Goal: Task Accomplishment & Management: Manage account settings

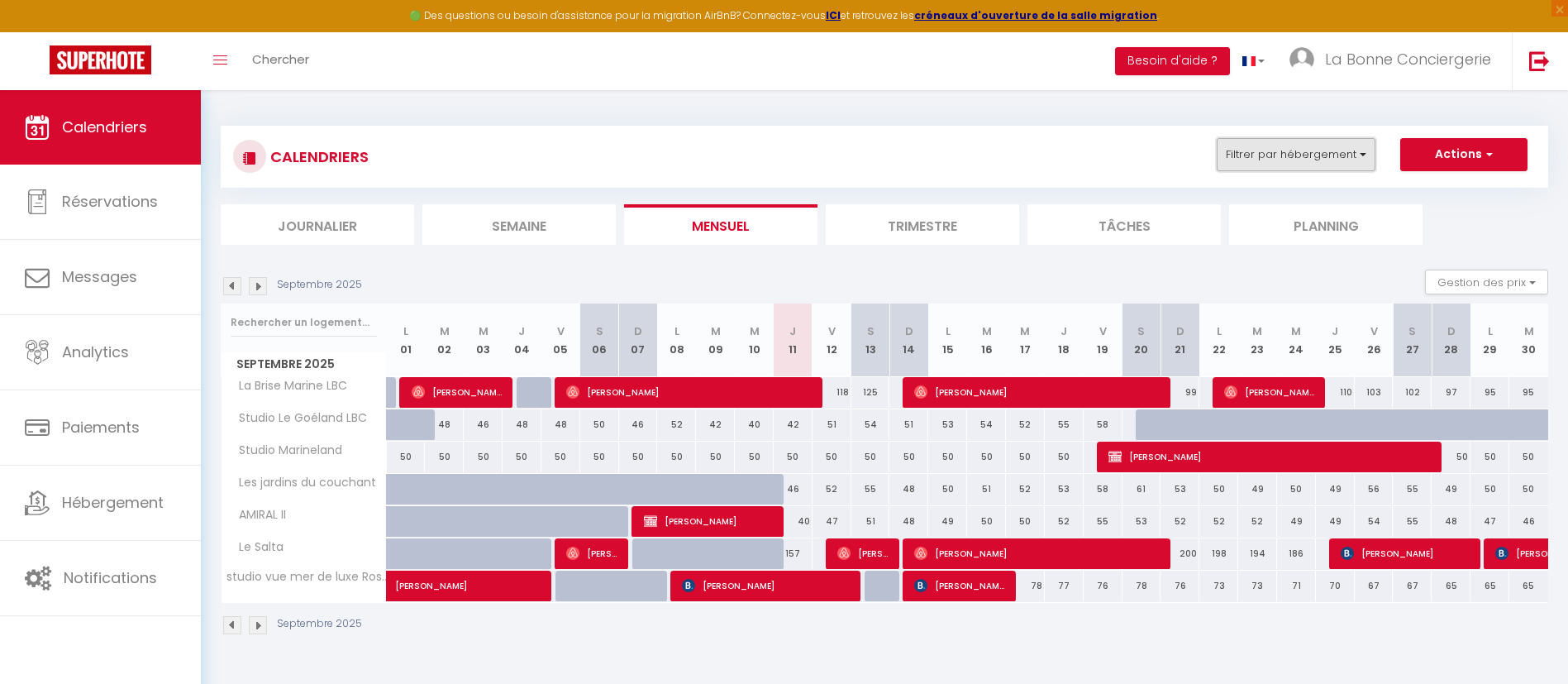
click at [1300, 146] on button "Filtrer par hébergement" at bounding box center [1296, 154] width 159 height 33
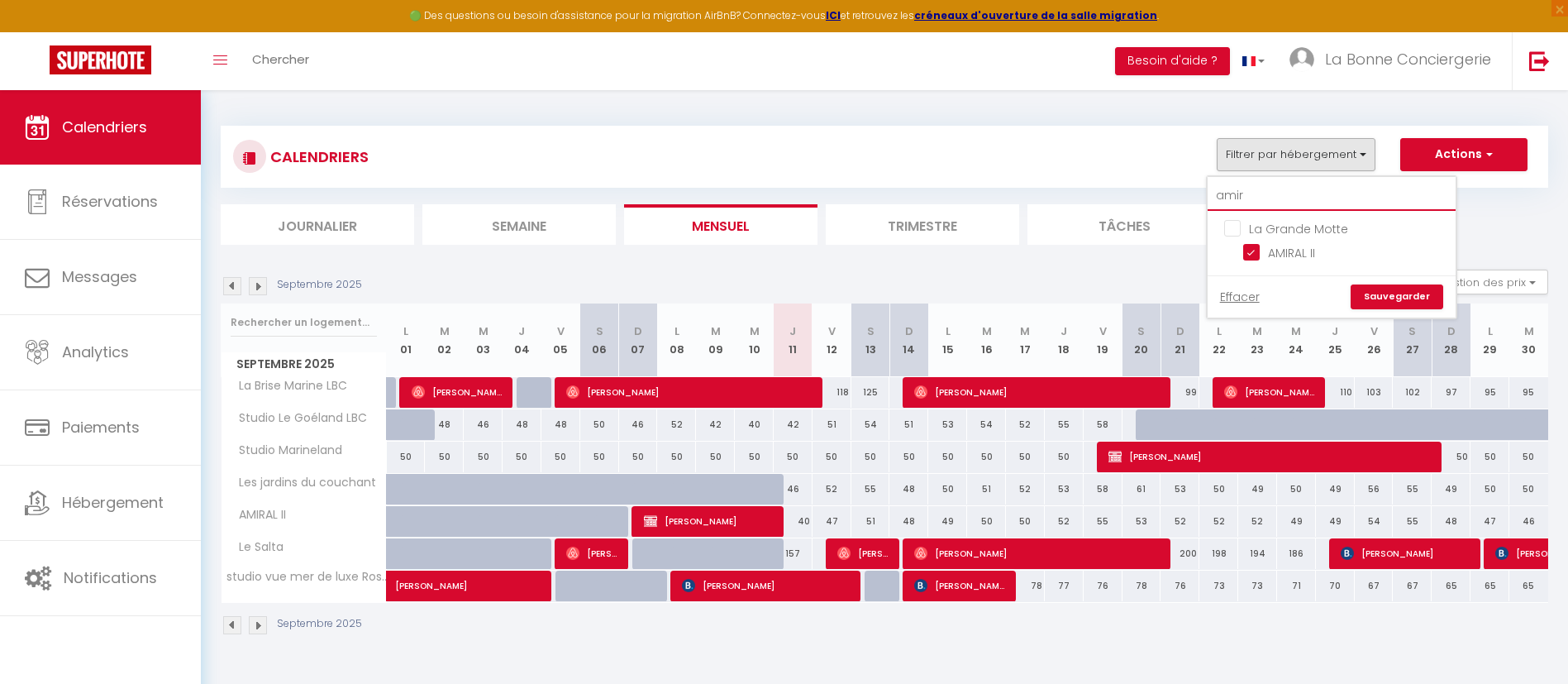
click at [1300, 184] on input "amir" at bounding box center [1332, 195] width 248 height 29
type input "ami"
checkbox input "false"
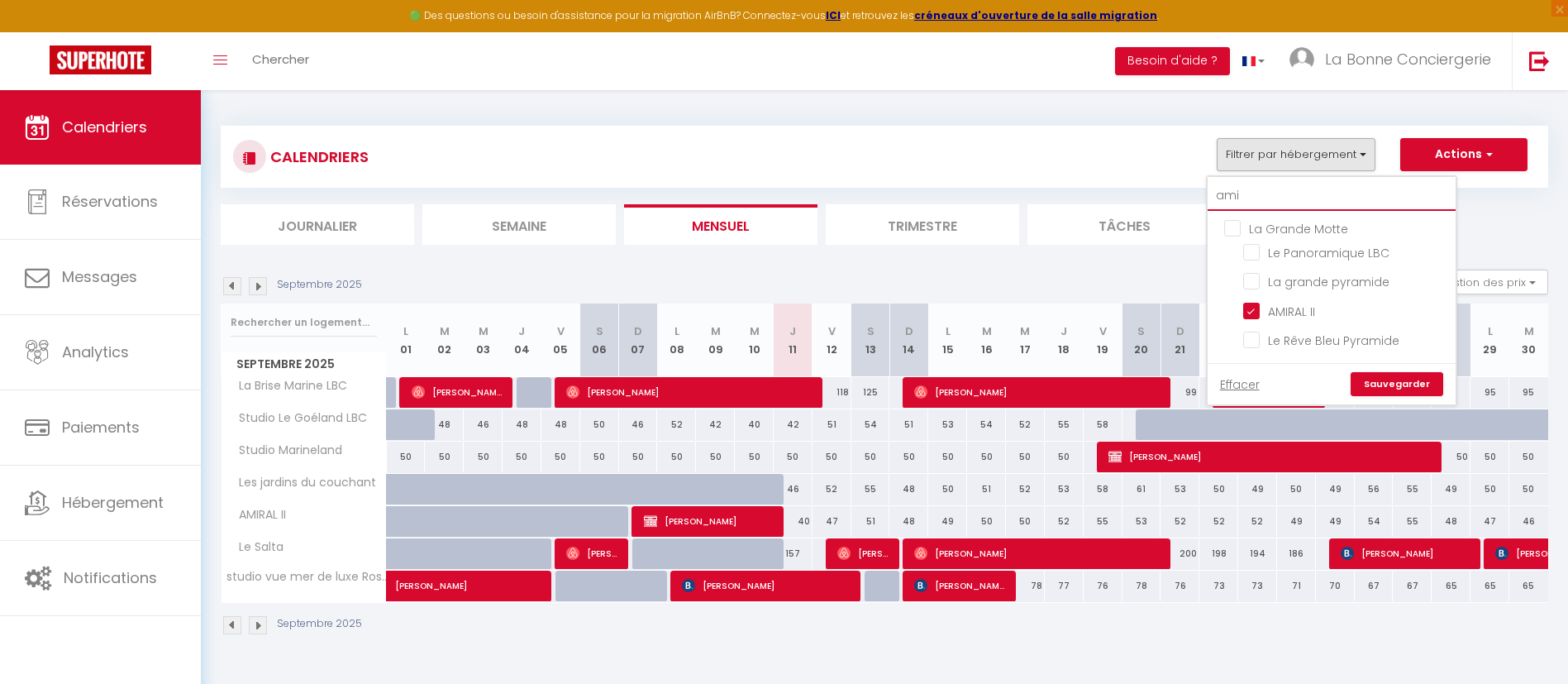
type input "am"
checkbox input "false"
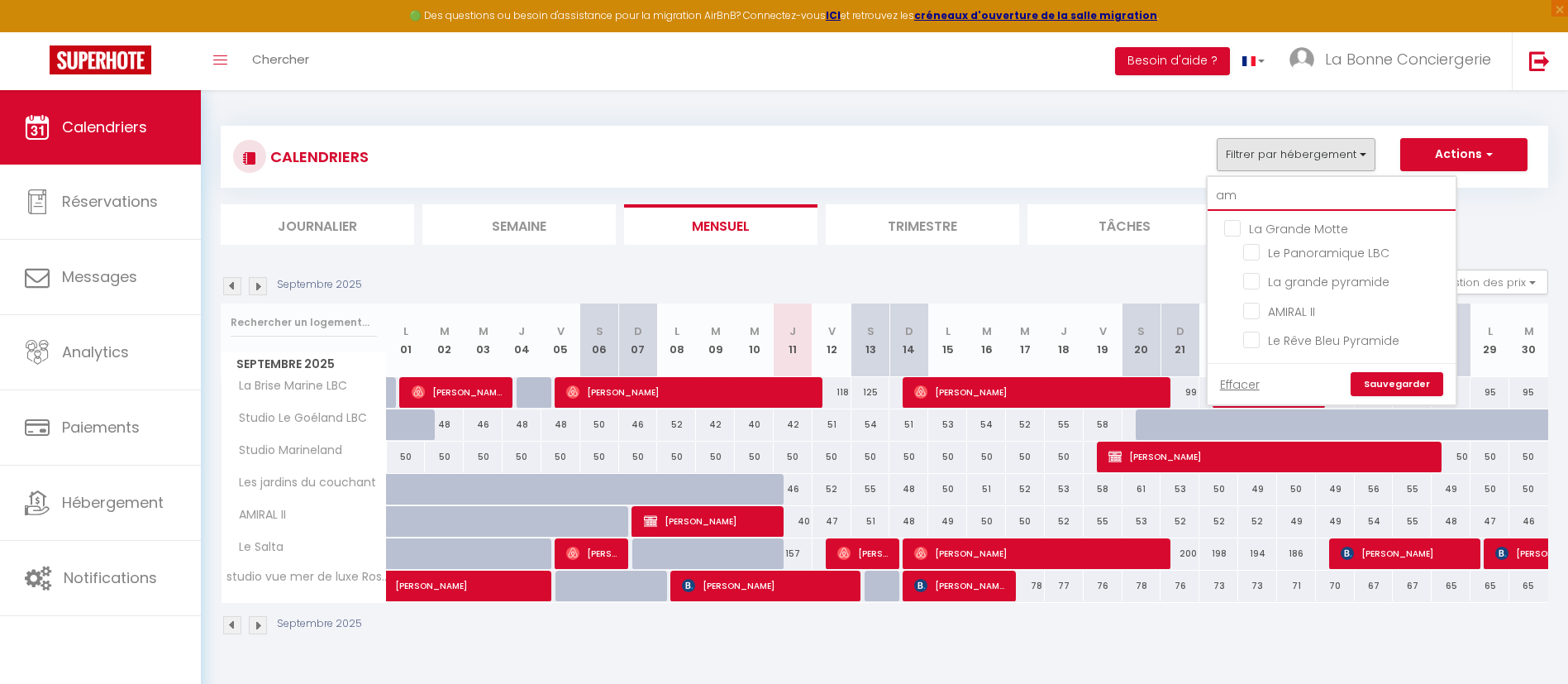
type input "a"
checkbox input "false"
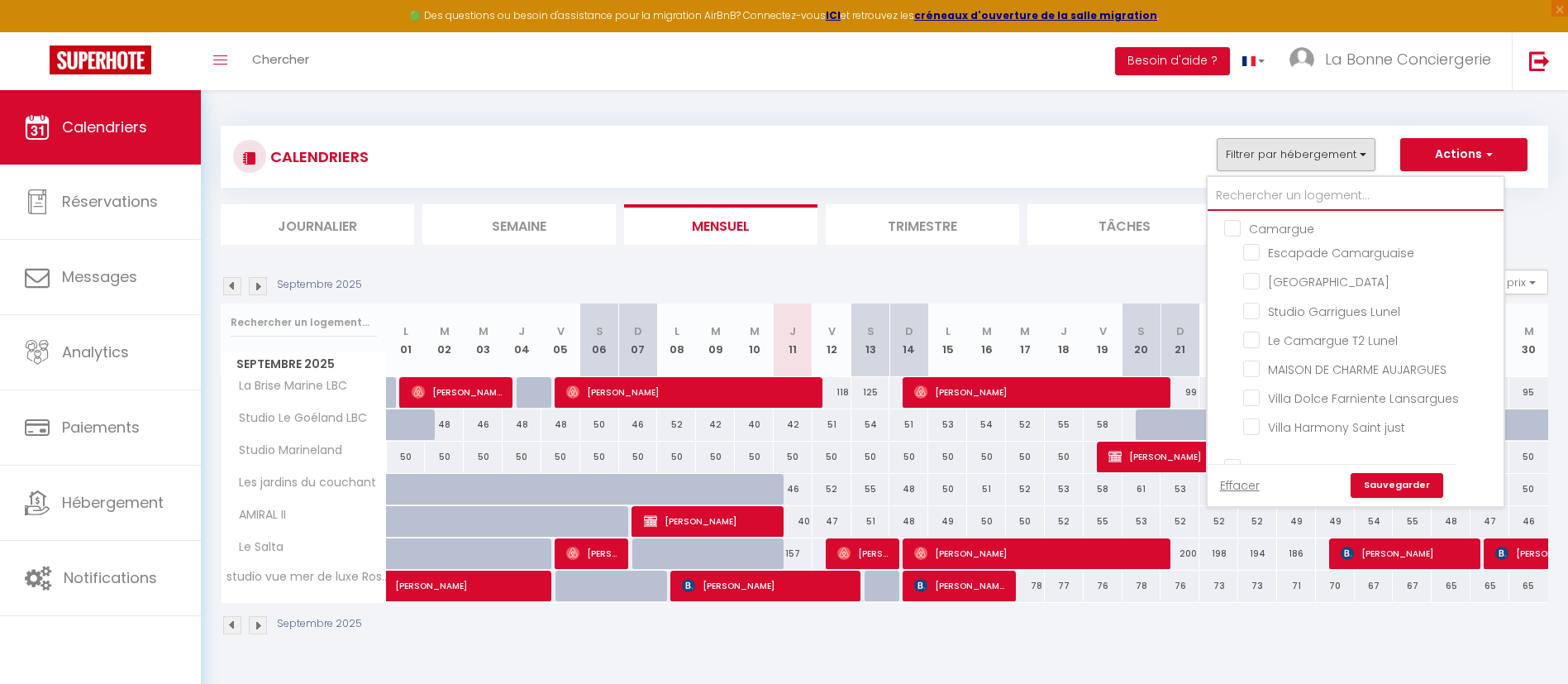
checkbox input "false"
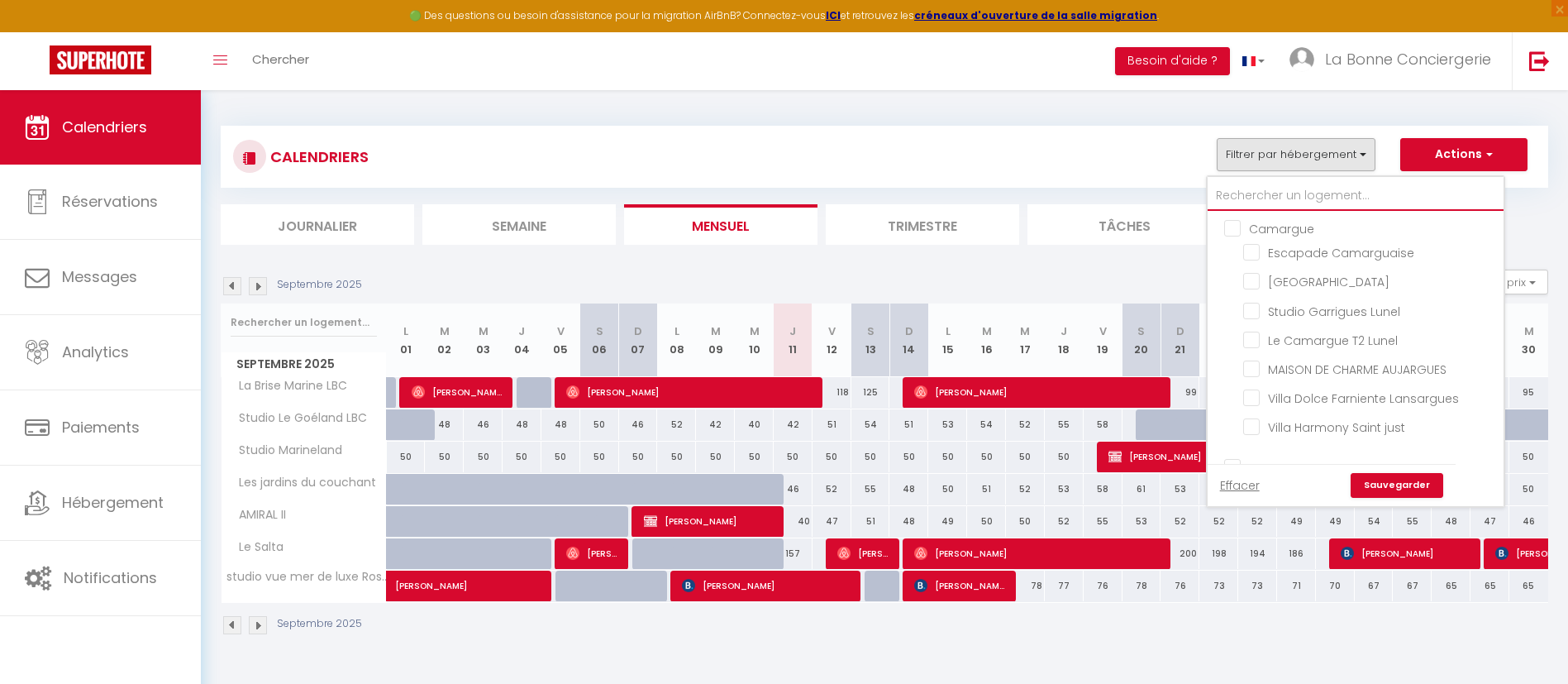
checkbox input "false"
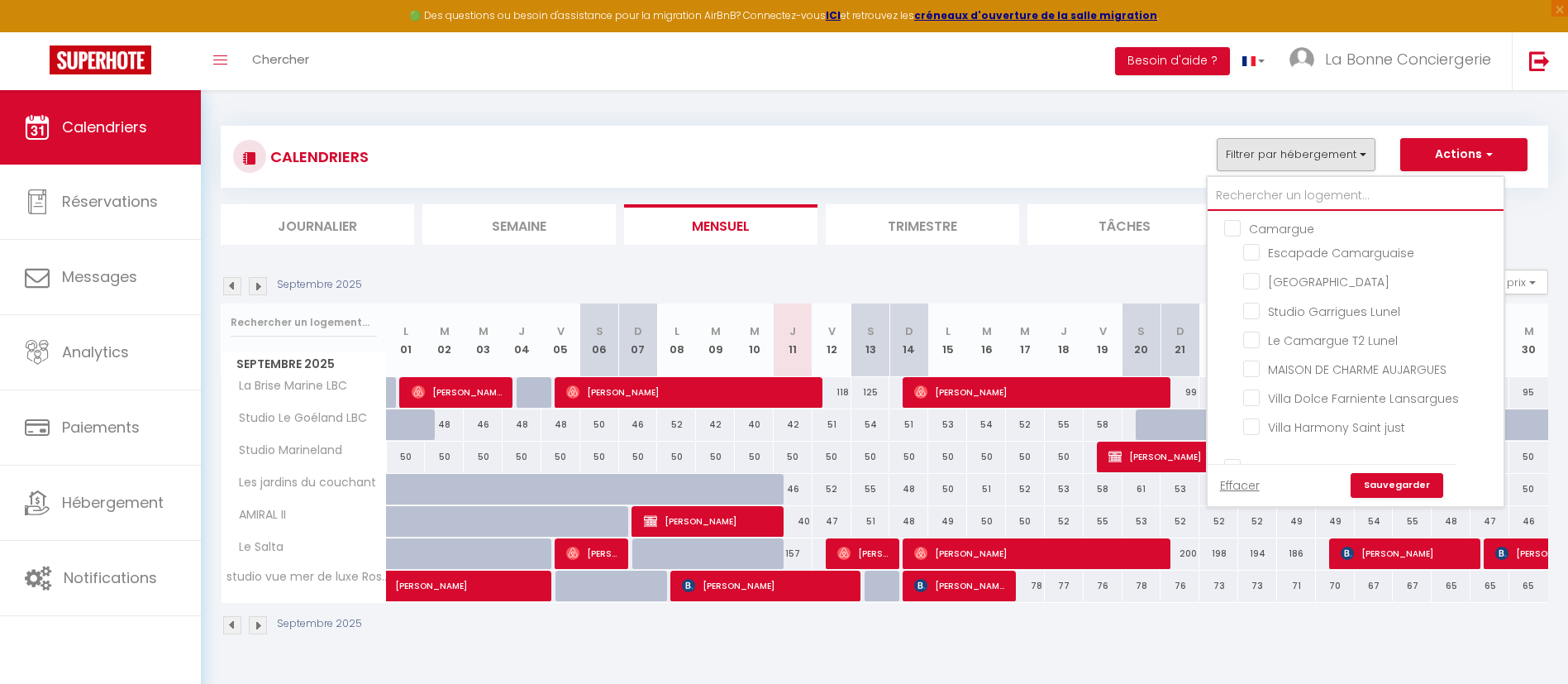
checkbox input "false"
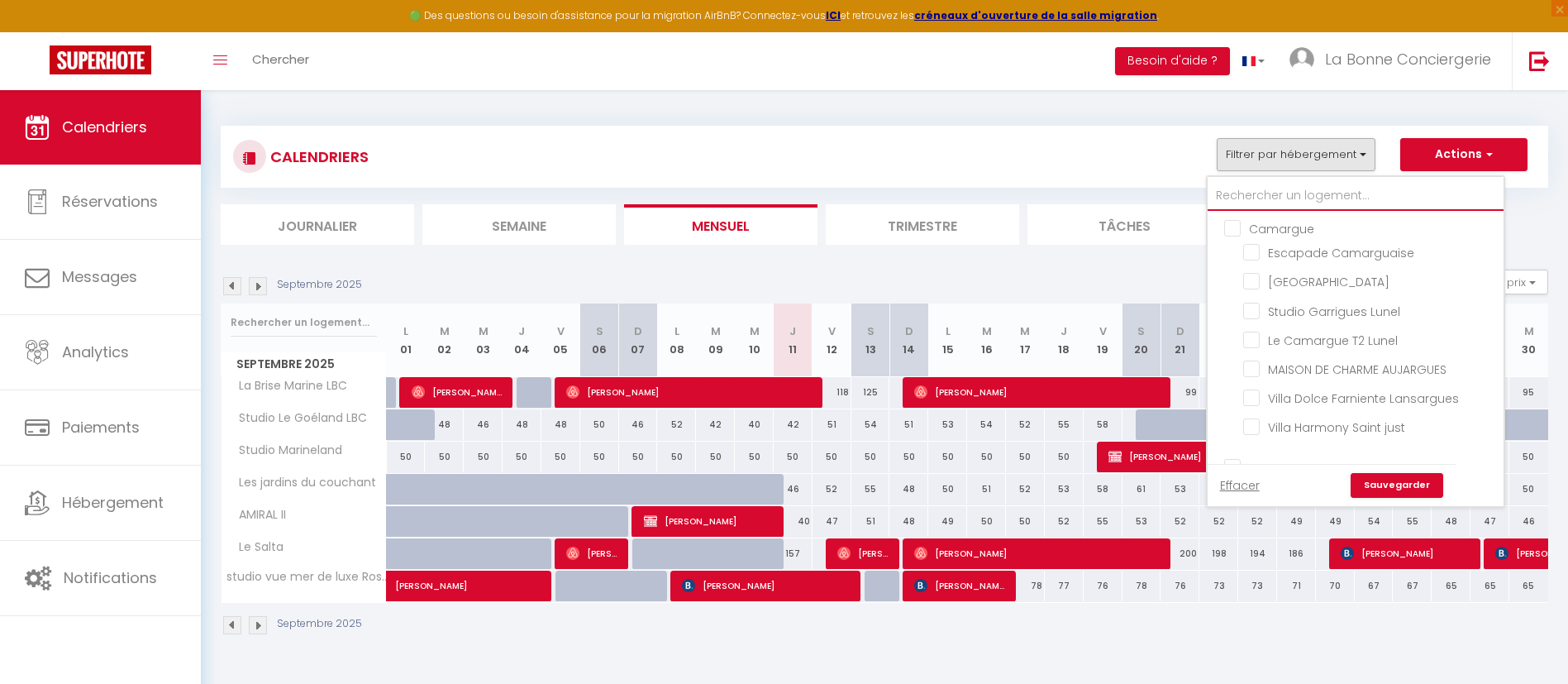
checkbox input "false"
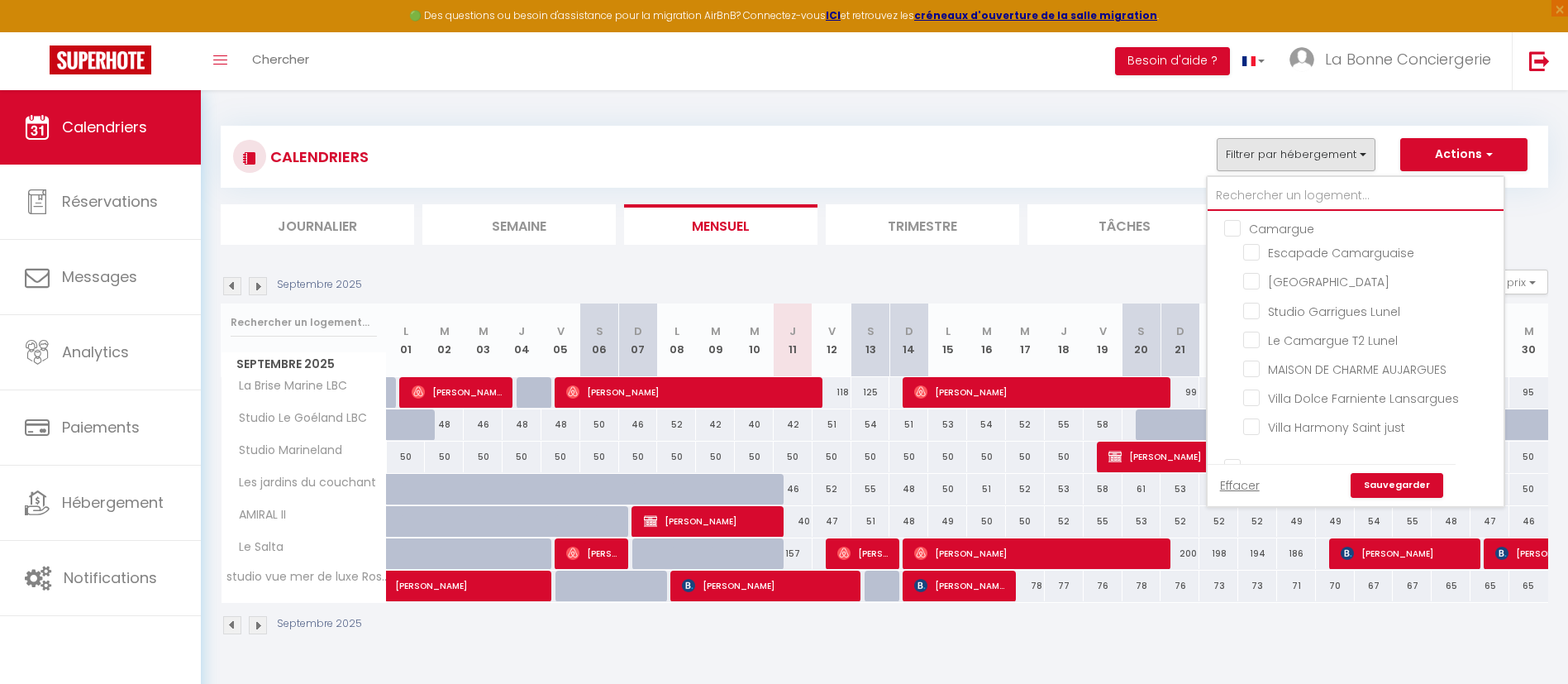
checkbox input "false"
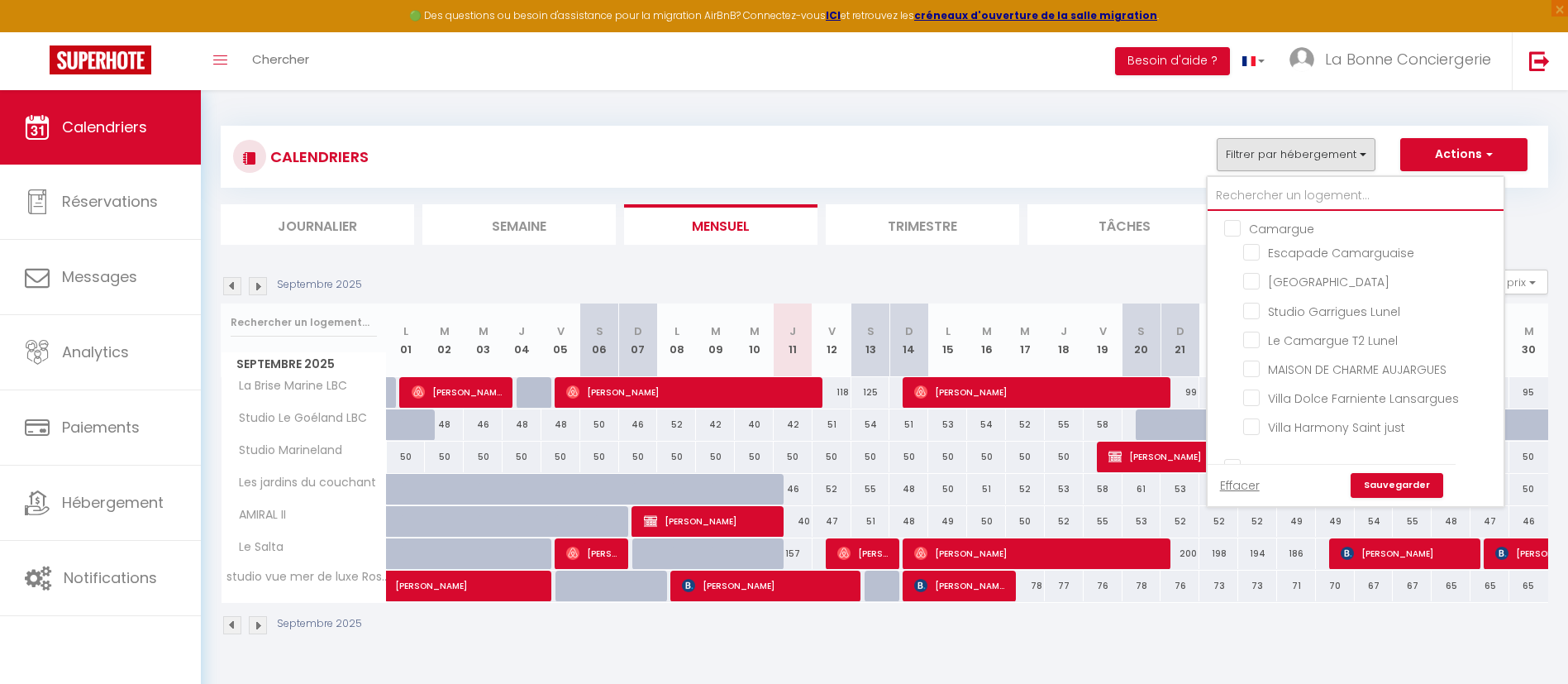
checkbox input "false"
checkbox input "true"
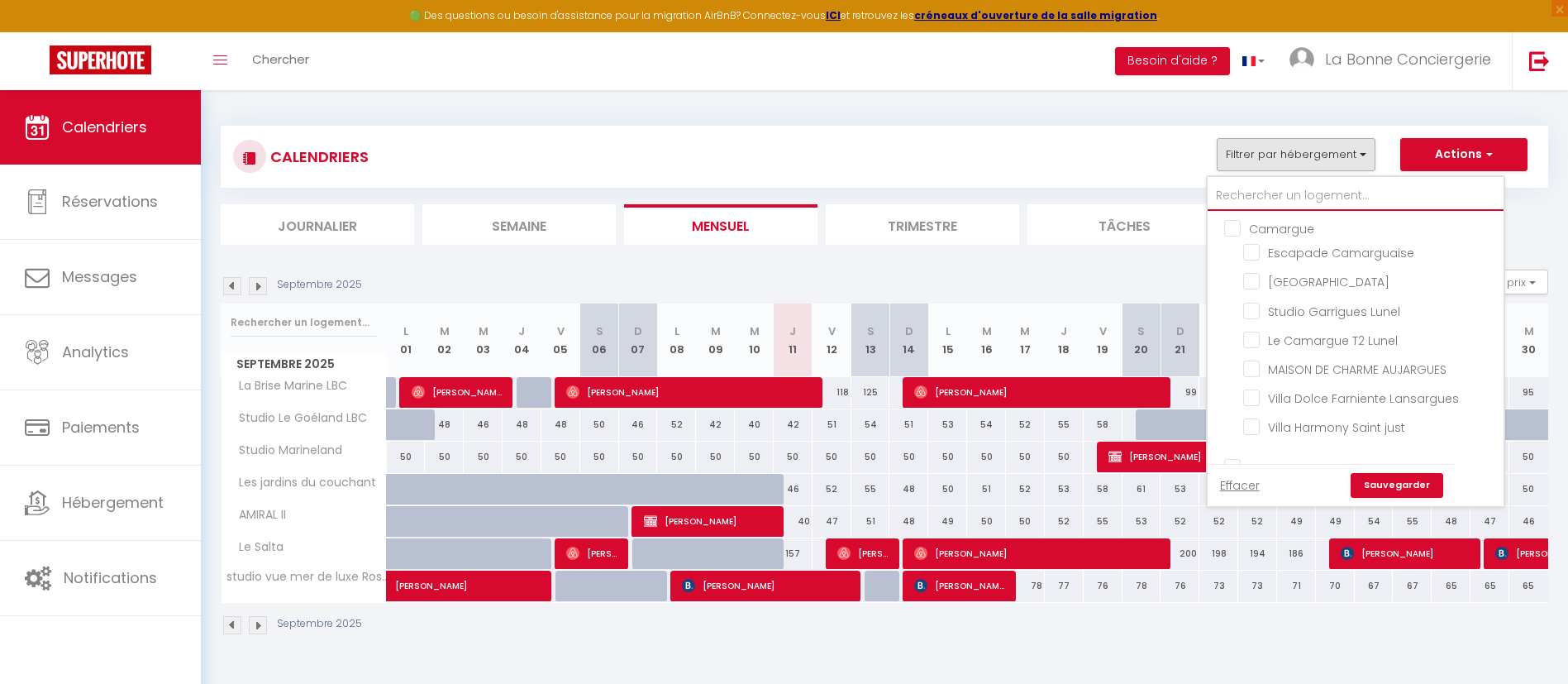
checkbox input "false"
checkbox input "true"
checkbox input "false"
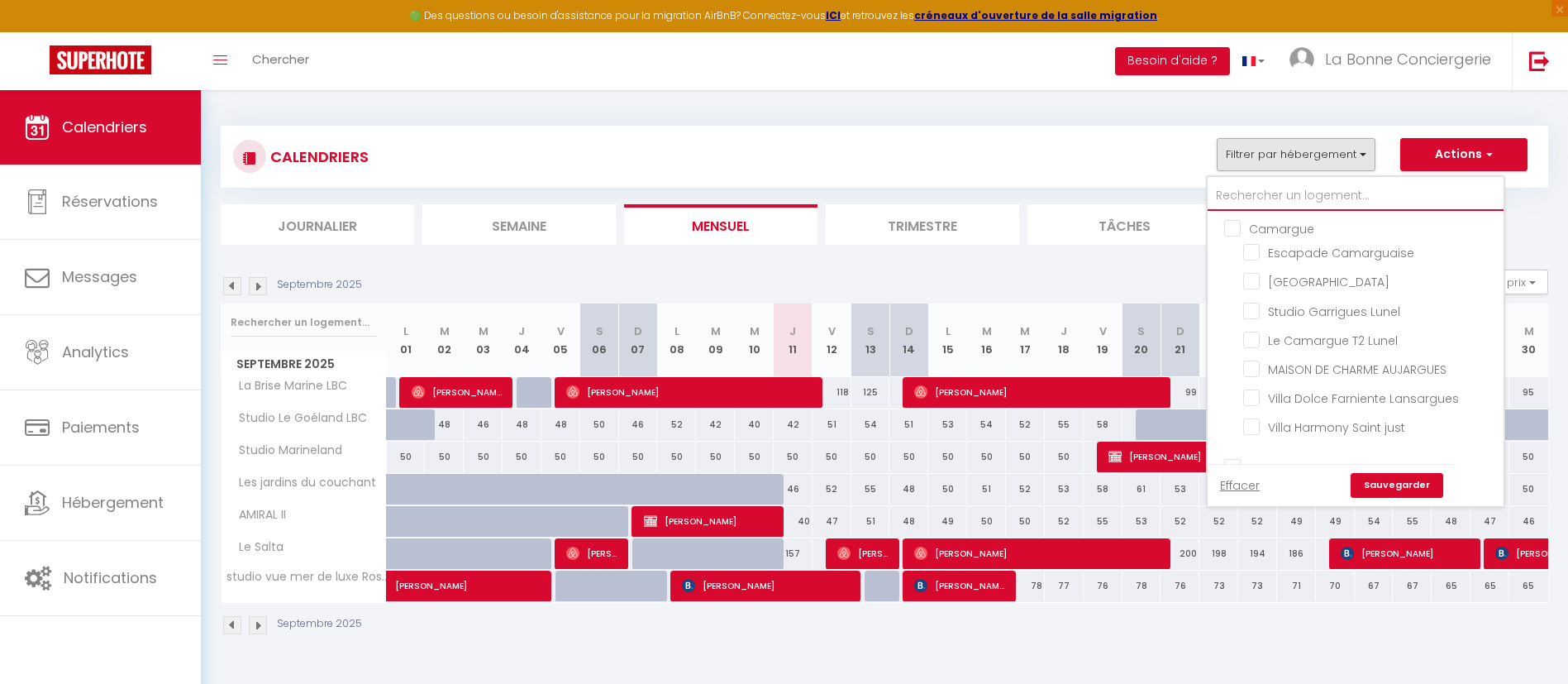
checkbox input "false"
checkbox input "true"
checkbox input "false"
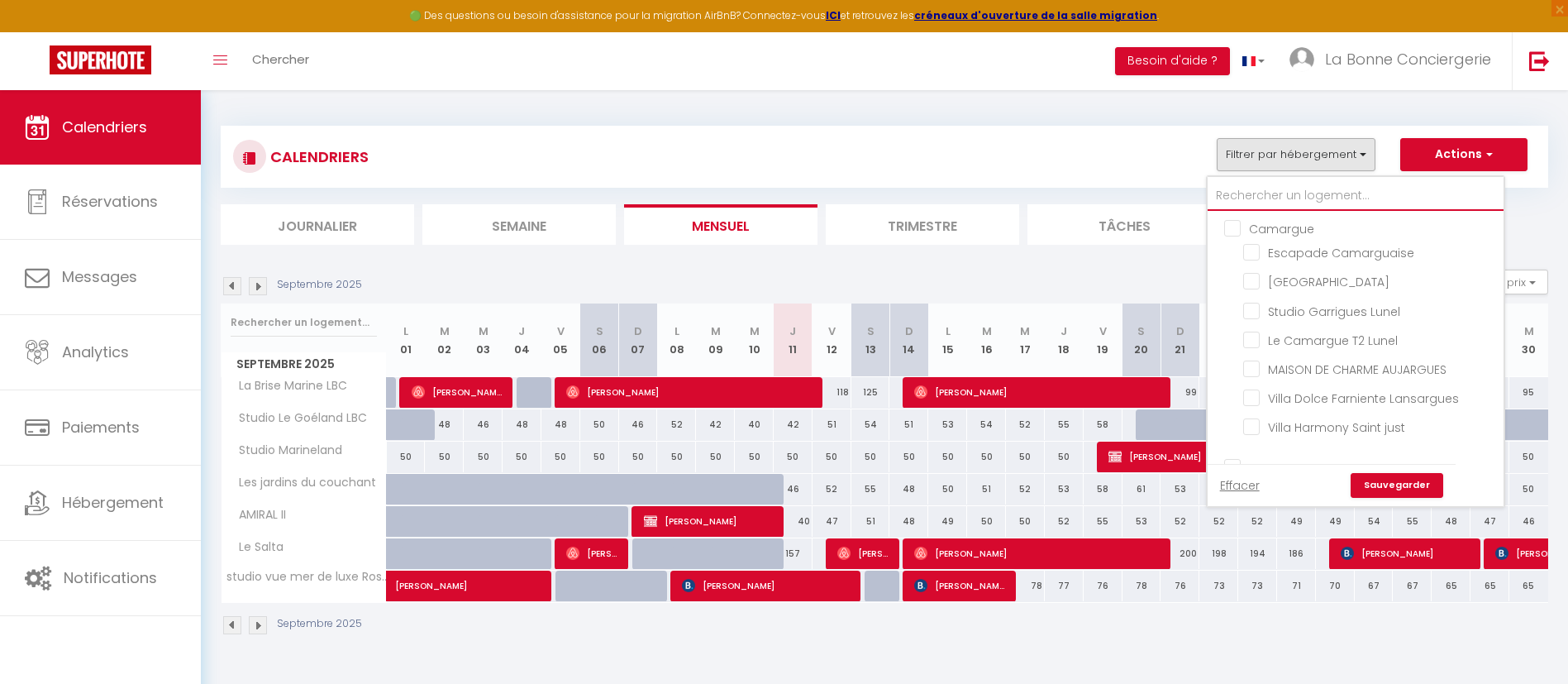
checkbox input "false"
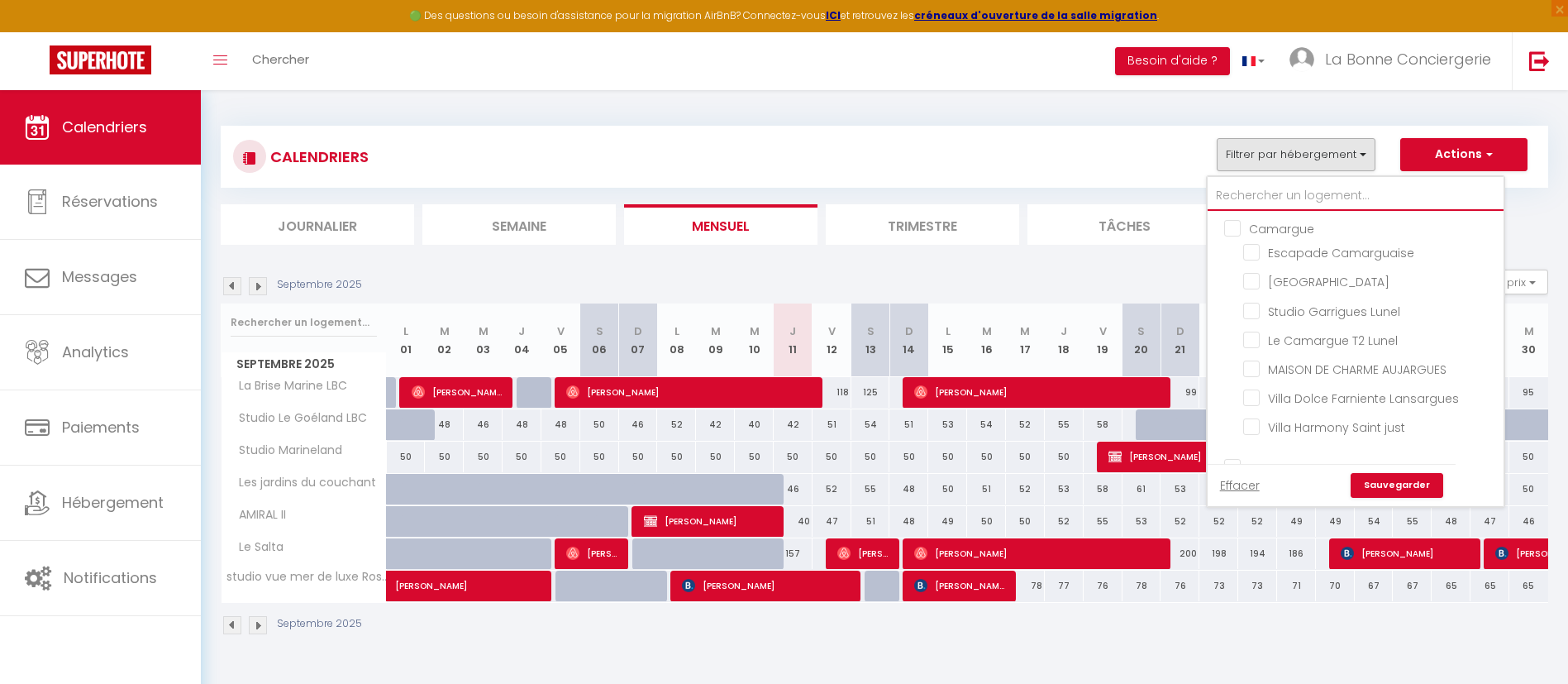
checkbox input "false"
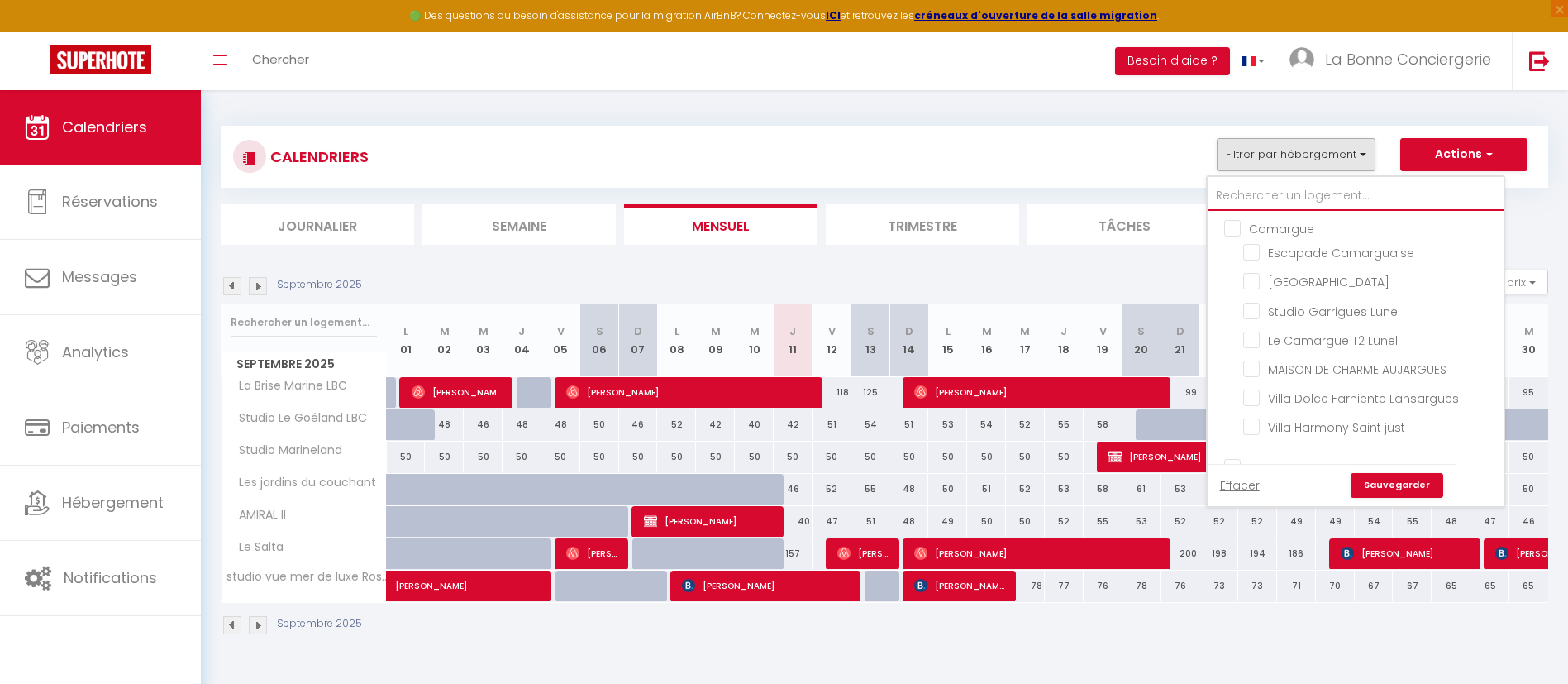
checkbox input "false"
checkbox input "true"
checkbox input "false"
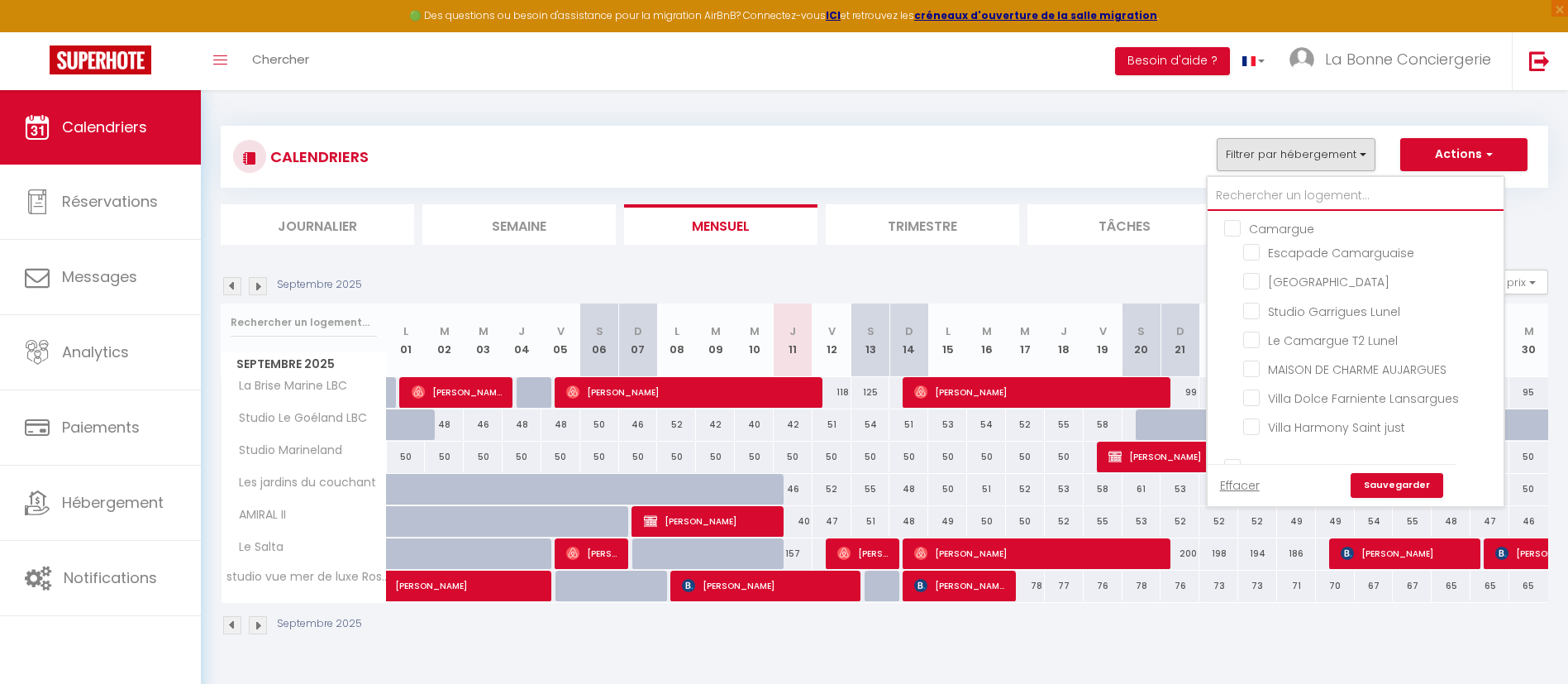
checkbox input "false"
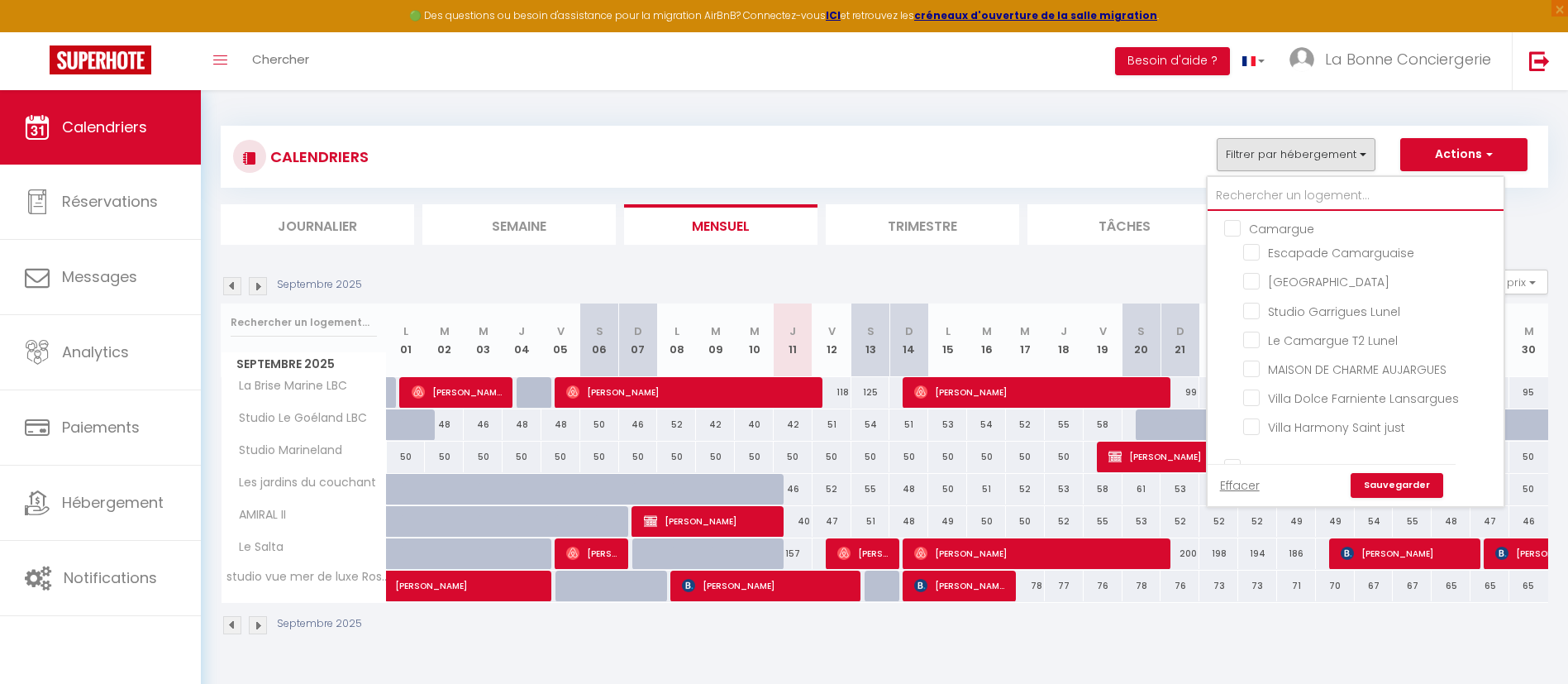
checkbox input "false"
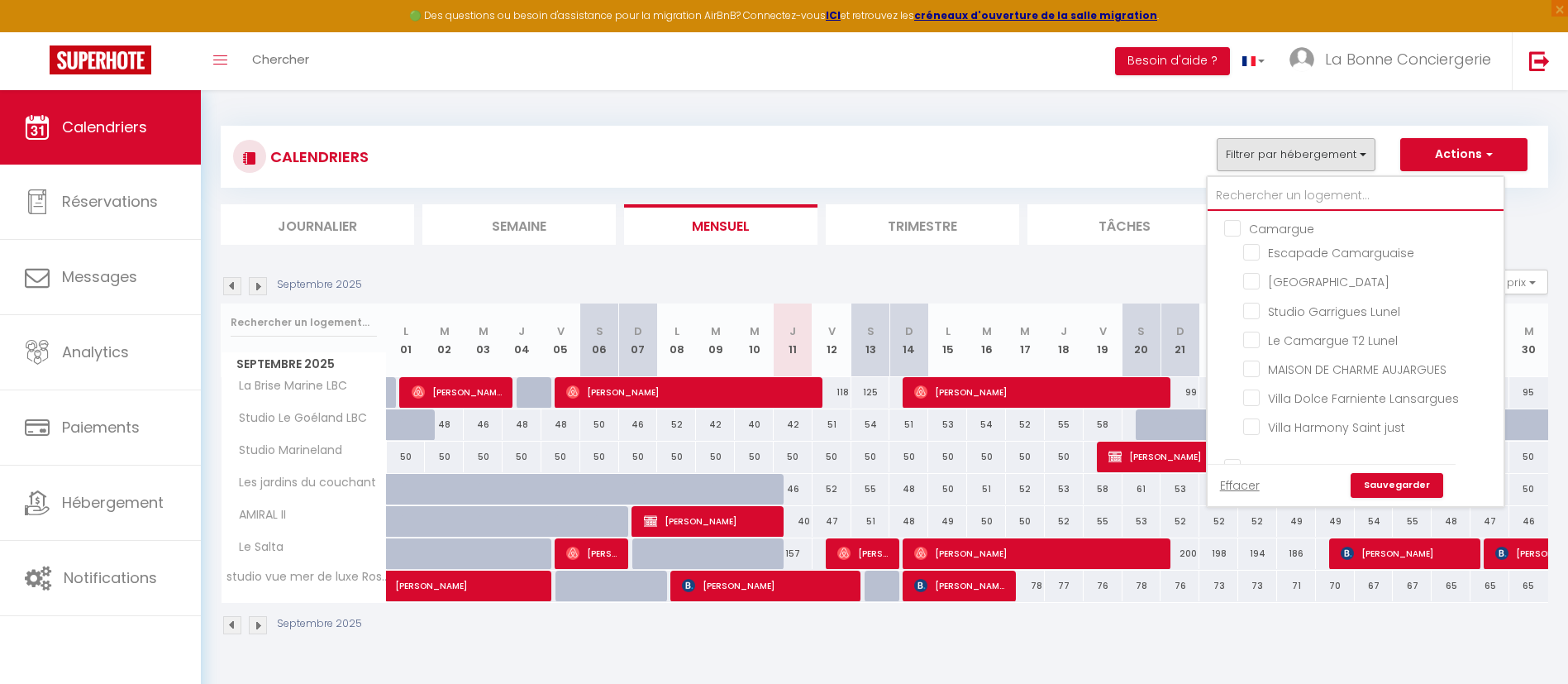
checkbox input "false"
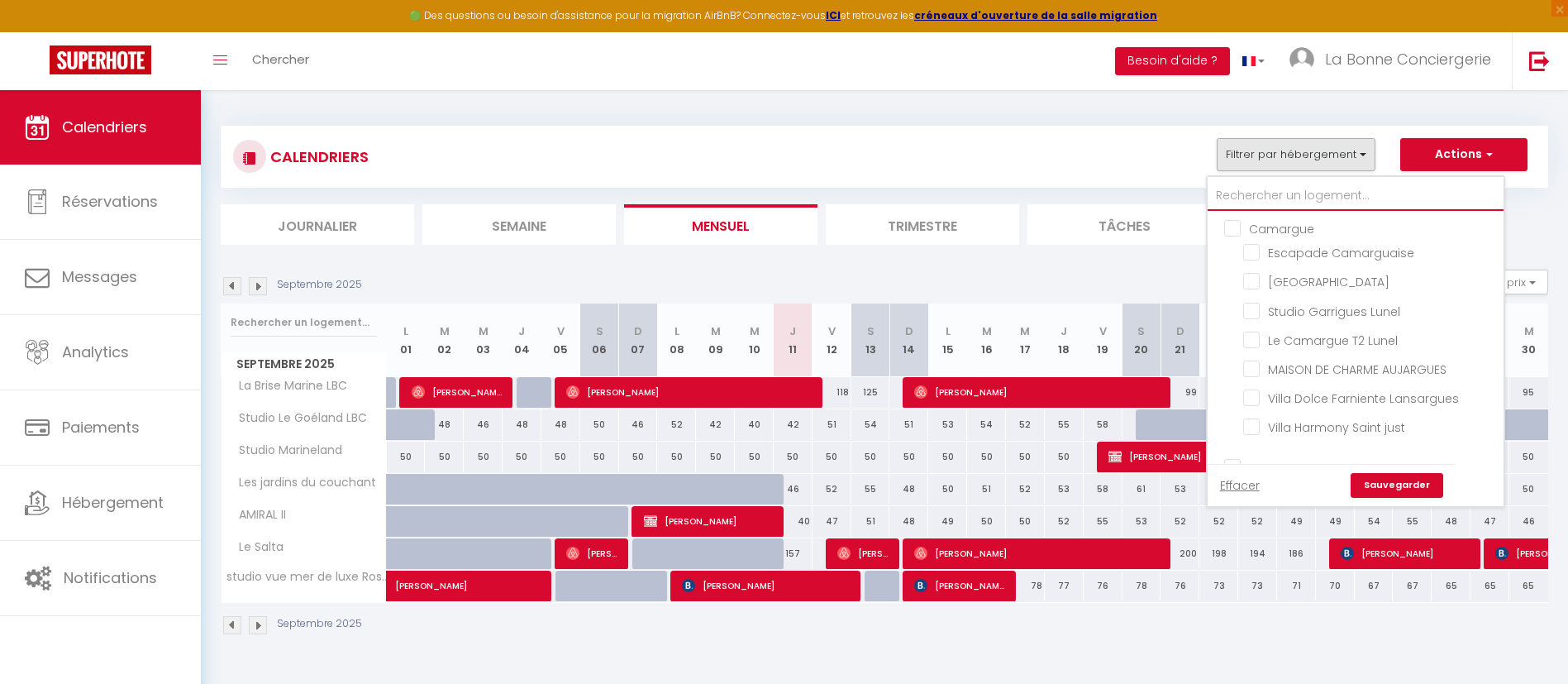
checkbox input "true"
checkbox input "false"
type input "a"
checkbox input "false"
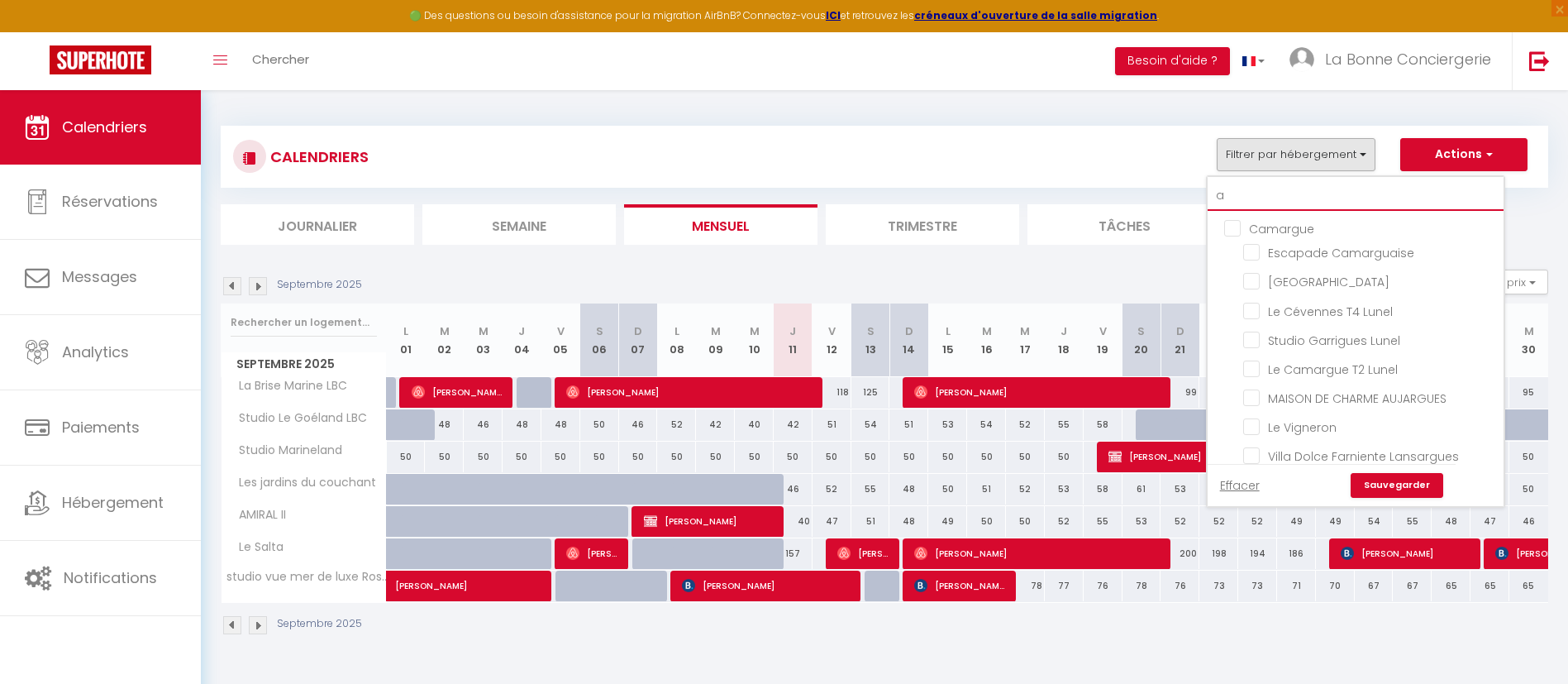
checkbox input "false"
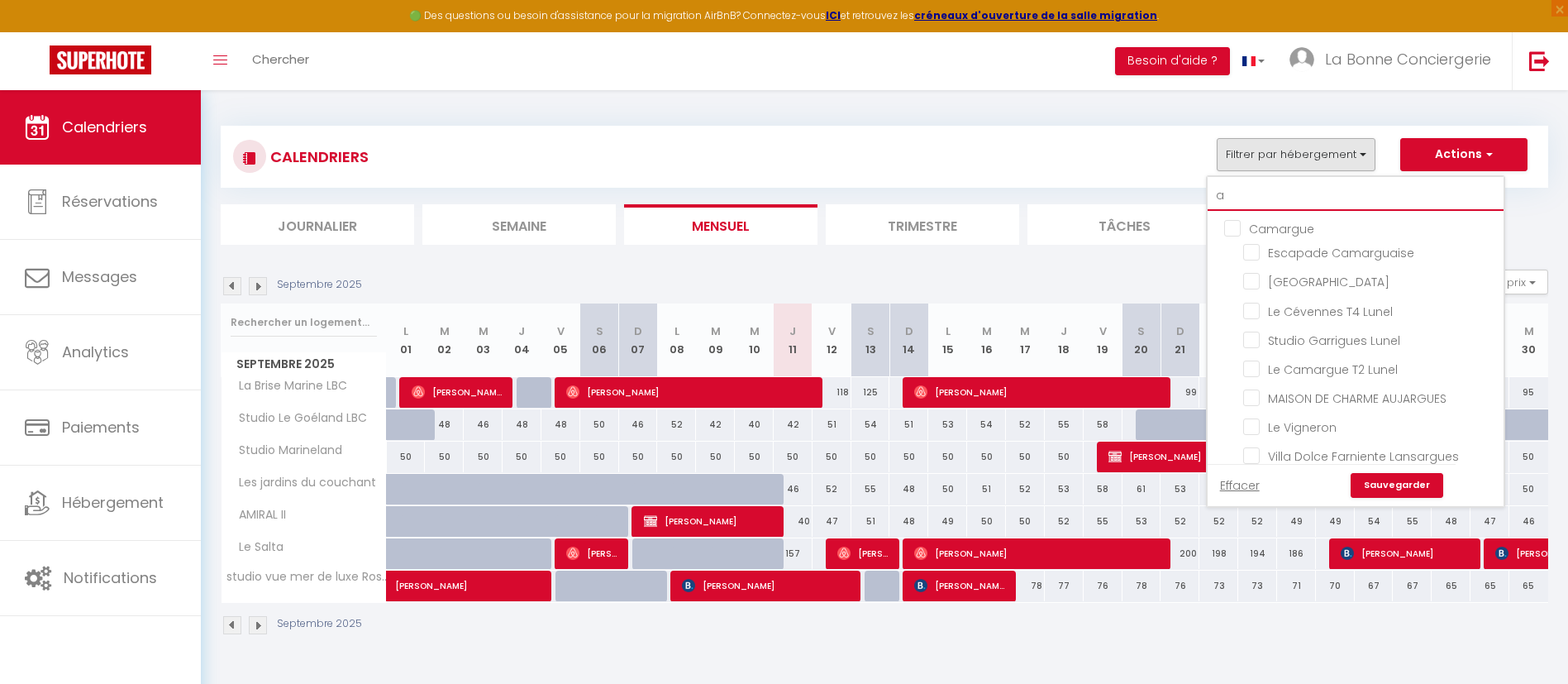
checkbox input "false"
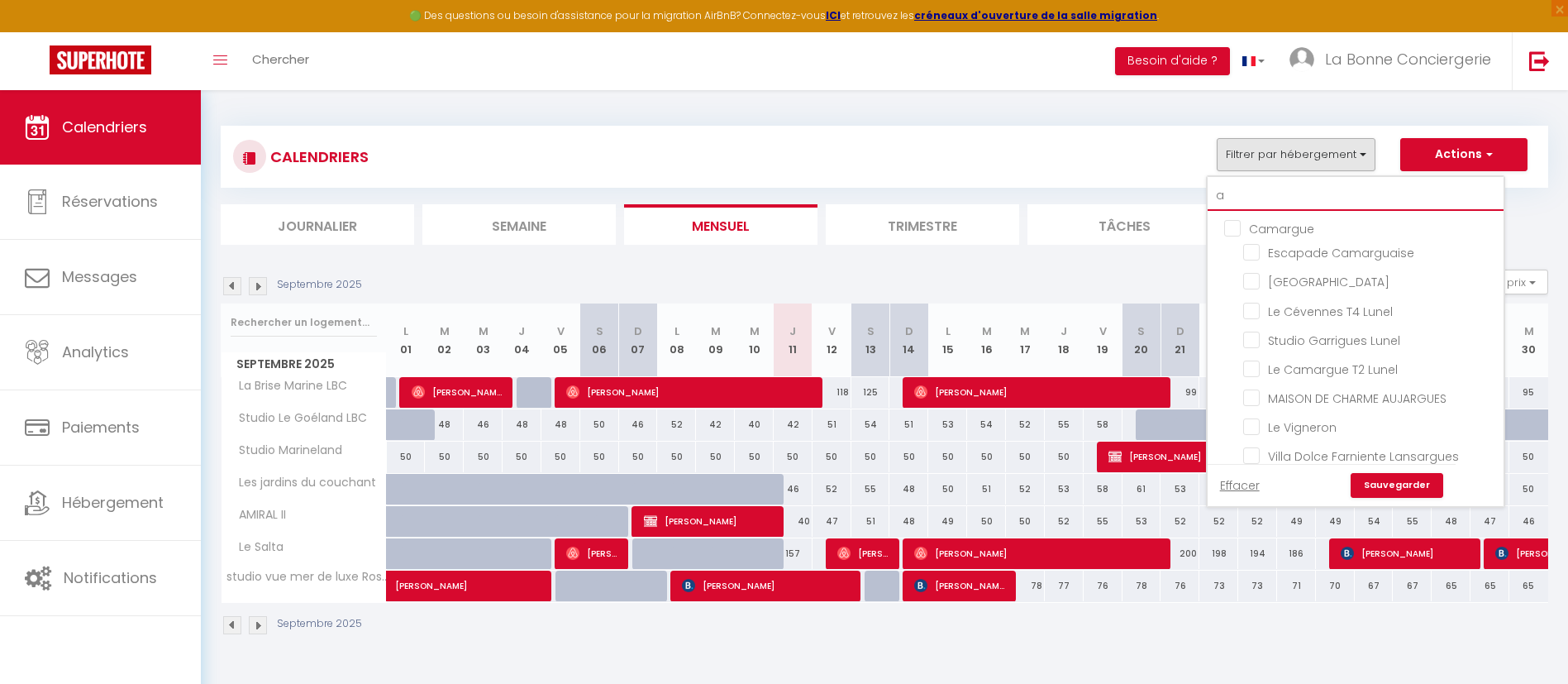
checkbox input "false"
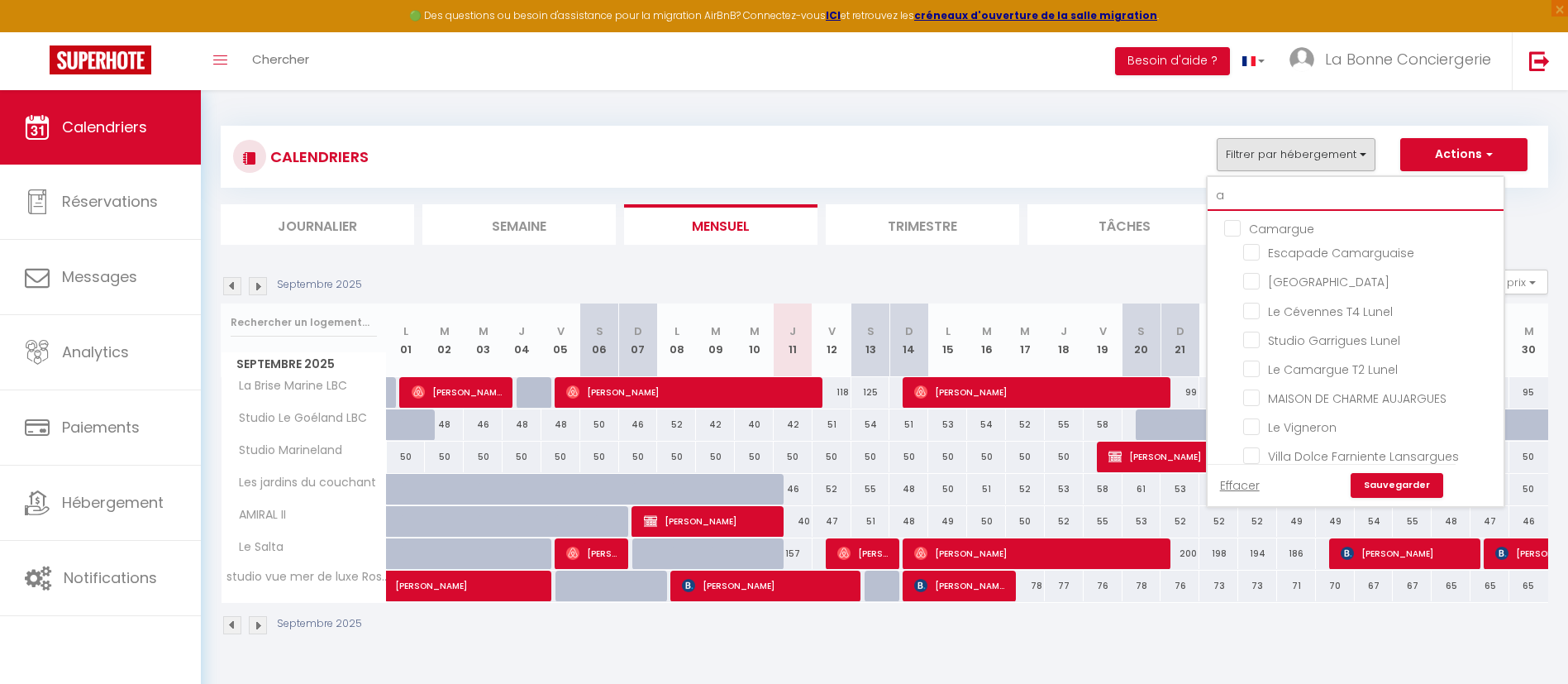
checkbox input "false"
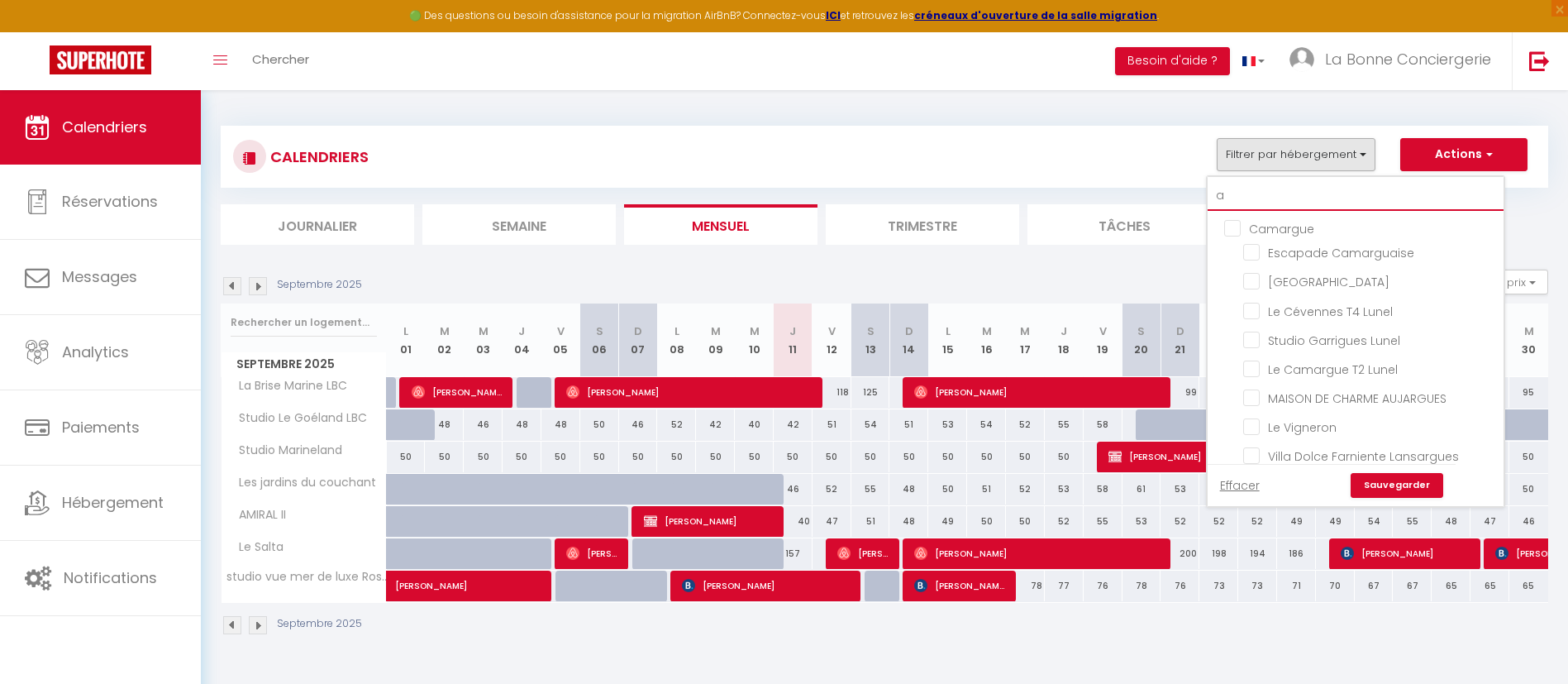
checkbox input "false"
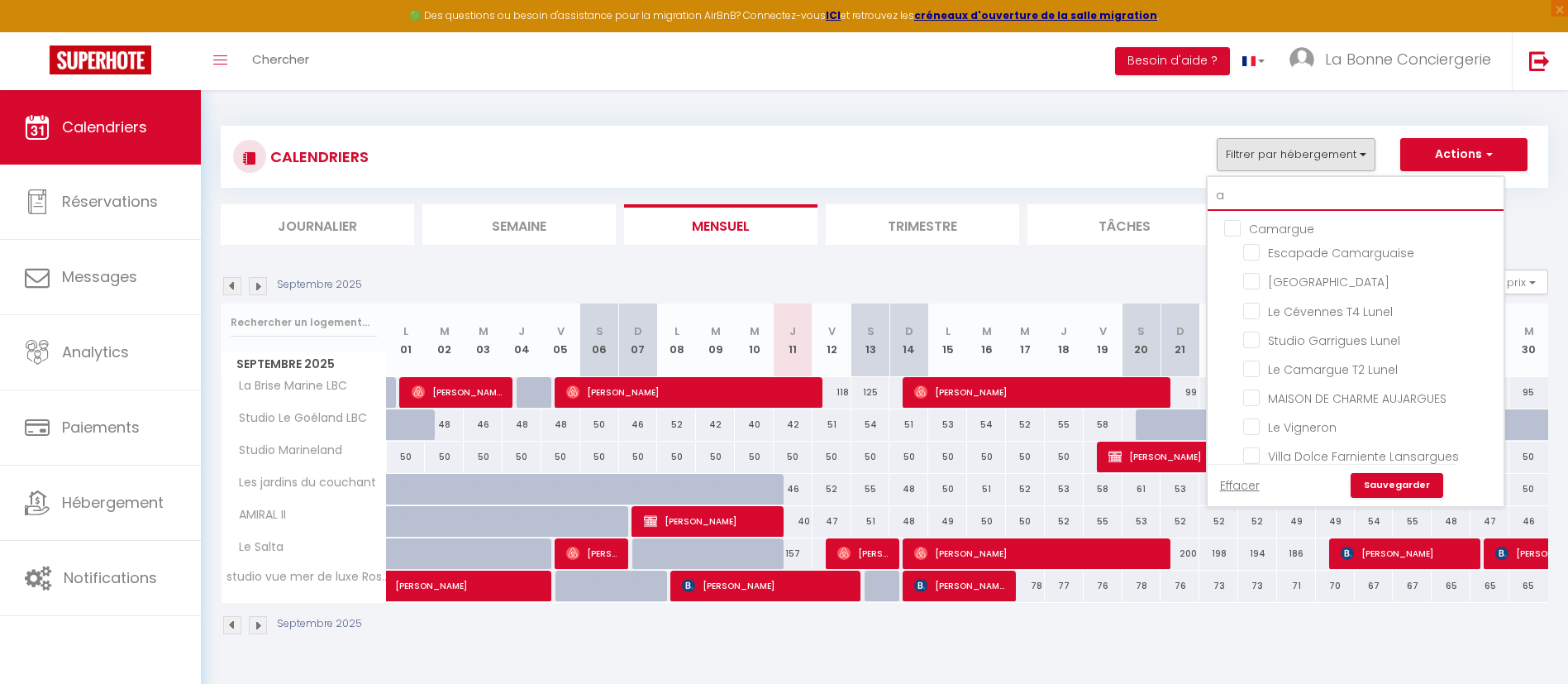
checkbox input "false"
checkbox input "true"
checkbox input "false"
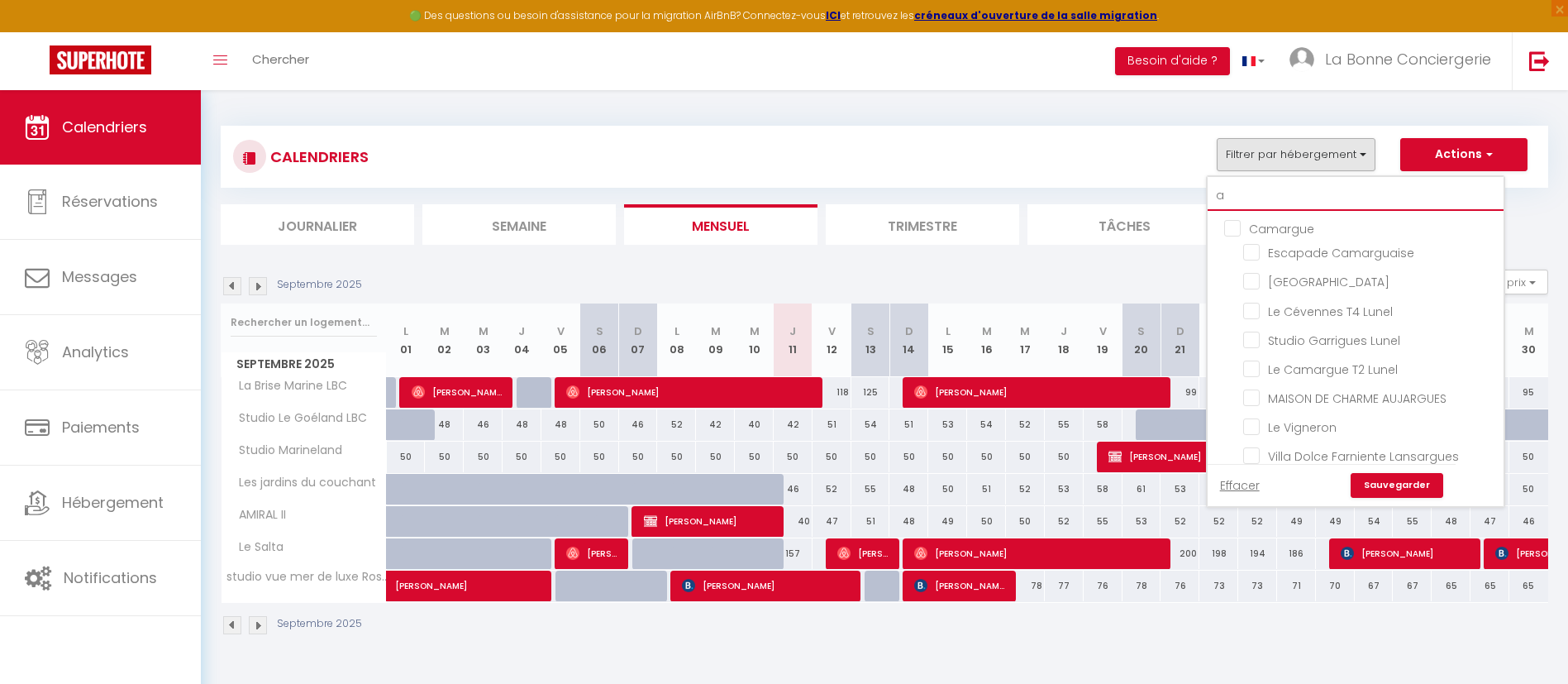
checkbox input "true"
checkbox input "false"
checkbox input "true"
checkbox input "false"
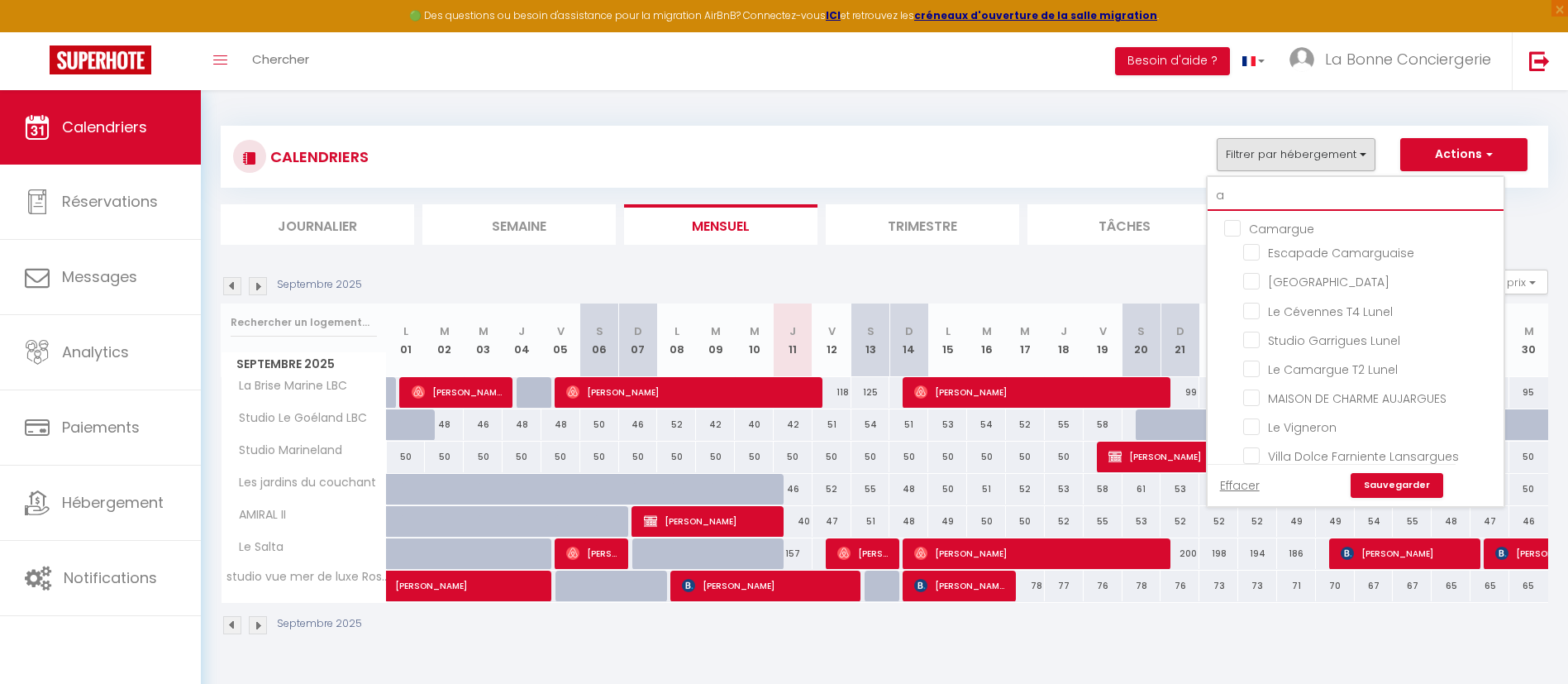
checkbox input "false"
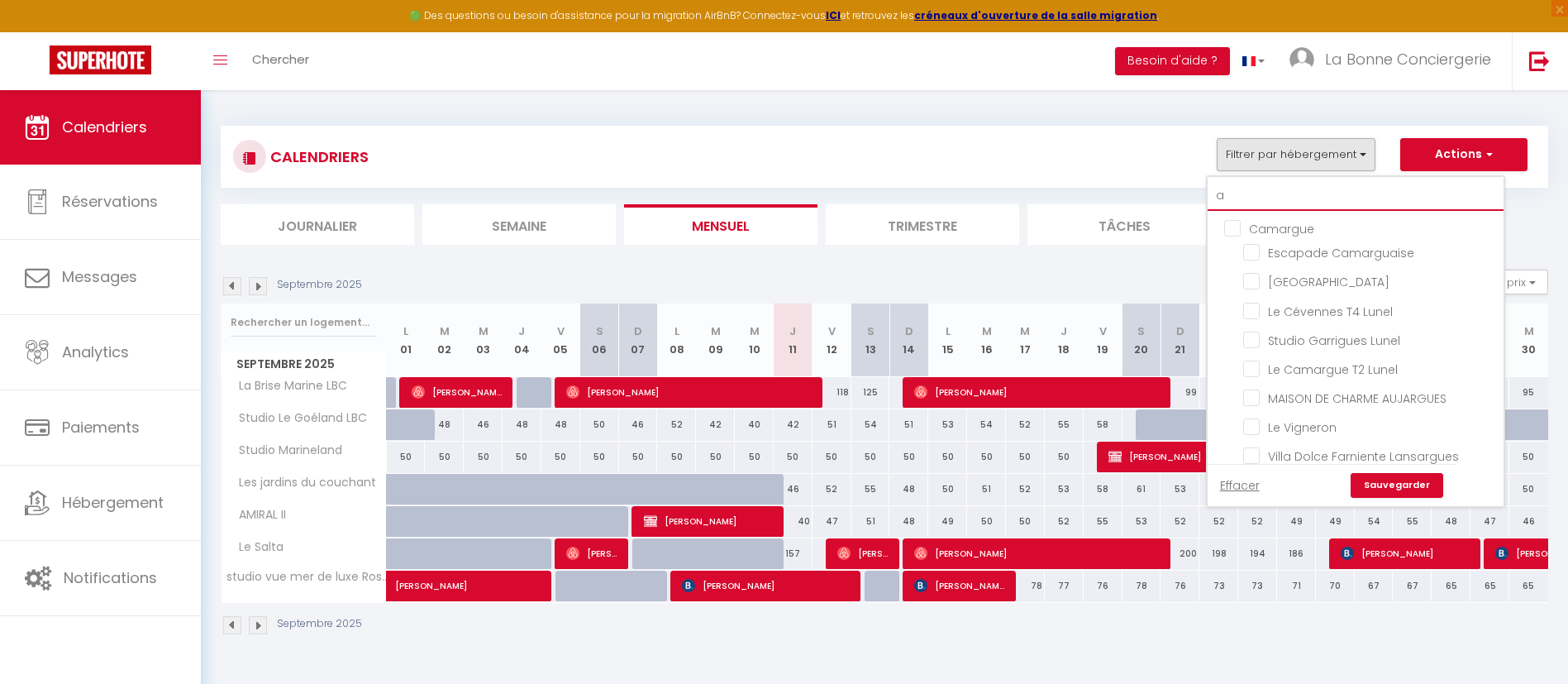
checkbox input "false"
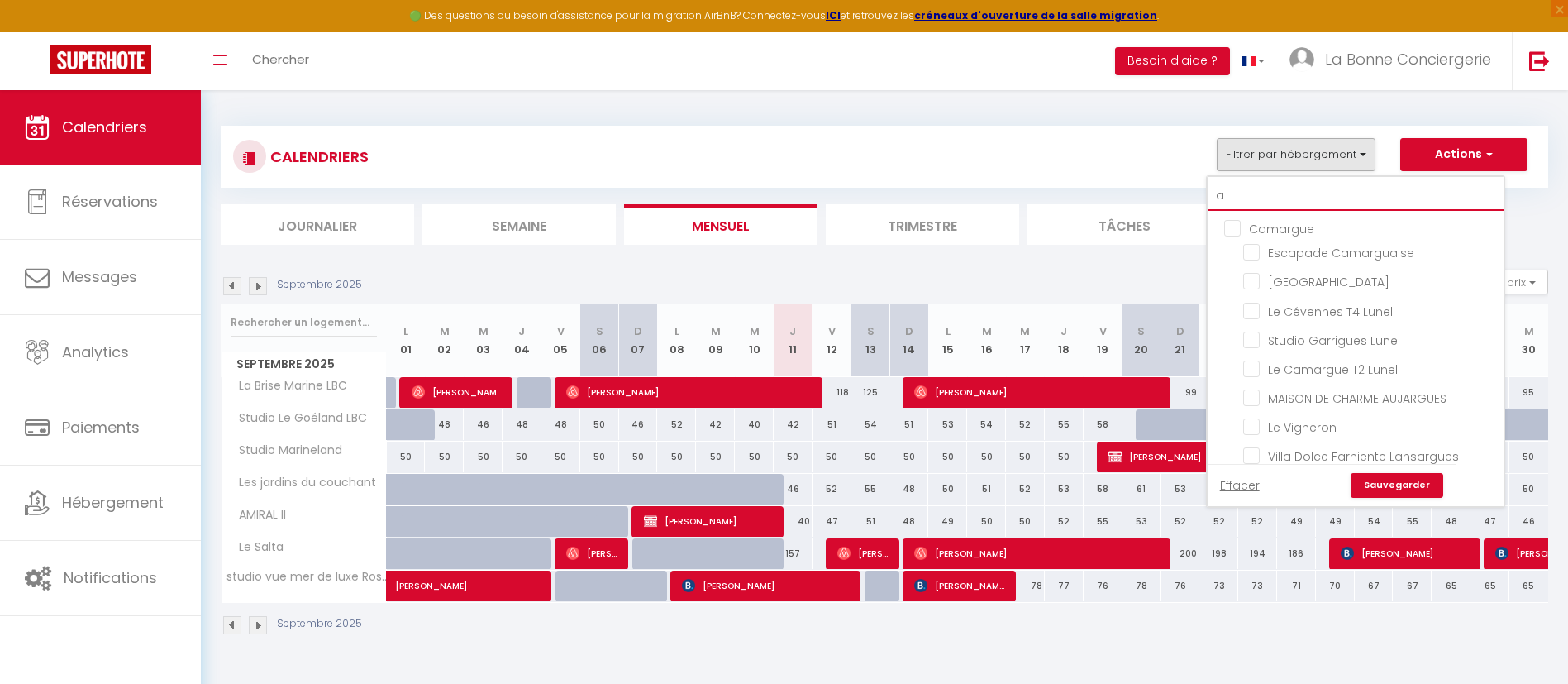
checkbox input "false"
checkbox input "true"
checkbox input "false"
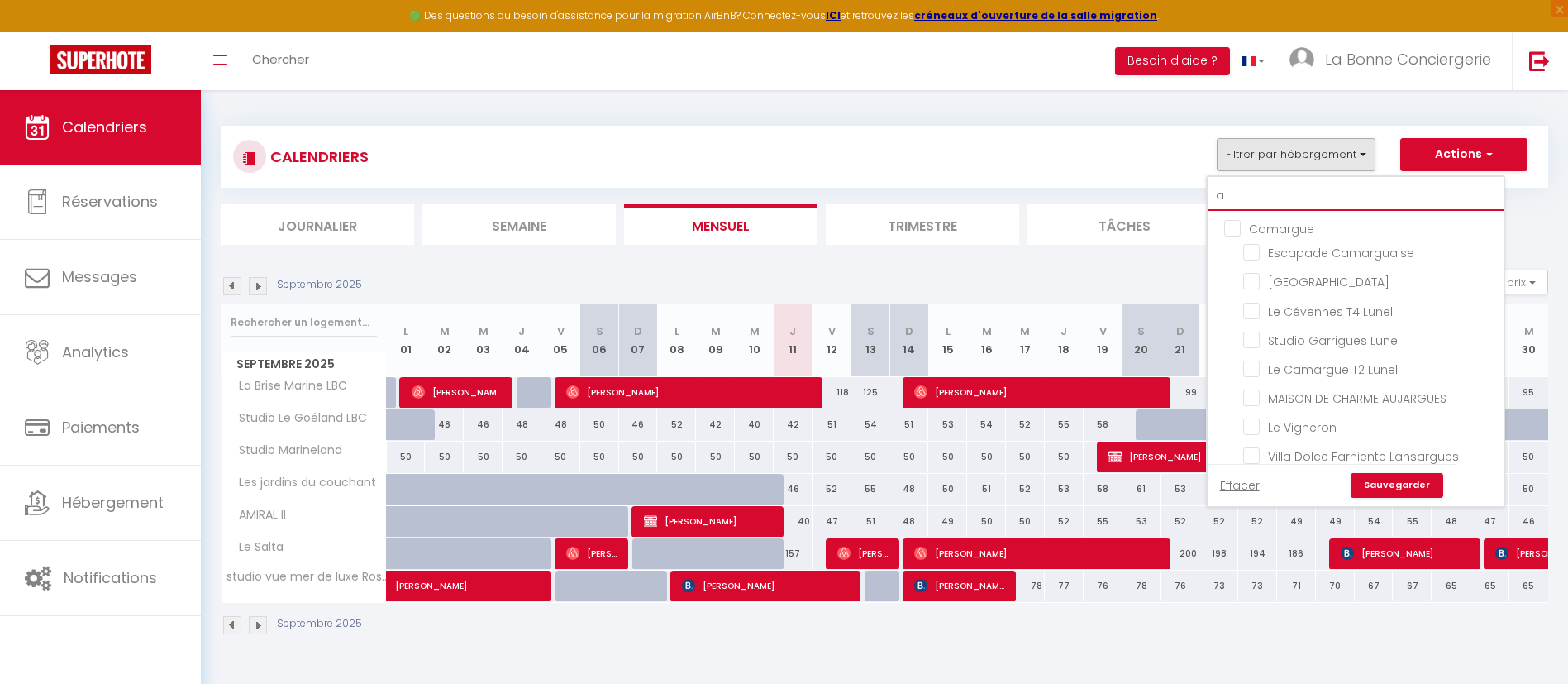
checkbox input "false"
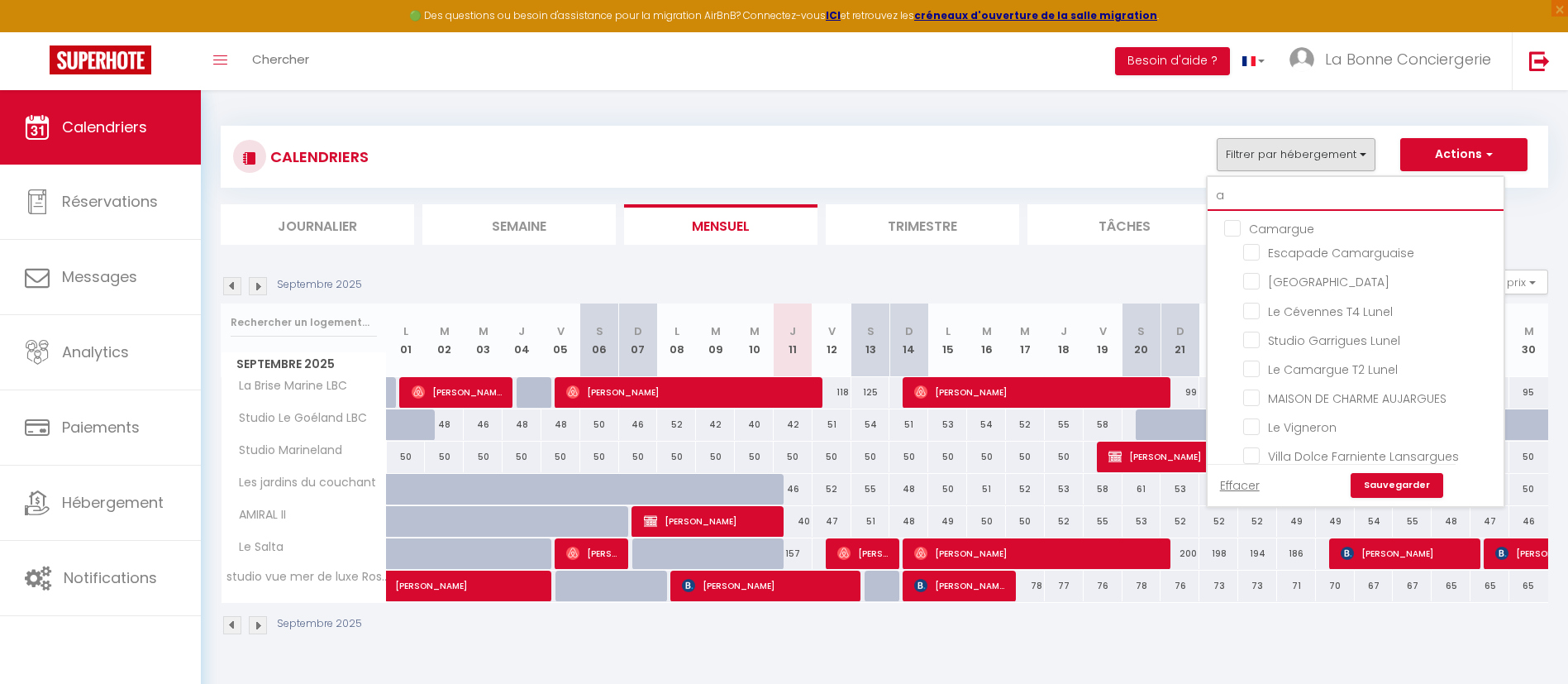
checkbox input "false"
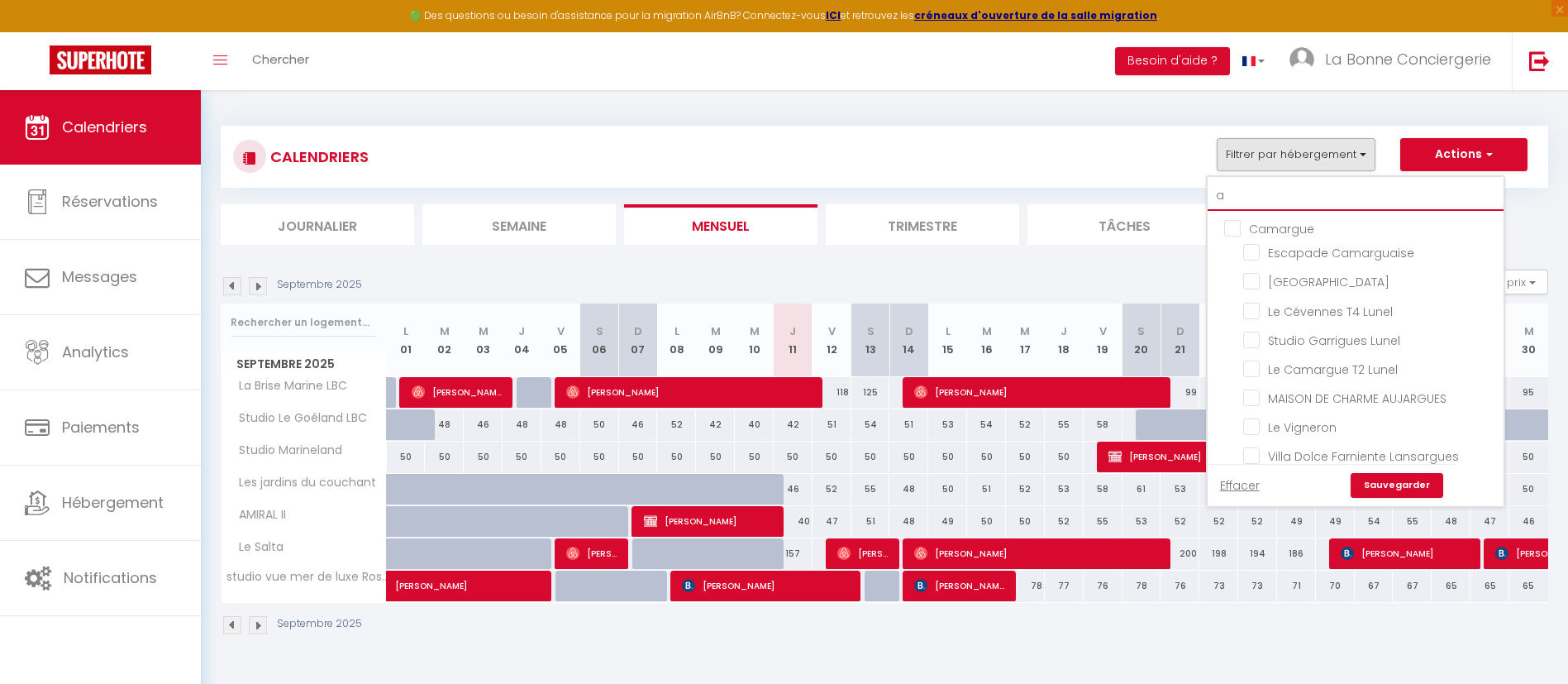
checkbox input "true"
checkbox input "false"
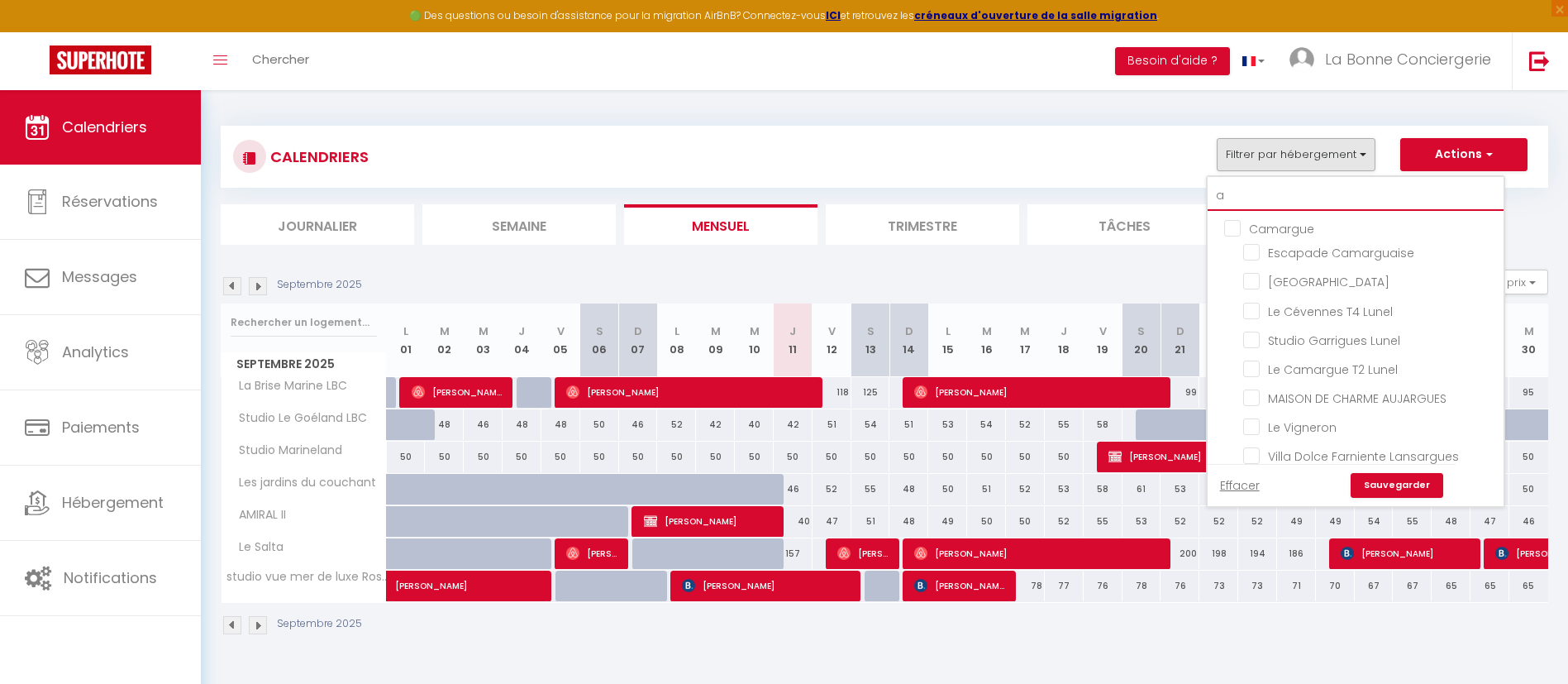
checkbox input "false"
checkbox input "true"
checkbox input "false"
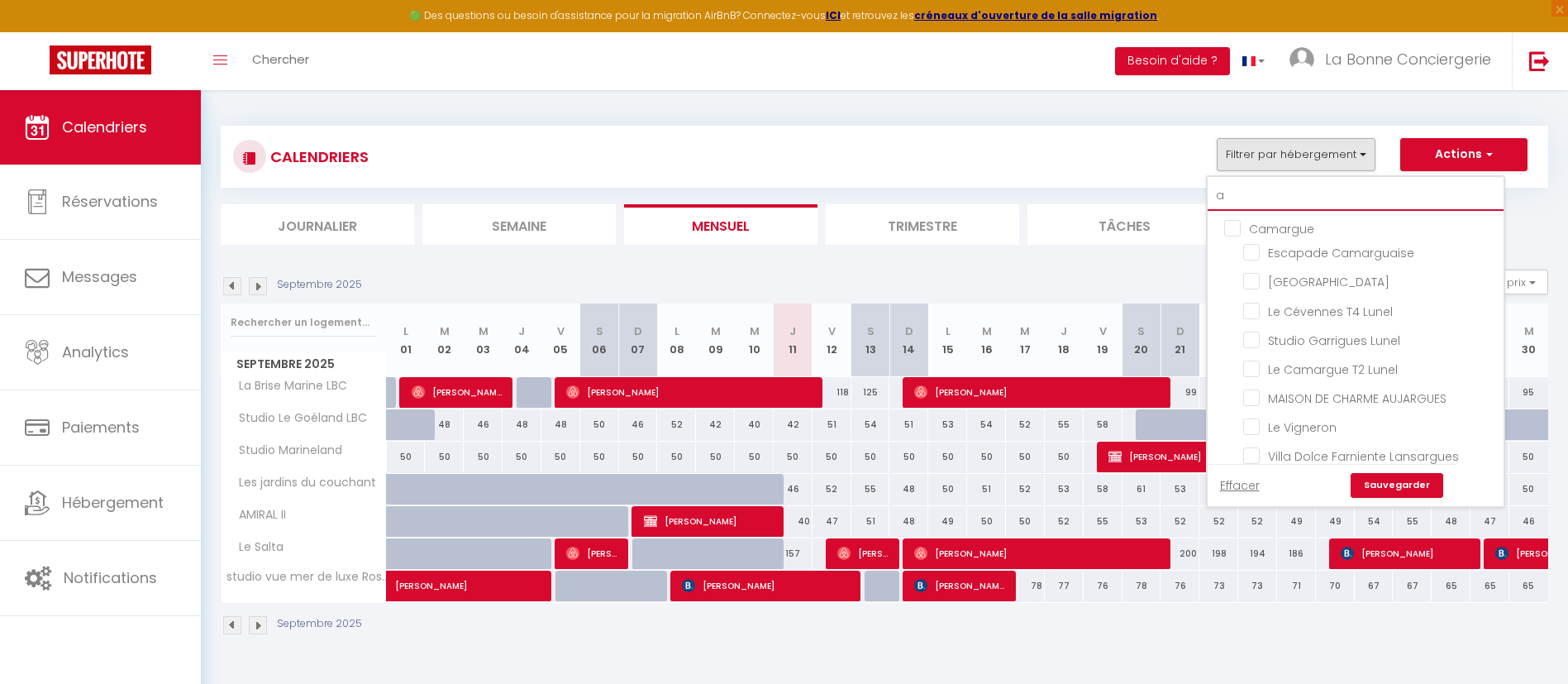
checkbox input "false"
type input "al"
checkbox input "false"
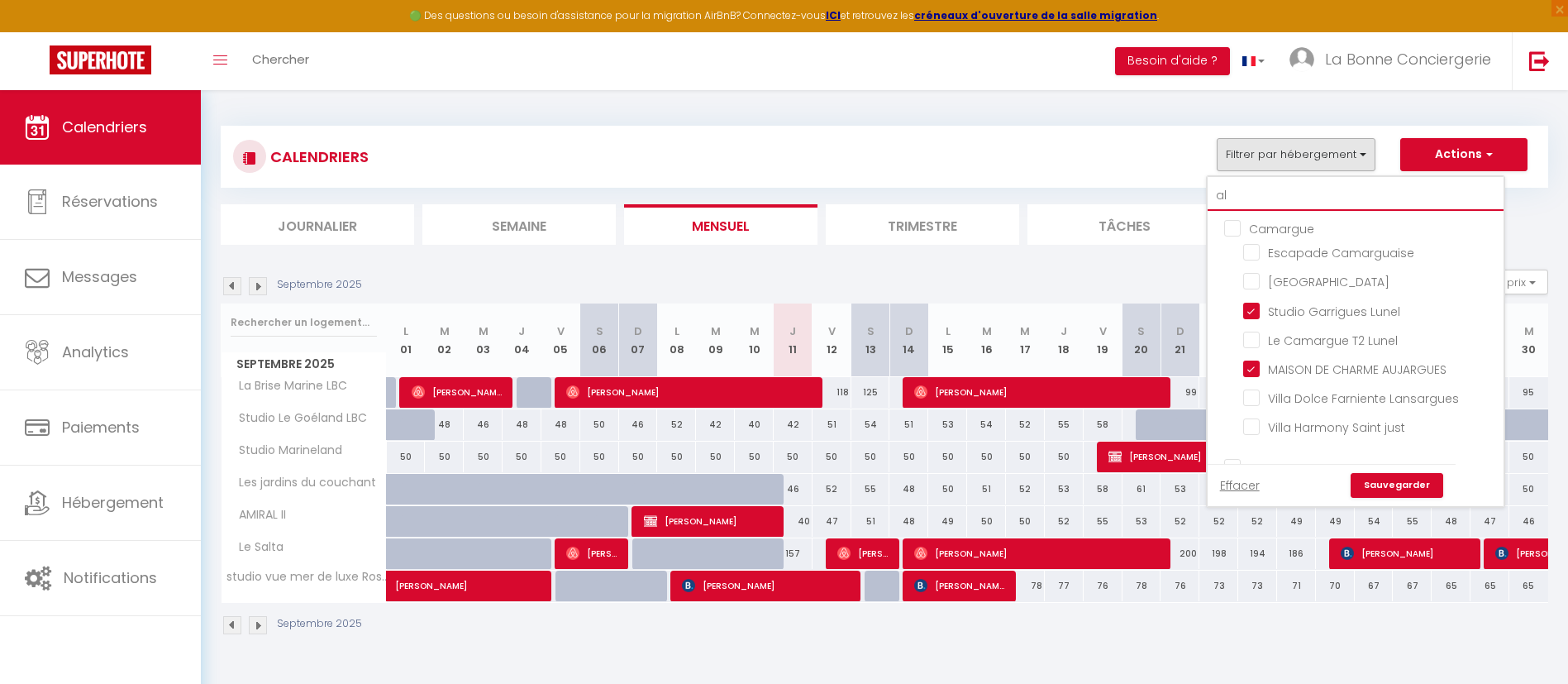
checkbox input "true"
checkbox input "false"
checkbox input "true"
checkbox input "false"
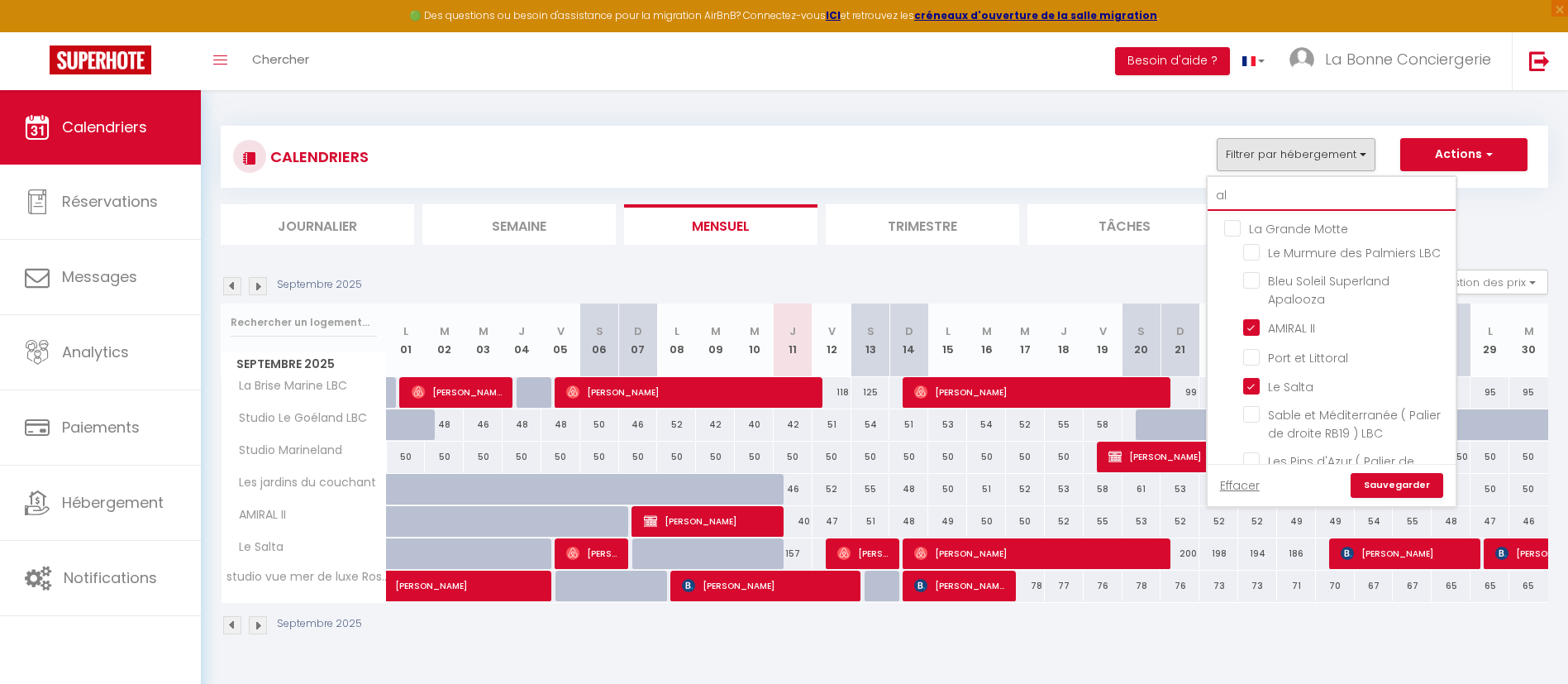
type input "a"
checkbox input "false"
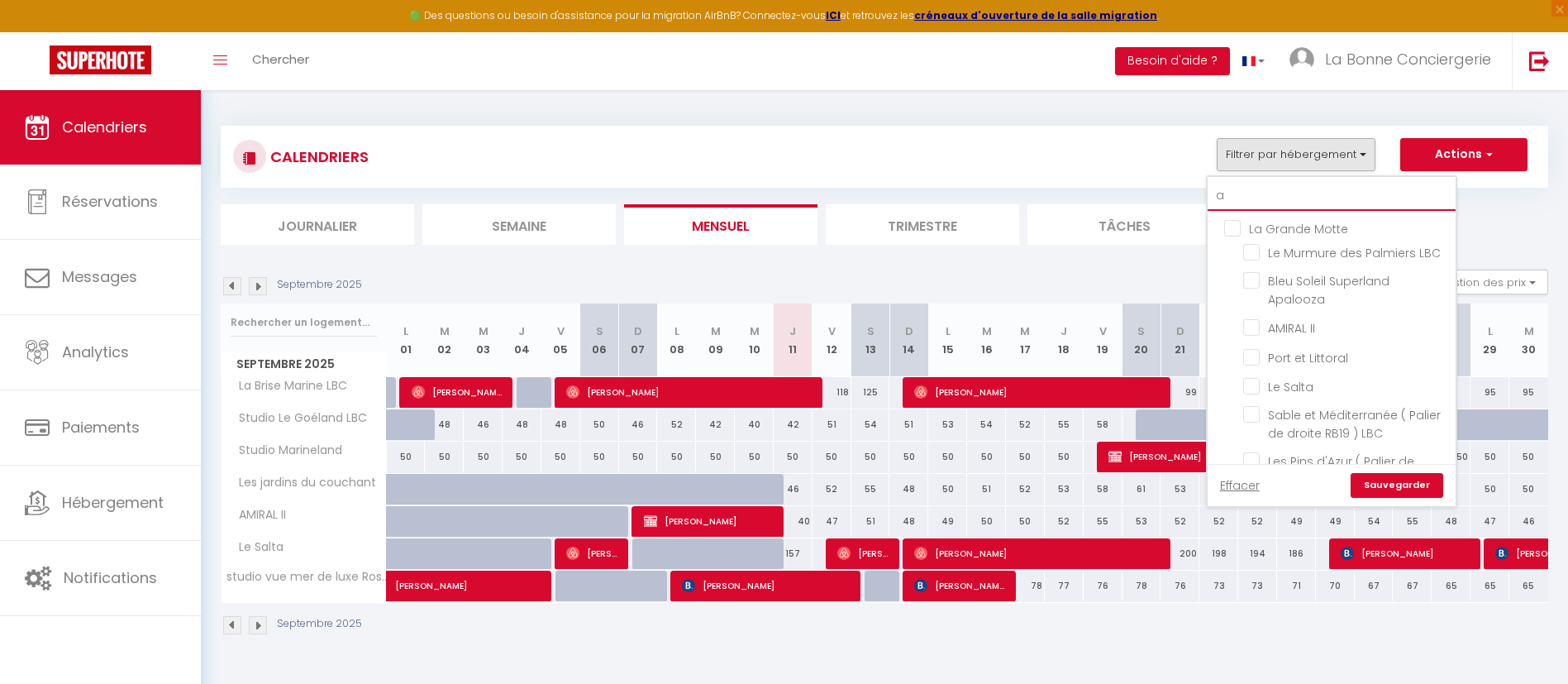
checkbox input "false"
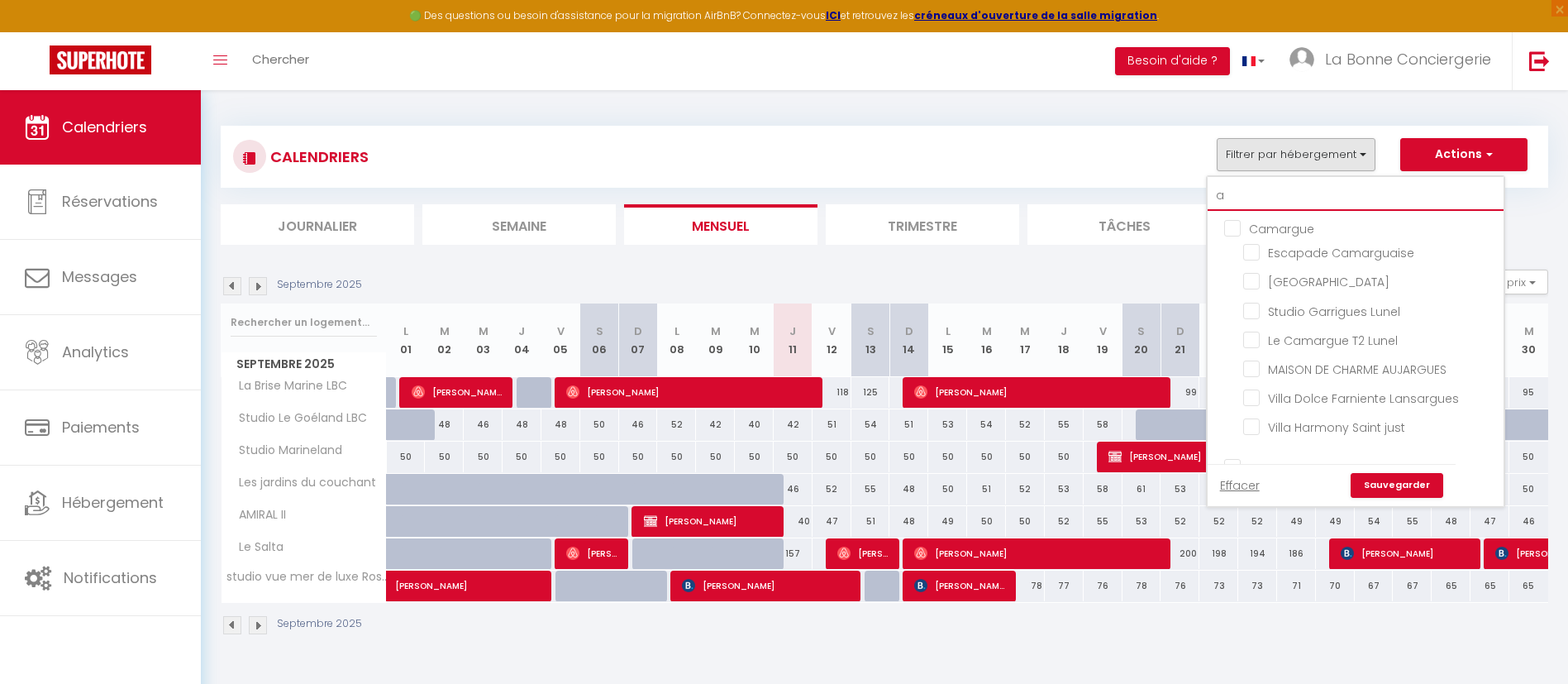
type input "am"
checkbox input "false"
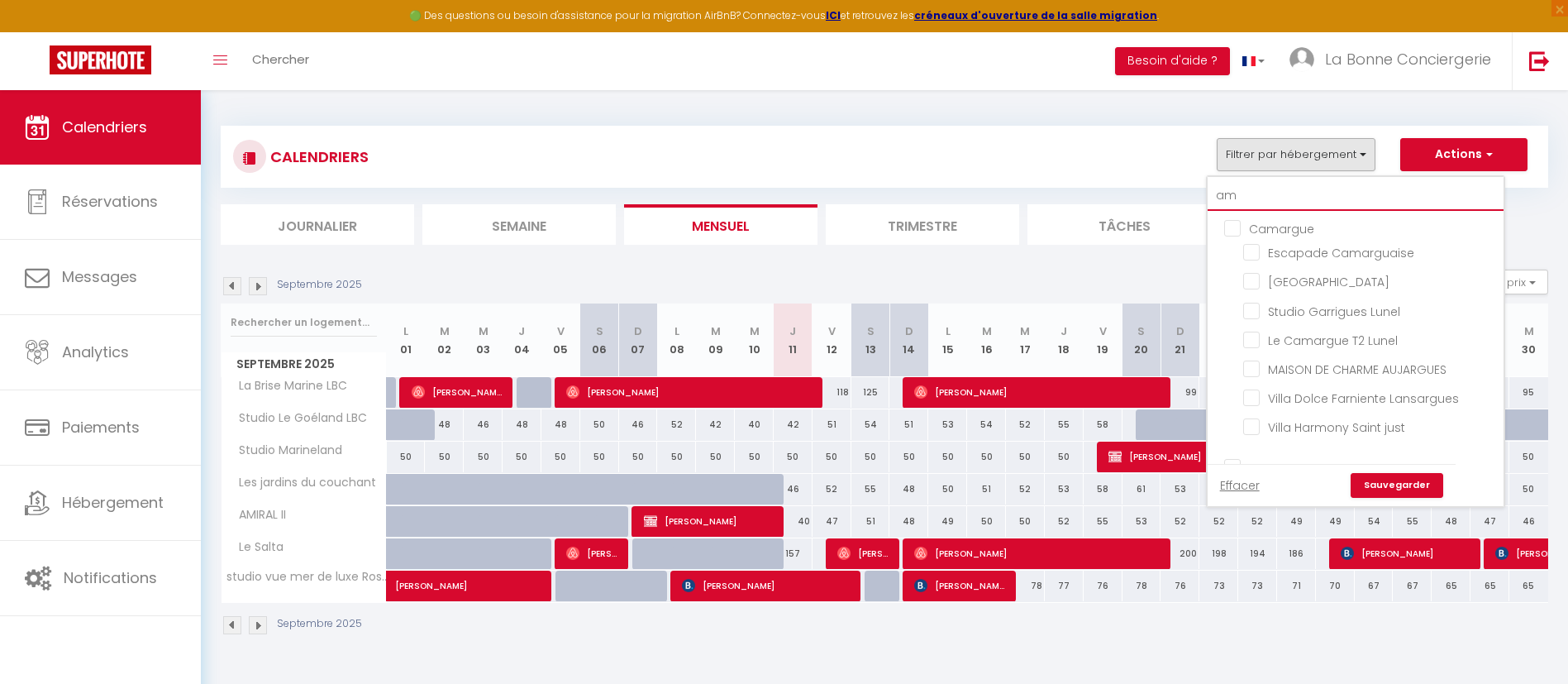
checkbox input "false"
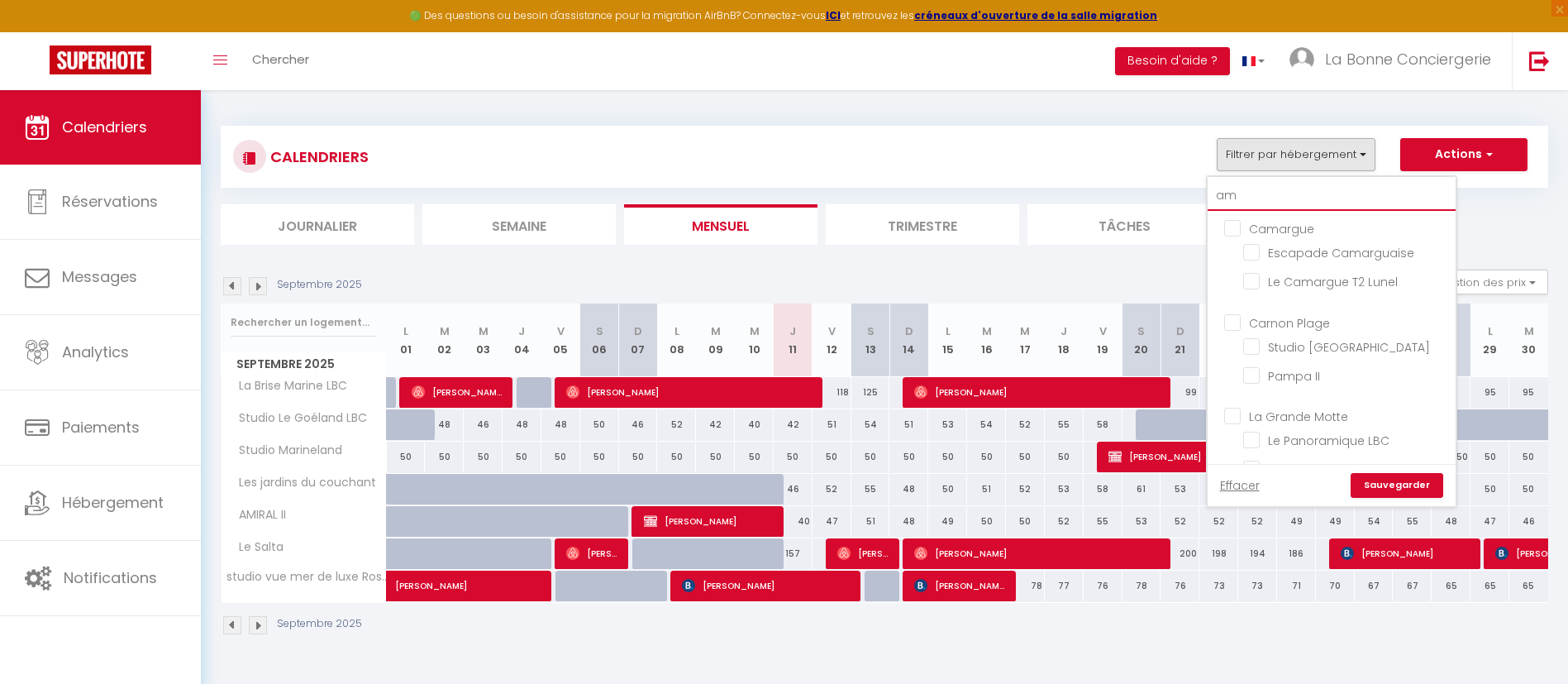
type input "ami"
checkbox input "false"
checkbox input "true"
checkbox input "false"
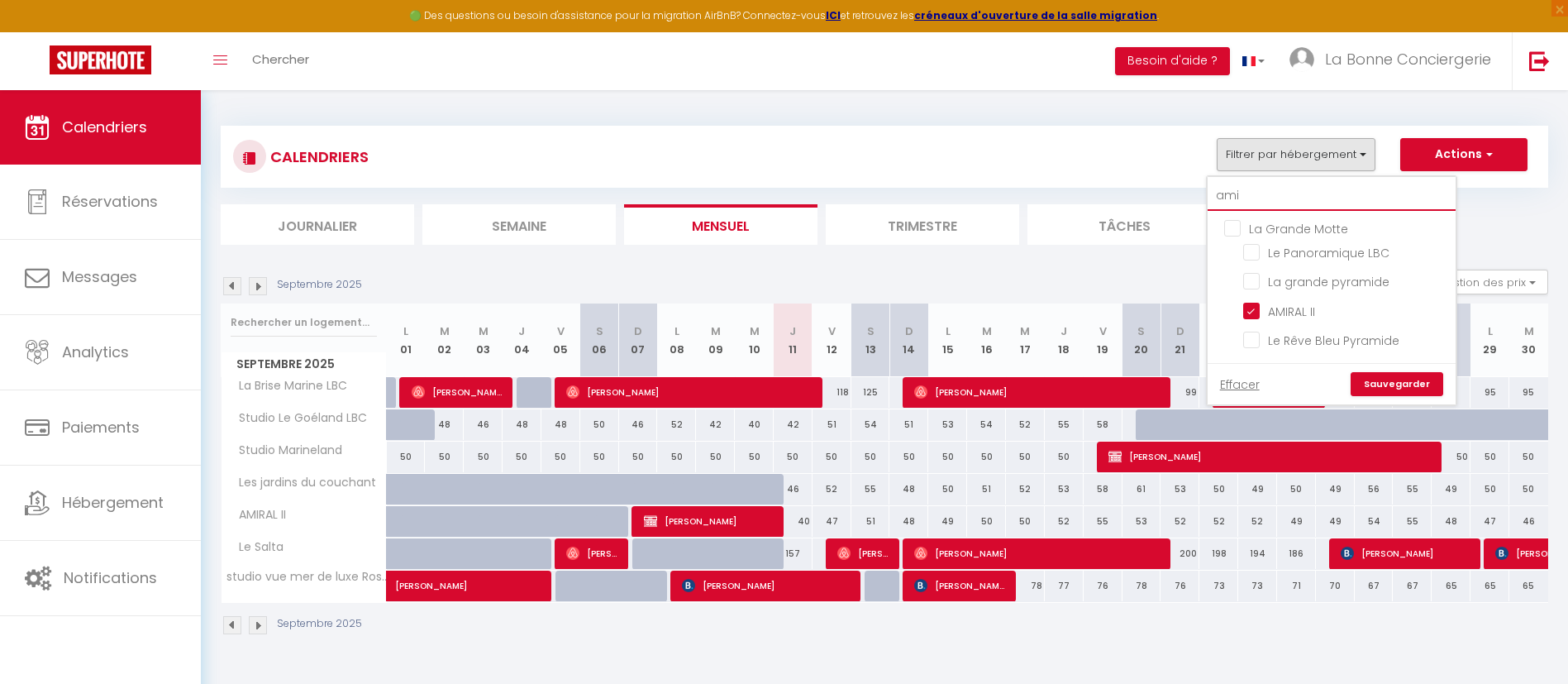
type input "amir"
checkbox input "true"
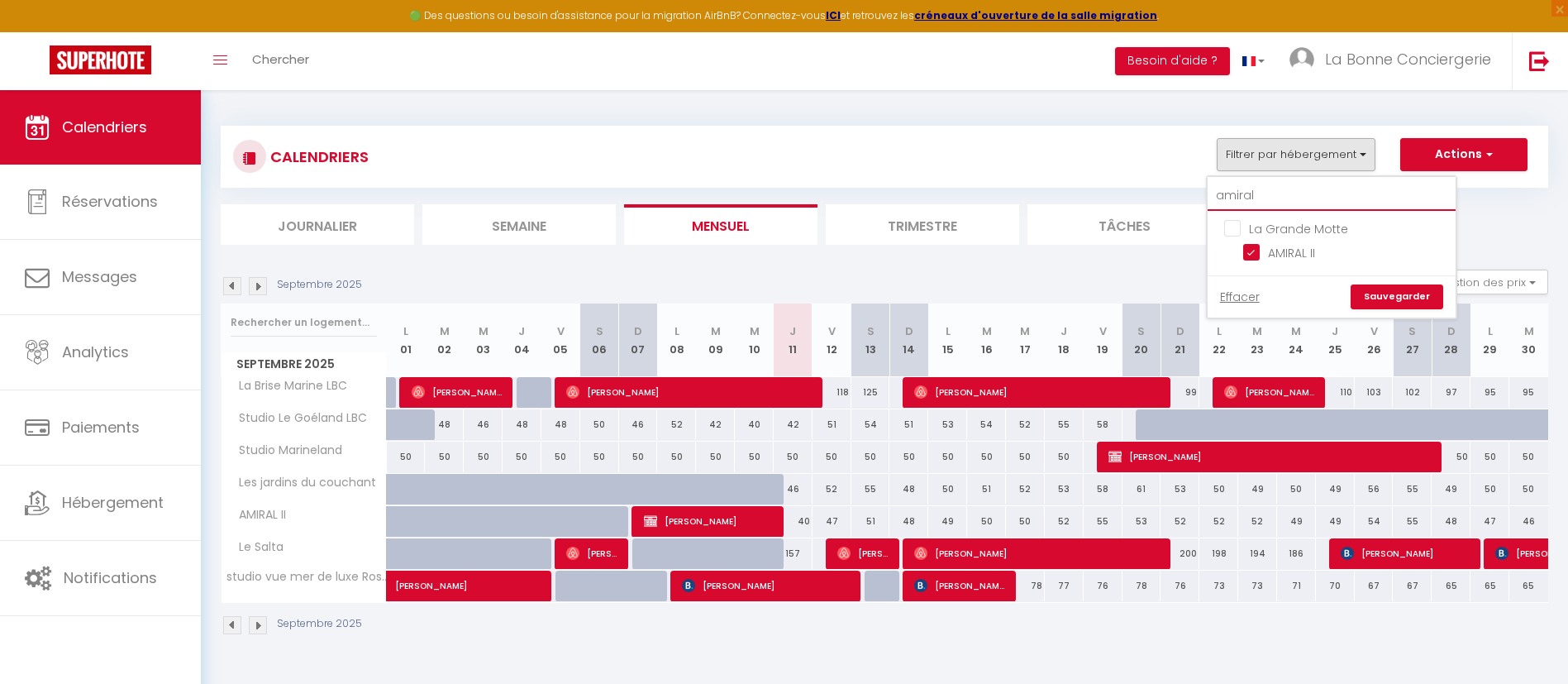
type input "amiral"
click at [1088, 148] on div "CALENDRIERS Filtrer par hébergement amiral La Grande Motte AMIRAL [PERSON_NAME]…" at bounding box center [883, 156] width 1302 height 37
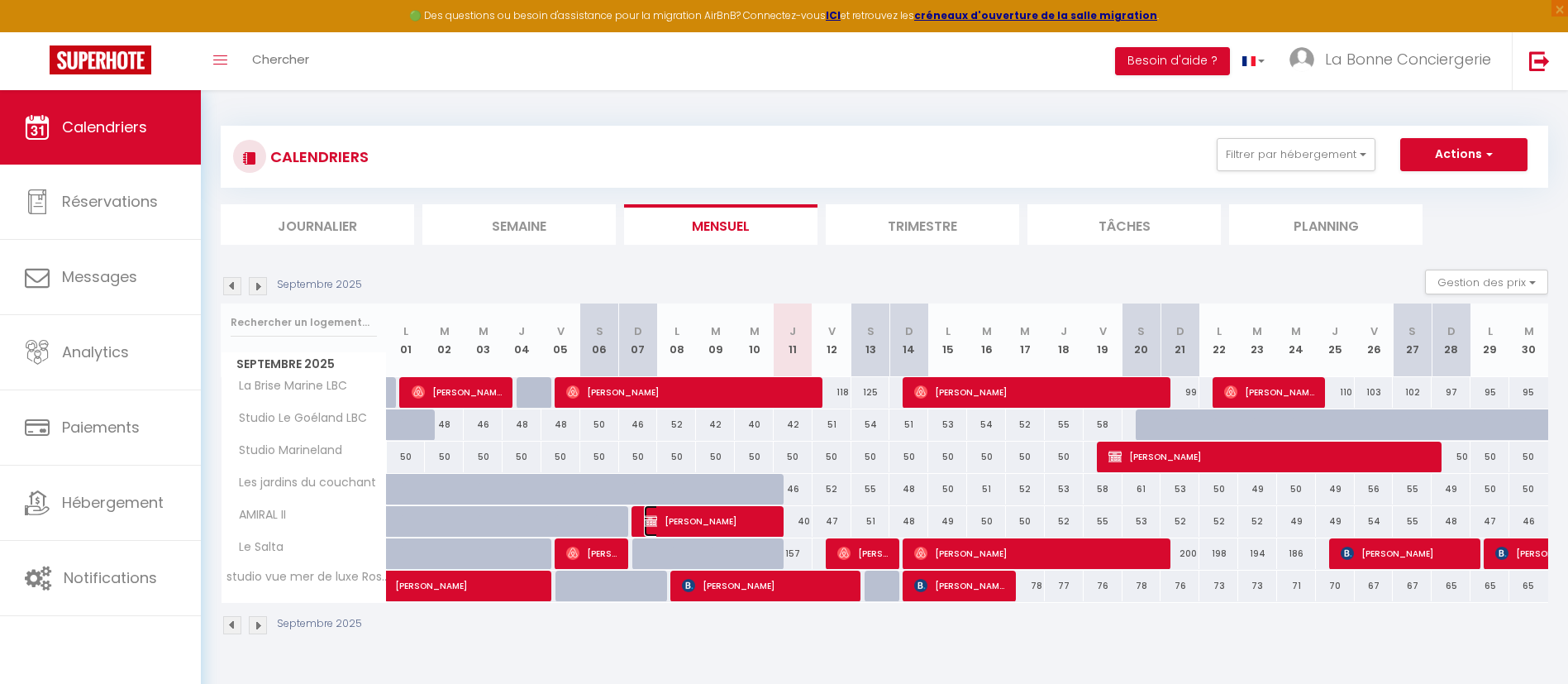
click at [729, 525] on span "[PERSON_NAME]" at bounding box center [708, 520] width 130 height 31
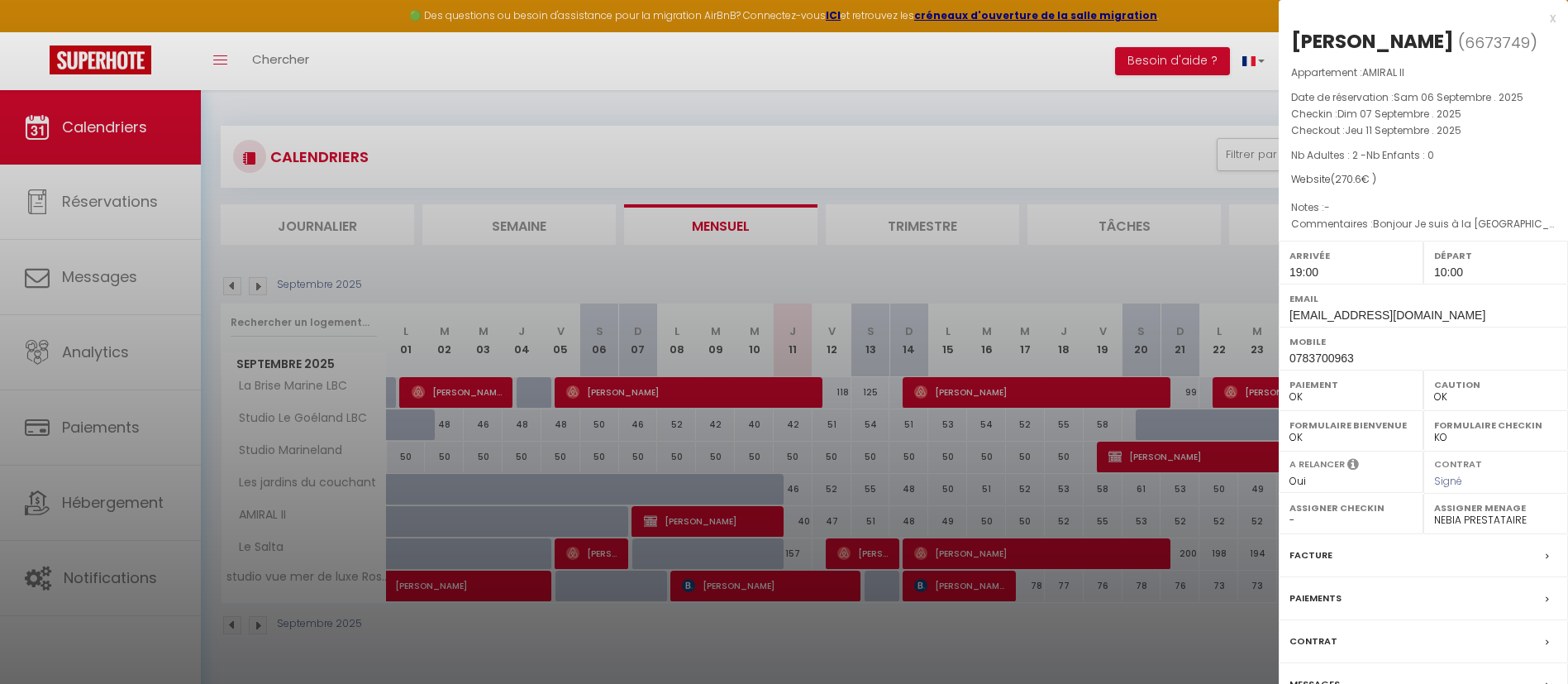
click at [1321, 598] on label "Paiements" at bounding box center [1315, 598] width 52 height 17
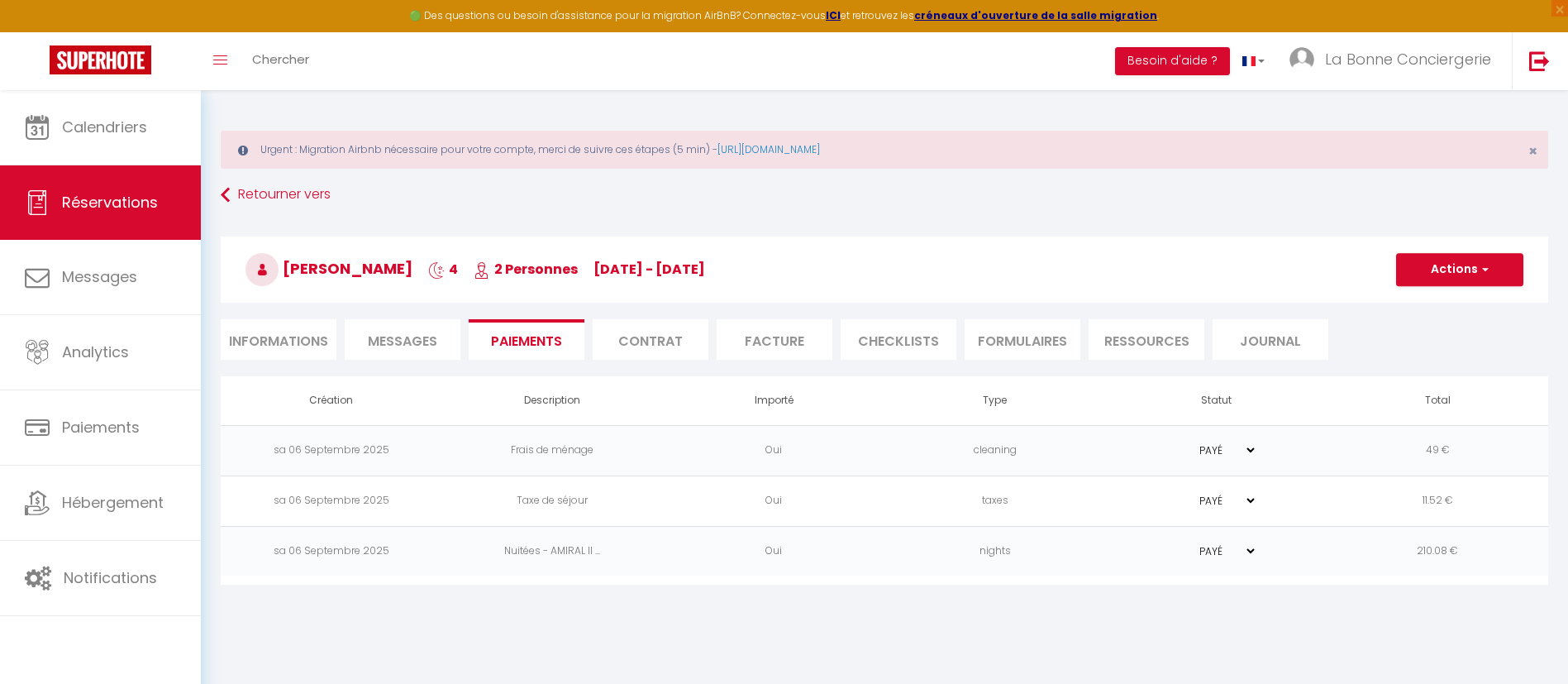
click at [272, 338] on li "Informations" at bounding box center [278, 339] width 115 height 41
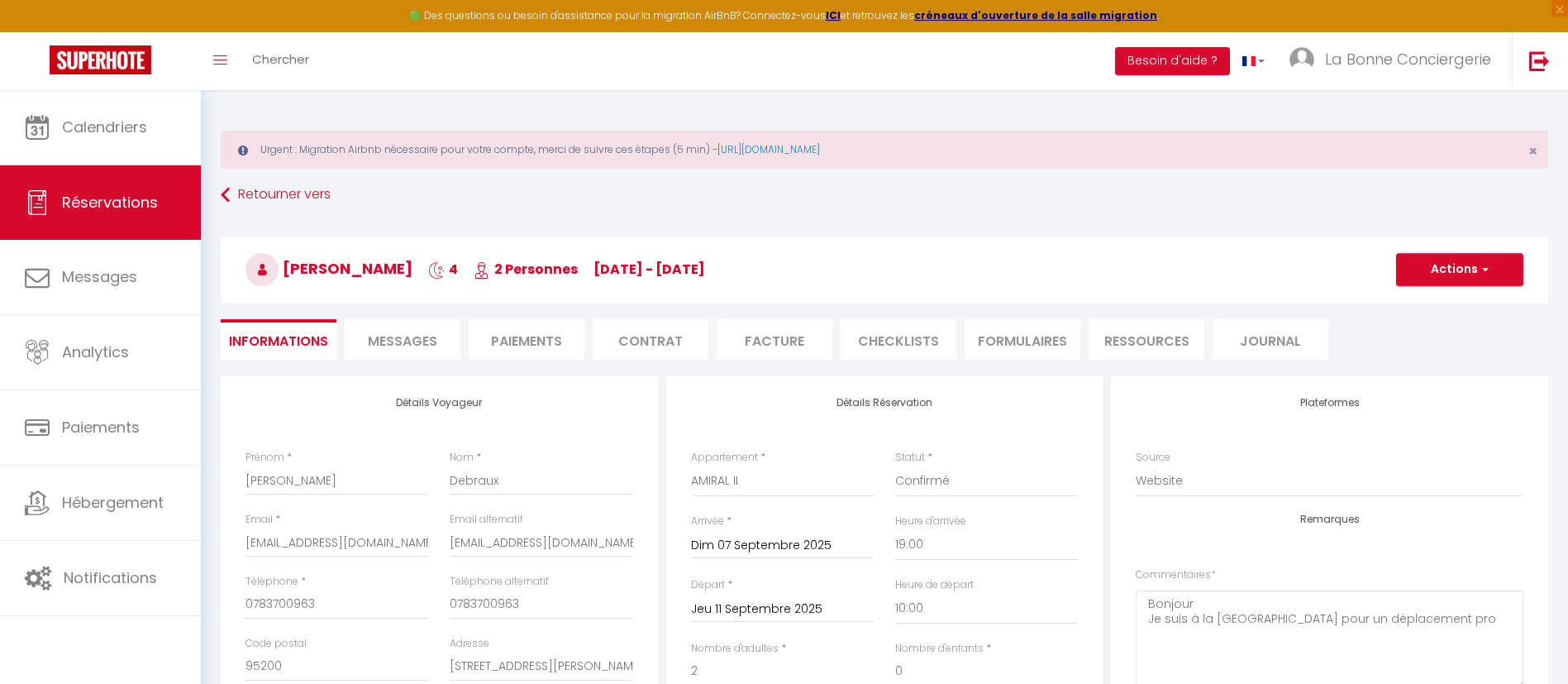
click at [1407, 297] on h3 "[PERSON_NAME] 4 2 Personnes [DATE] - [DATE]" at bounding box center [883, 270] width 1327 height 66
click at [1425, 286] on h3 "[PERSON_NAME] 4 2 Personnes [DATE] - [DATE]" at bounding box center [883, 270] width 1327 height 66
click at [1481, 252] on h3 "[PERSON_NAME] 4 2 Personnes [DATE] - [DATE]" at bounding box center [883, 270] width 1327 height 66
click at [1468, 271] on button "Actions" at bounding box center [1459, 269] width 128 height 33
click at [1422, 334] on link "Dupliquer" at bounding box center [1443, 327] width 131 height 22
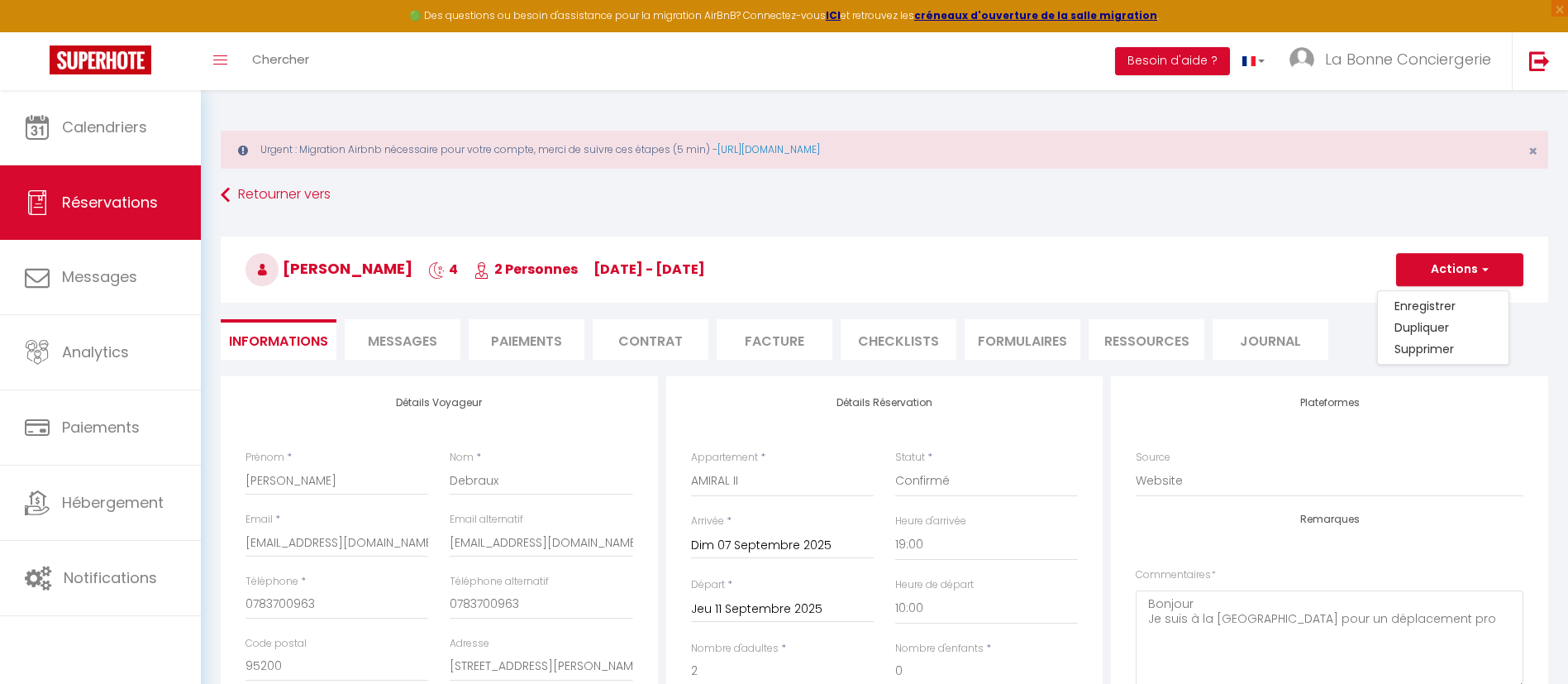
type input "0"
select select
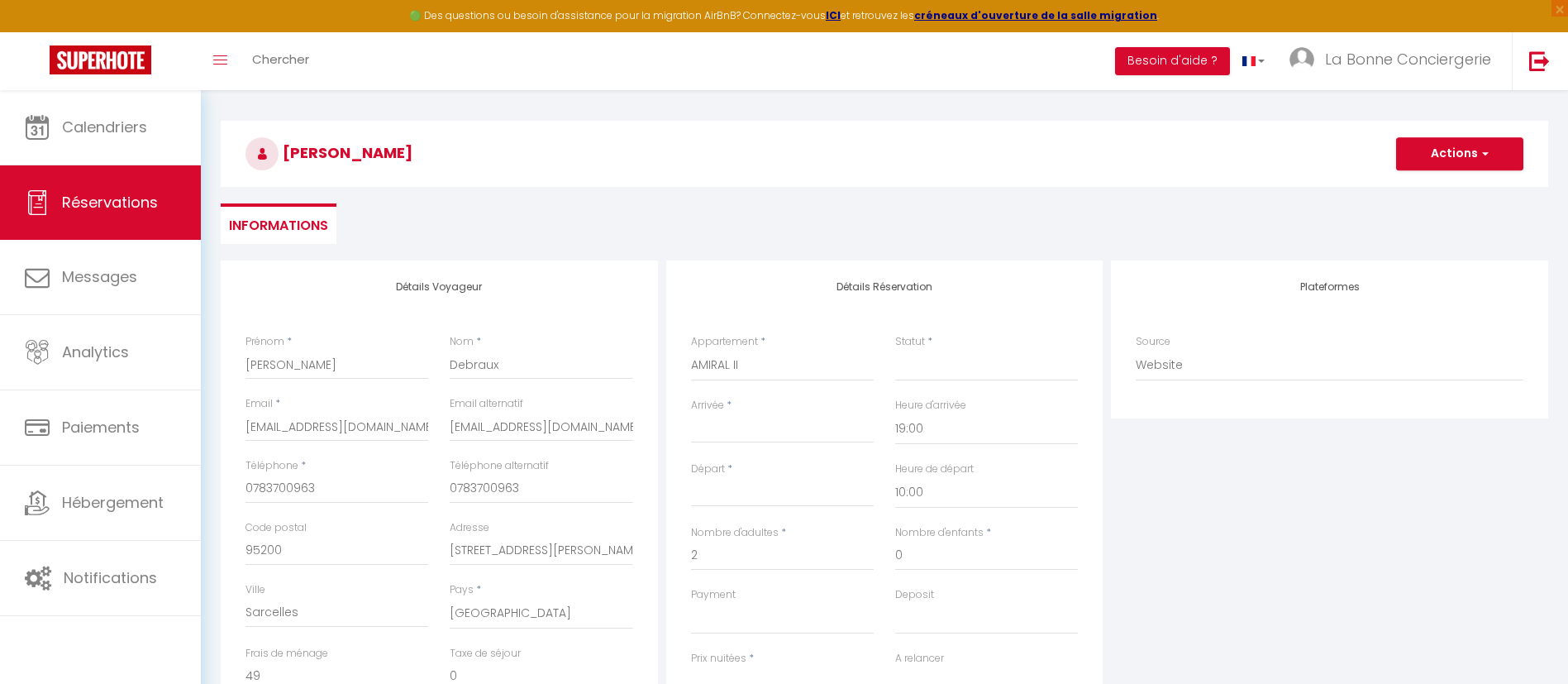
scroll to position [118, 0]
click at [749, 415] on div "< [DATE] > Dim Lun Mar Mer Jeu Ven Sam 1 2 3 4 5 6 7 8 9 10 11 12 13 14 15 16 1…" at bounding box center [782, 425] width 183 height 29
click at [730, 431] on input "Arrivée" at bounding box center [782, 427] width 183 height 22
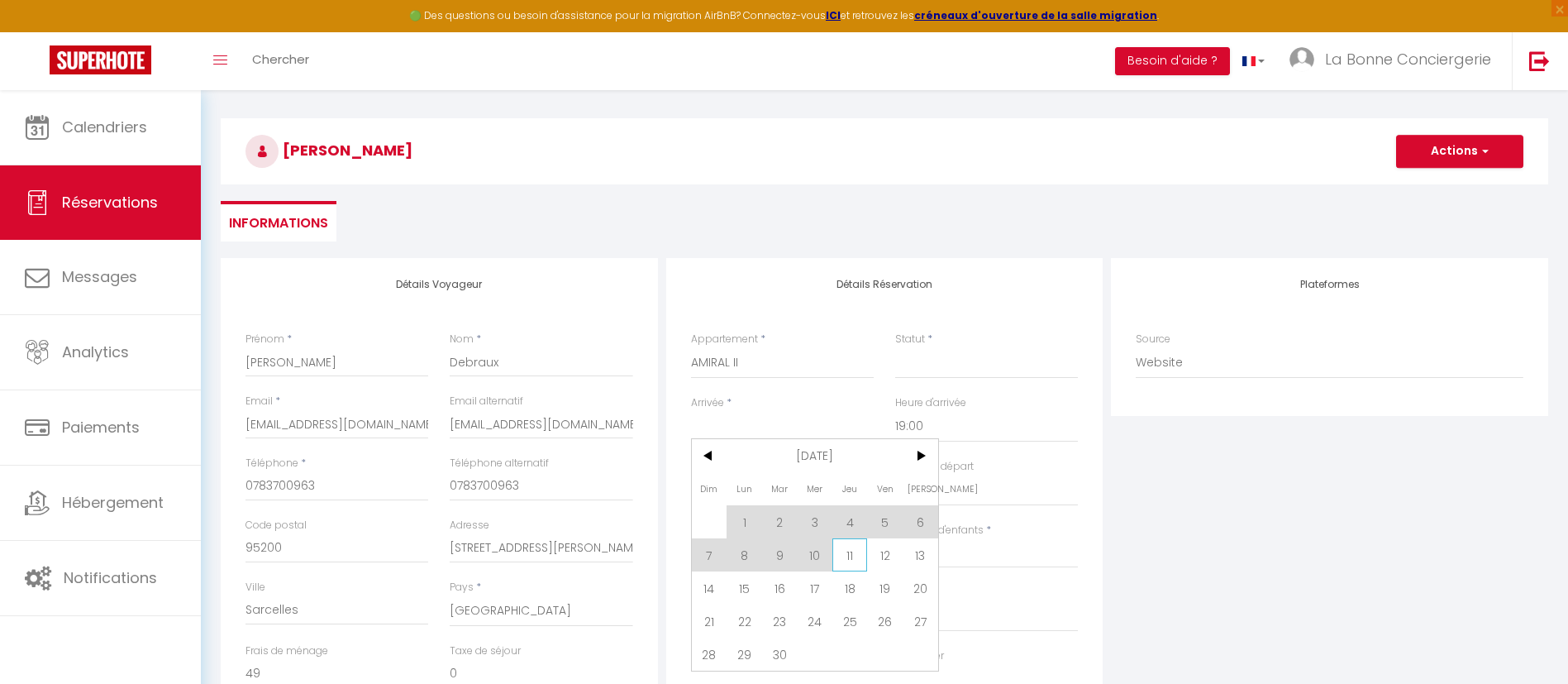
click at [858, 555] on span "11" at bounding box center [850, 554] width 36 height 33
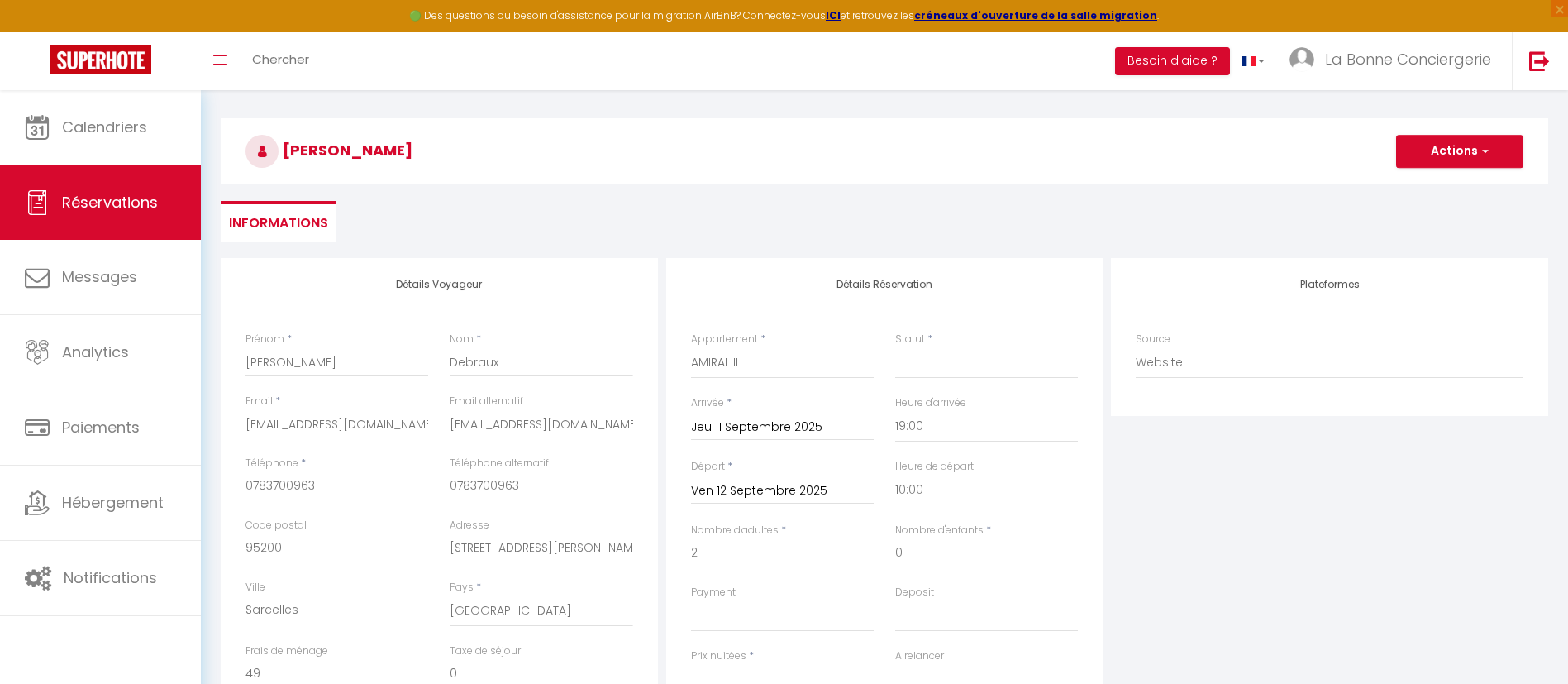
click at [757, 500] on input "Ven 12 Septembre 2025" at bounding box center [782, 491] width 183 height 22
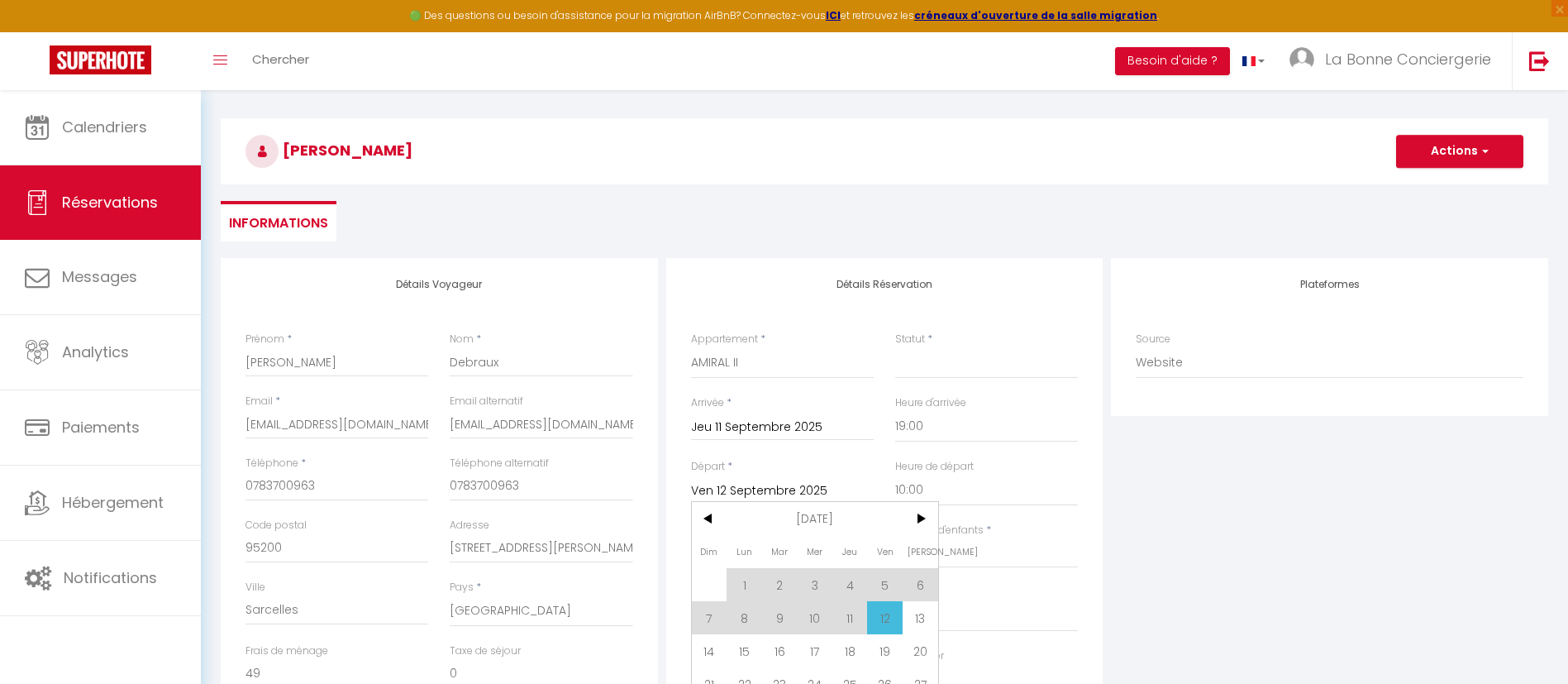
click at [825, 411] on div "[DATE] < [DATE] > Dim Lun Mar Mer Jeu Ven Sam 1 2 3 4 5 6 7 8 9 10 11 12 13 14 …" at bounding box center [782, 425] width 183 height 29
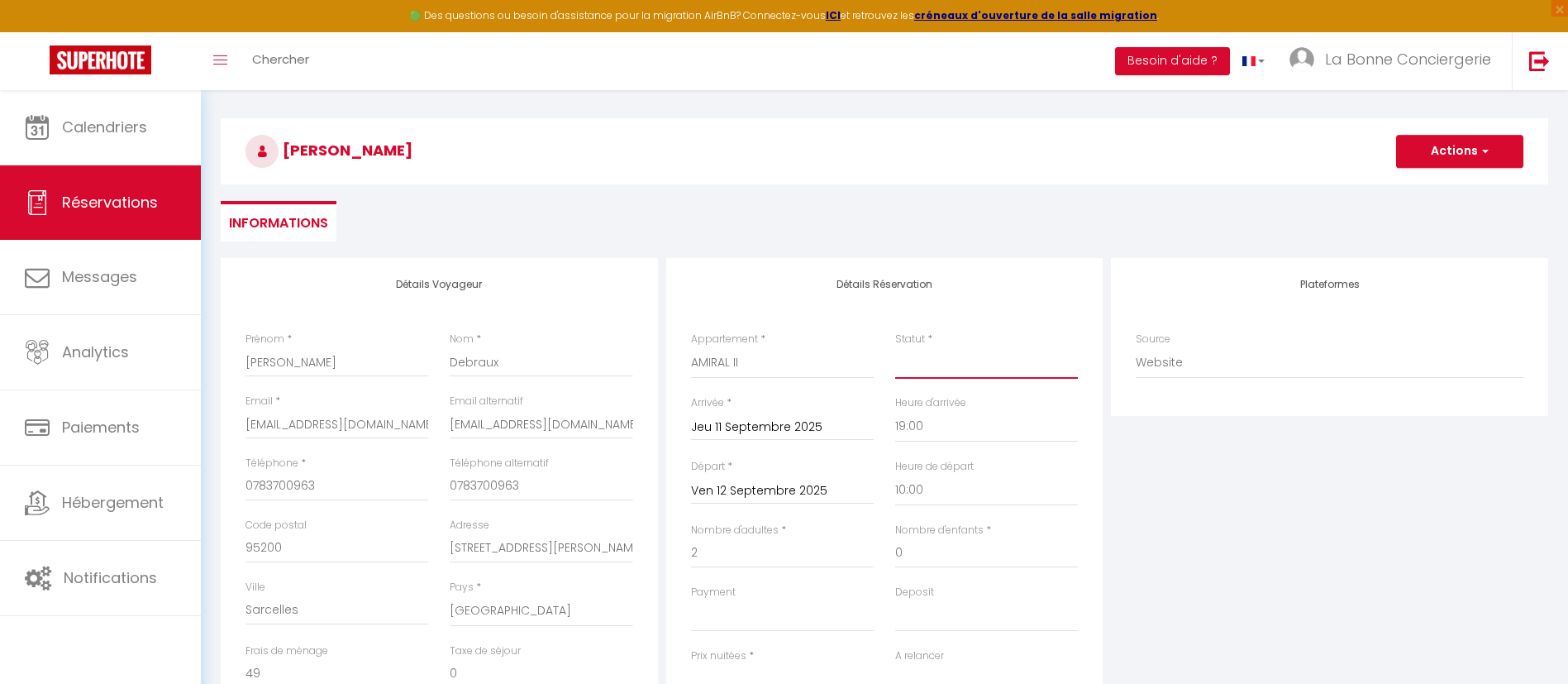
click at [953, 369] on select "Confirmé Non Confirmé [PERSON_NAME] par le voyageur No Show Request" at bounding box center [985, 362] width 183 height 31
click at [895, 347] on select "Confirmé Non Confirmé [PERSON_NAME] par le voyageur No Show Request" at bounding box center [985, 362] width 183 height 31
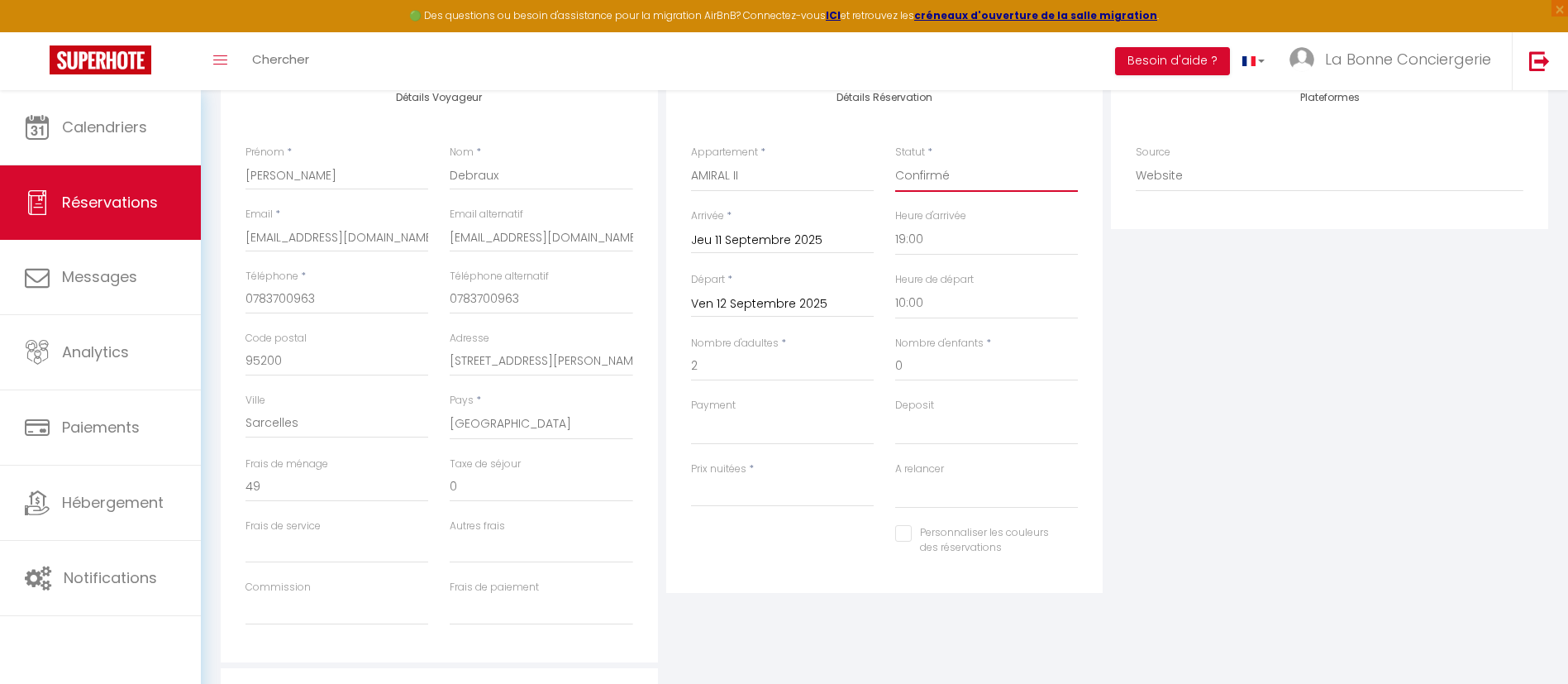
scroll to position [307, 0]
click at [762, 497] on input "Prix nuitées" at bounding box center [782, 489] width 183 height 29
click at [741, 440] on select "OK KO" at bounding box center [782, 427] width 183 height 31
click at [691, 412] on select "OK KO" at bounding box center [782, 427] width 183 height 31
click at [747, 434] on select "OK KO" at bounding box center [782, 427] width 183 height 31
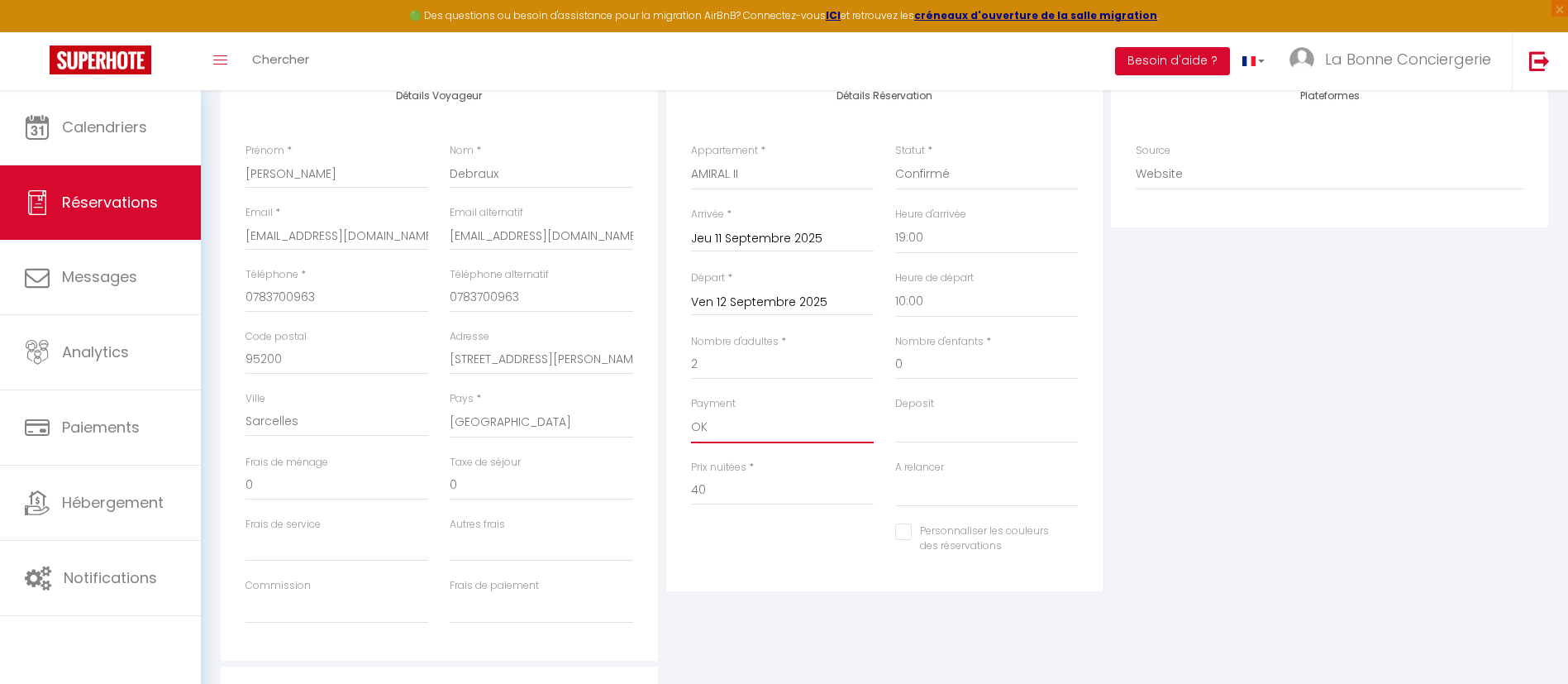
click at [691, 412] on select "OK KO" at bounding box center [782, 427] width 183 height 31
click at [1013, 419] on select "OK KO" at bounding box center [985, 427] width 183 height 31
click at [895, 412] on select "OK KO" at bounding box center [985, 427] width 183 height 31
click at [948, 497] on select "Oui Non" at bounding box center [985, 490] width 183 height 31
click at [895, 475] on select "Oui Non" at bounding box center [985, 490] width 183 height 31
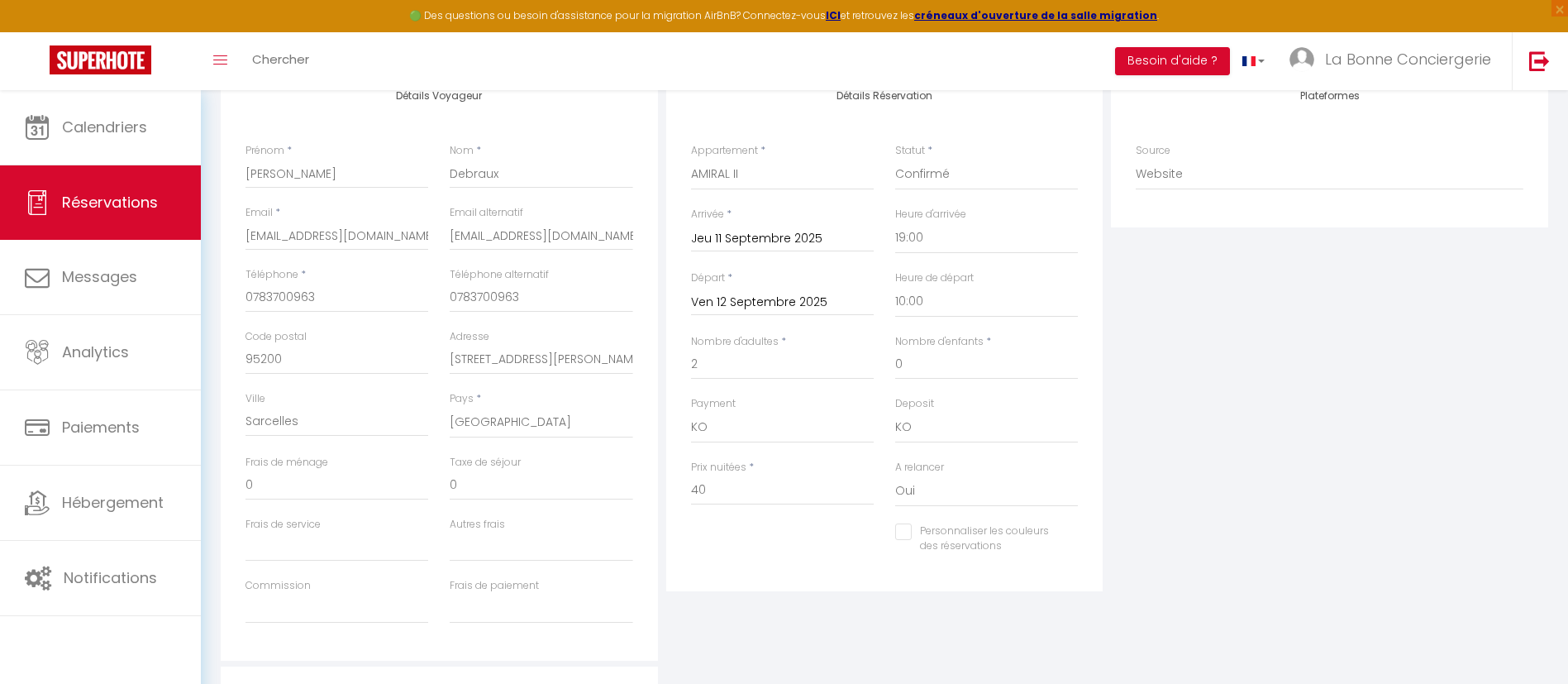
click at [906, 532] on input "Personnaliser les couleurs des réservations" at bounding box center [975, 531] width 162 height 16
click at [1069, 553] on div "#D7092E" at bounding box center [1071, 546] width 13 height 18
click at [1070, 553] on span at bounding box center [1071, 547] width 13 height 14
click at [1071, 547] on span at bounding box center [1071, 544] width 13 height 13
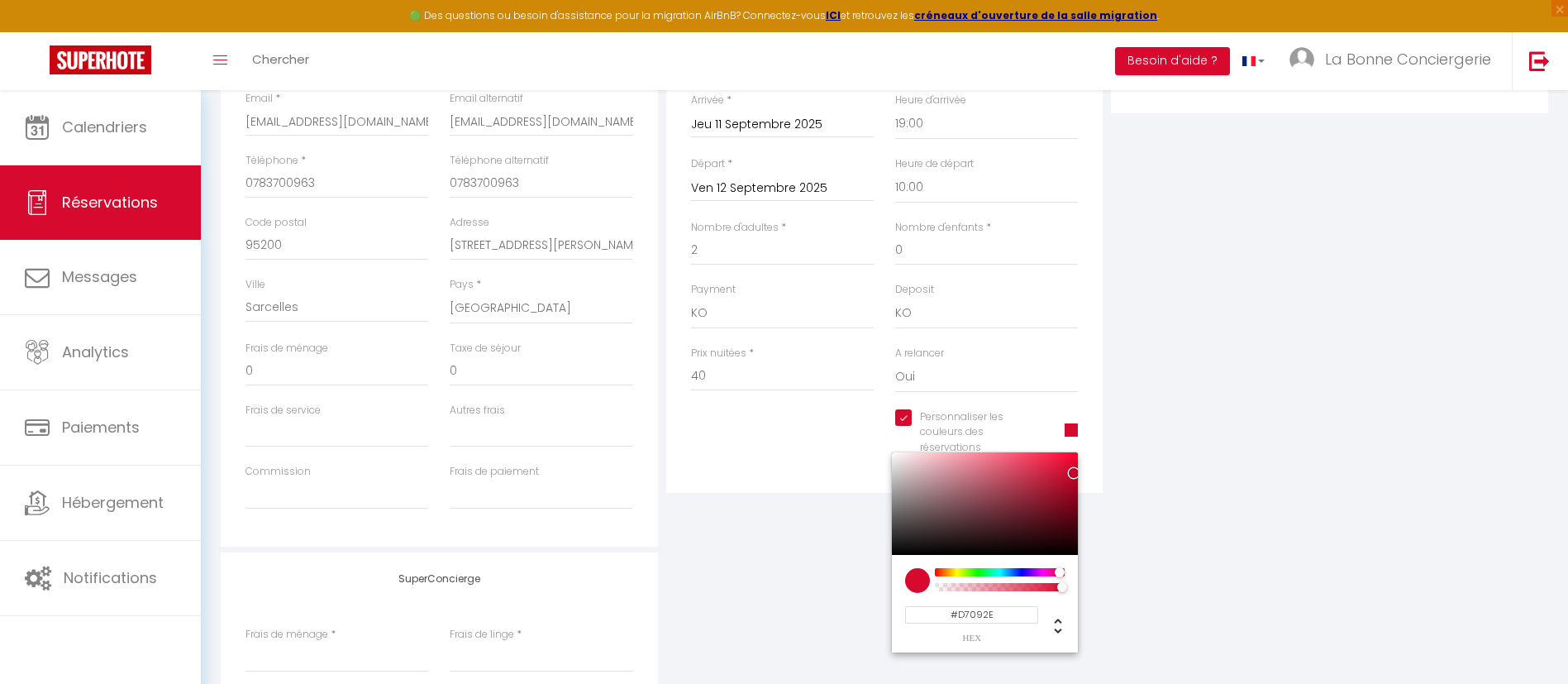
scroll to position [430, 0]
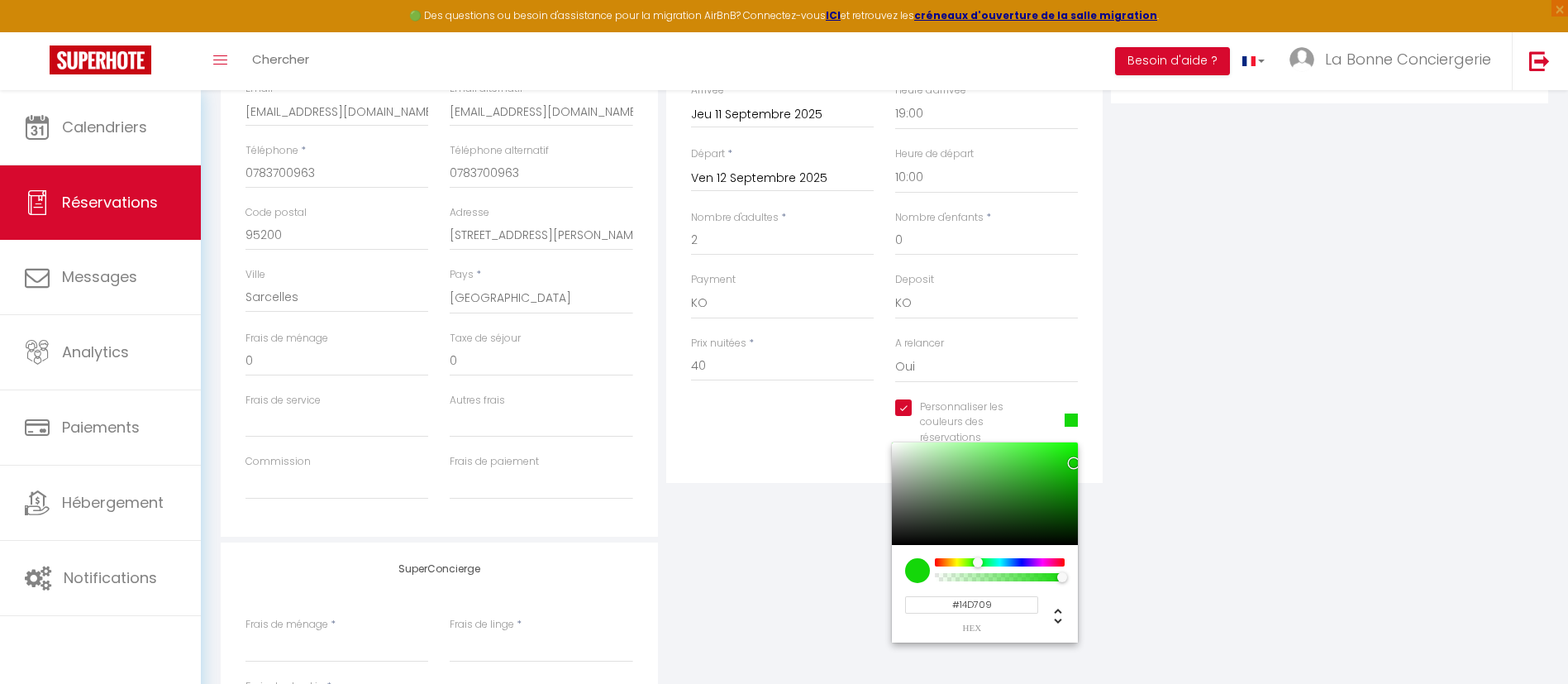
click at [978, 560] on div at bounding box center [1000, 562] width 127 height 9
click at [1209, 510] on div "Plateformes Source Direct [DOMAIN_NAME] [DOMAIN_NAME] Chalet montagne Expedia G…" at bounding box center [1329, 240] width 445 height 591
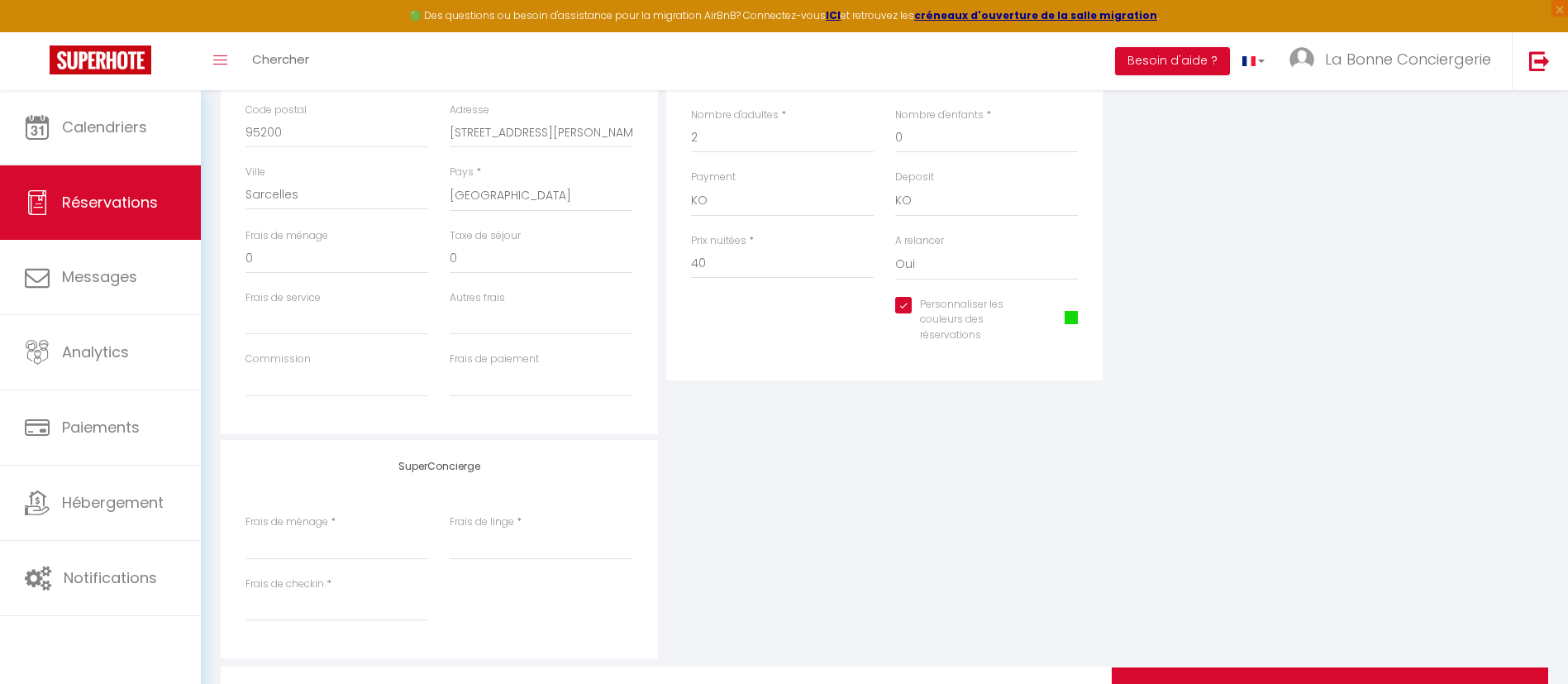
scroll to position [623, 0]
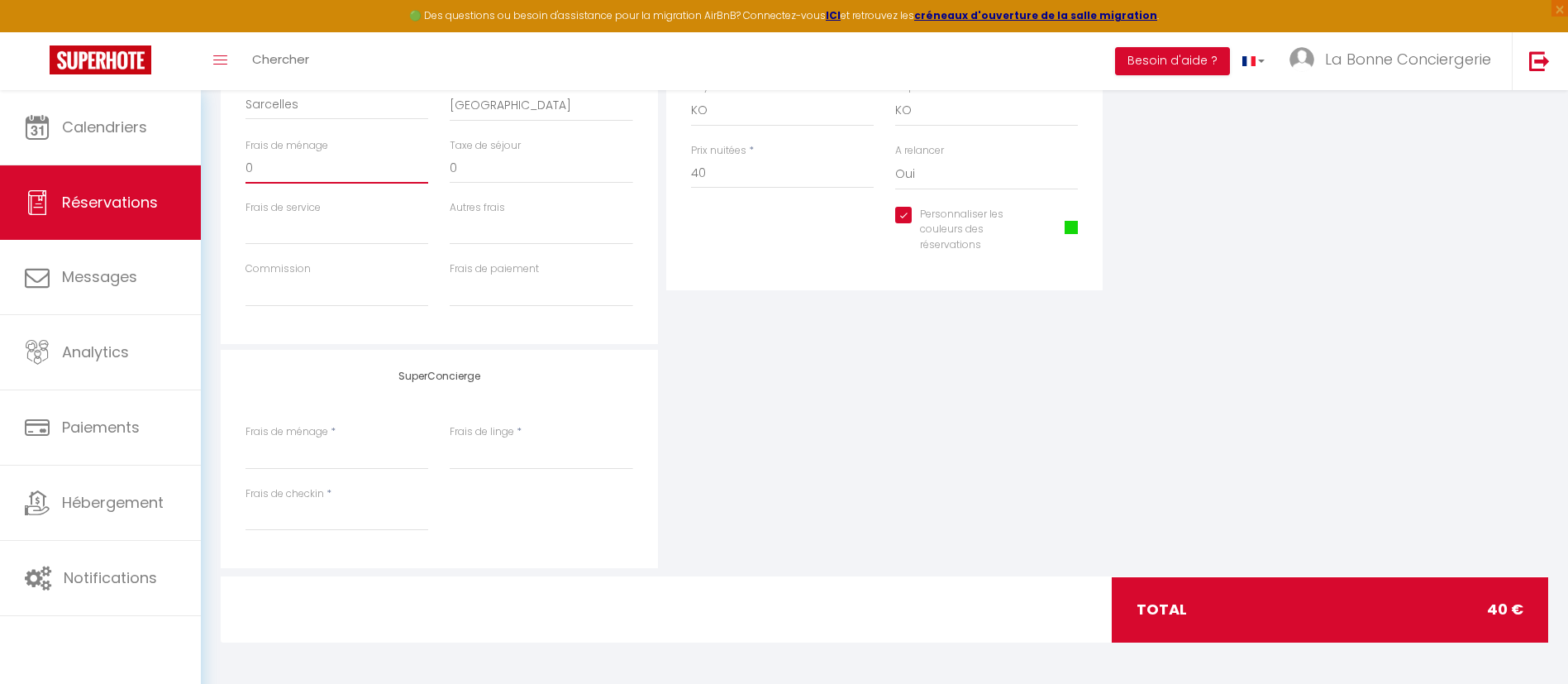
click at [322, 183] on input "0" at bounding box center [337, 168] width 183 height 29
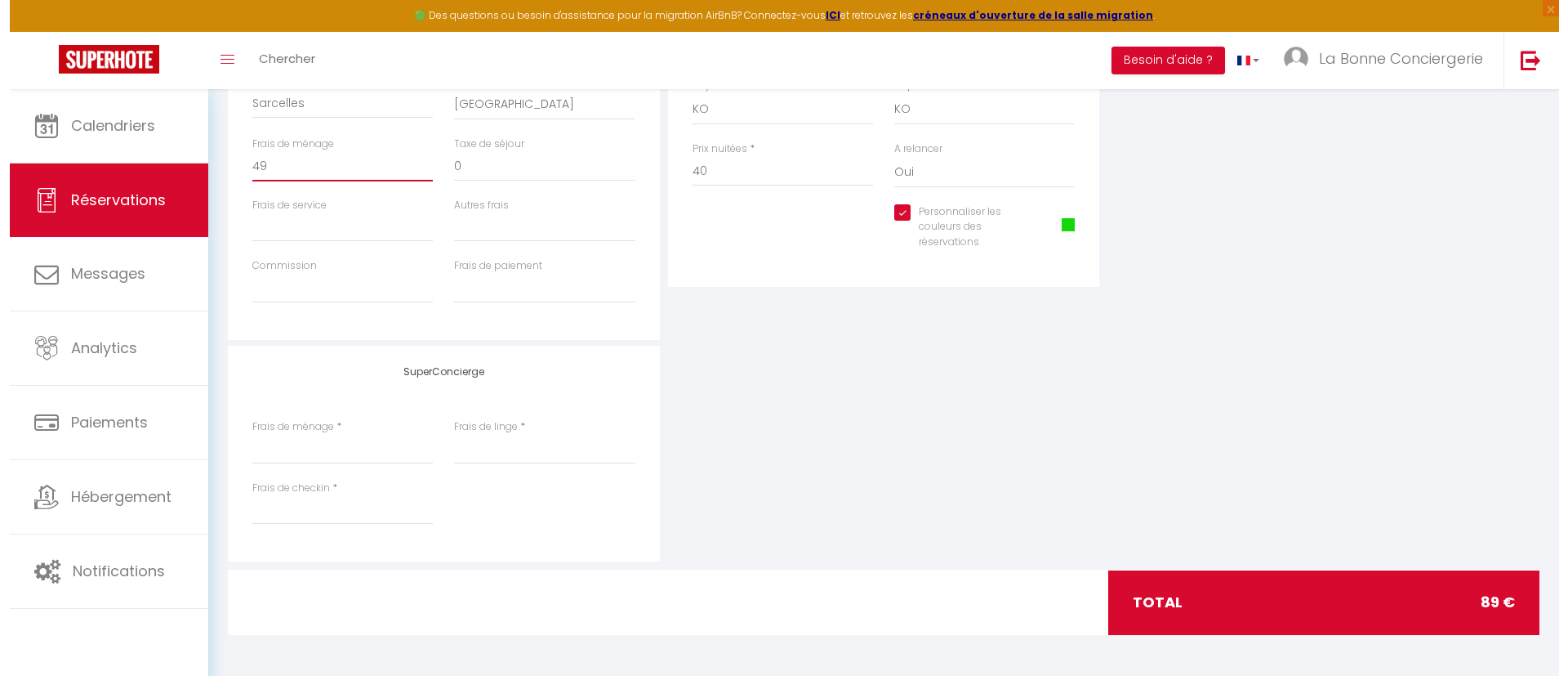
scroll to position [0, 0]
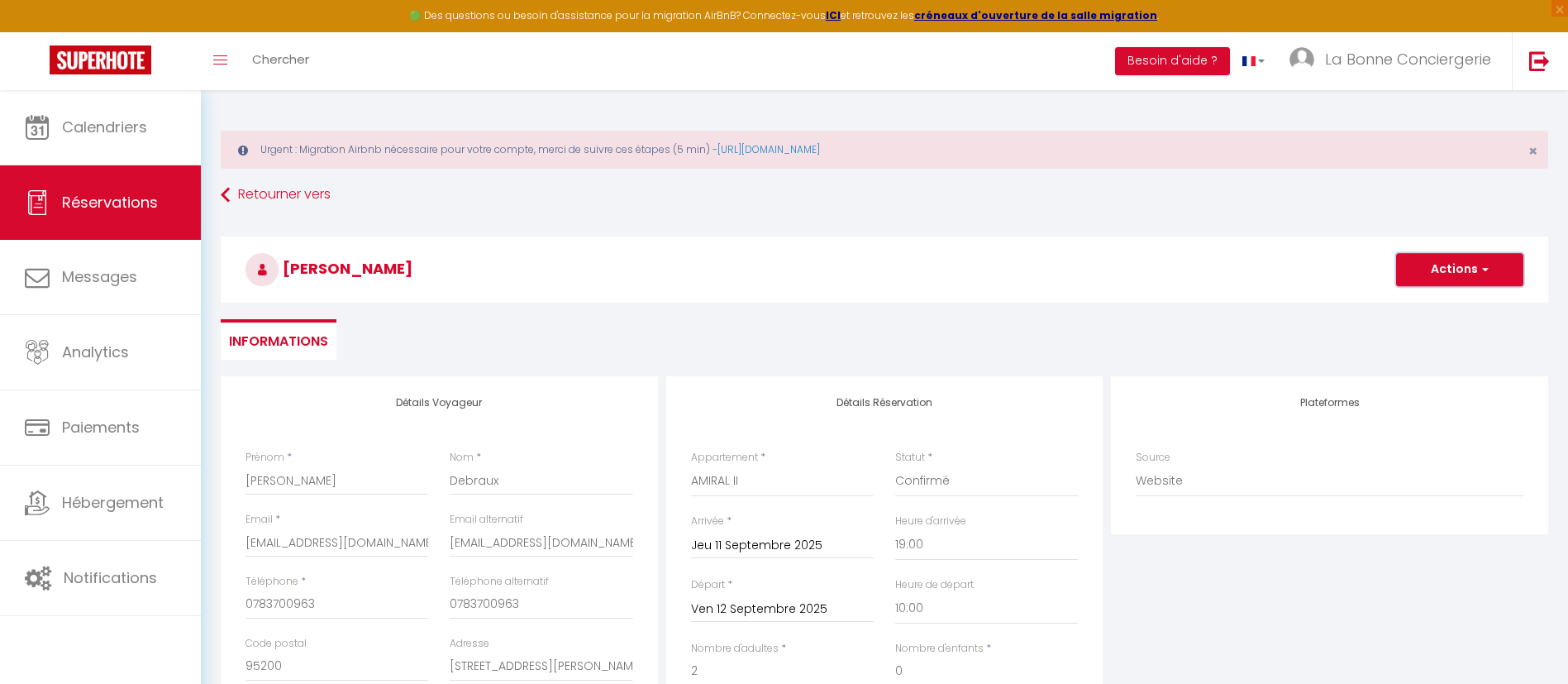
click at [1439, 266] on button "Actions" at bounding box center [1459, 269] width 128 height 33
click at [1433, 298] on link "Enregistrer" at bounding box center [1443, 306] width 131 height 22
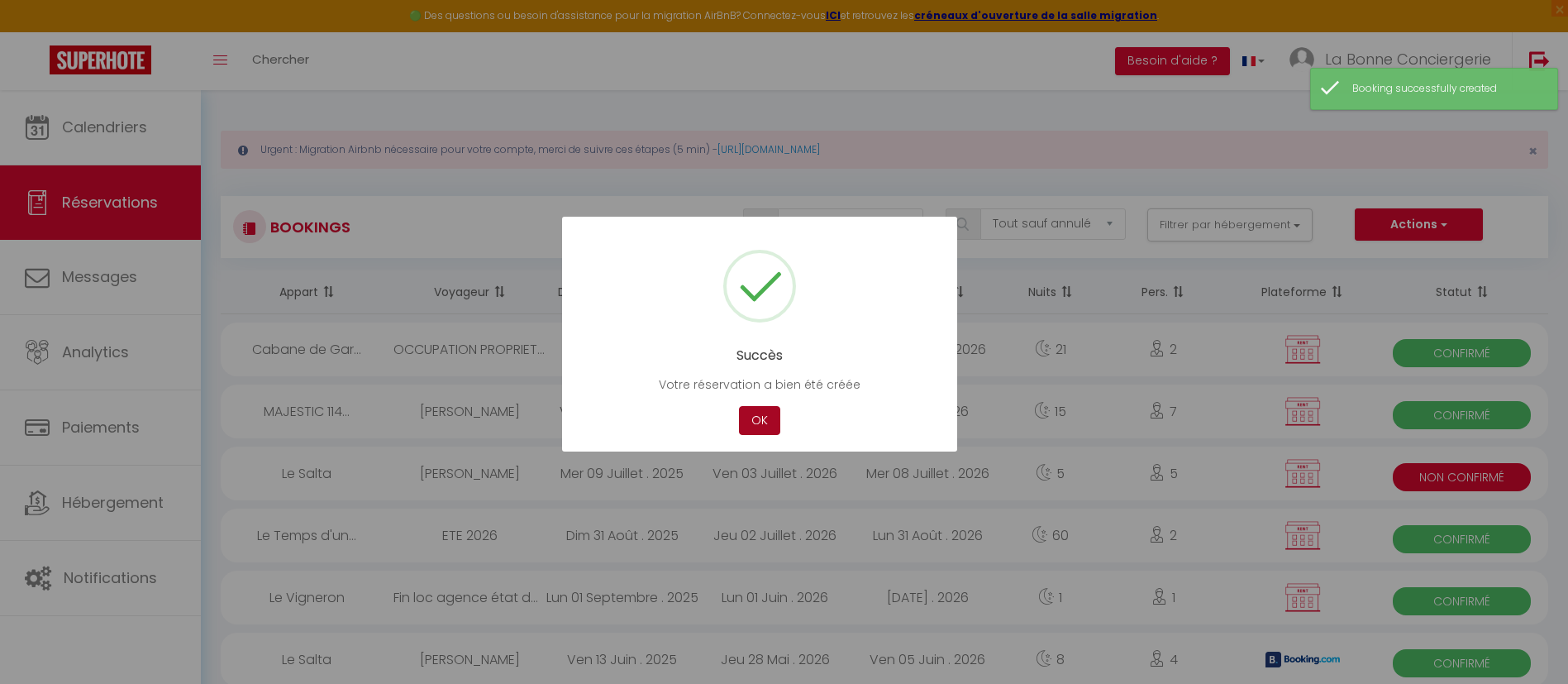
click at [769, 413] on button "OK" at bounding box center [759, 420] width 42 height 29
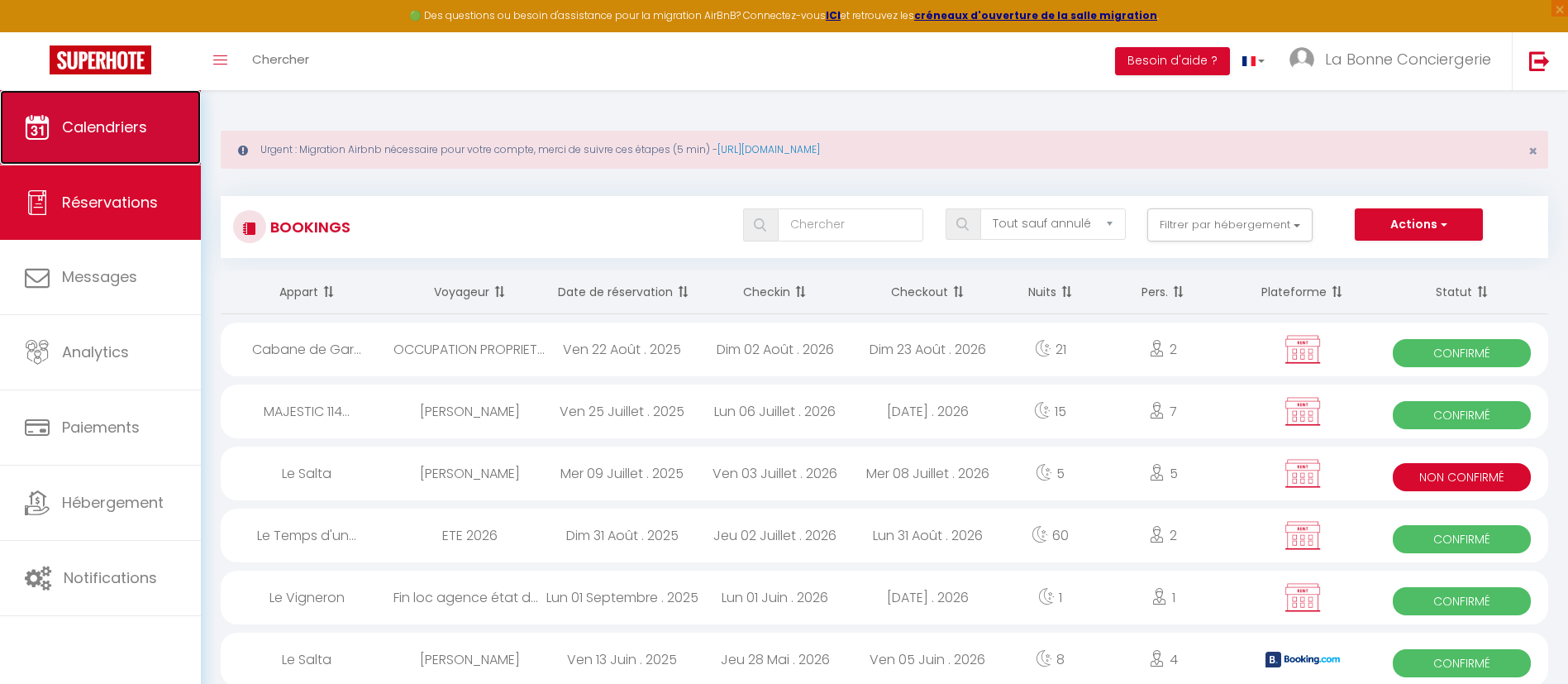
click at [52, 132] on link "Calendriers" at bounding box center [100, 127] width 200 height 75
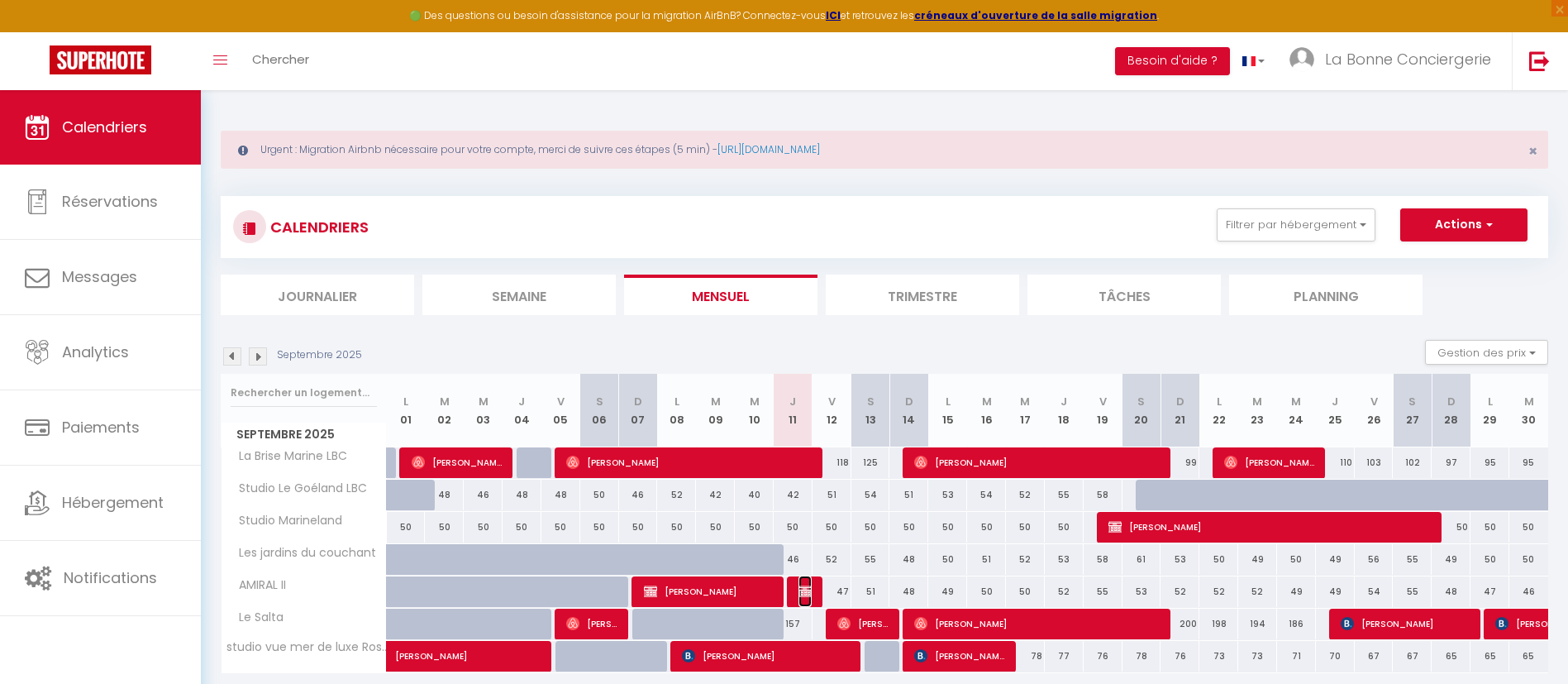
click at [802, 594] on img at bounding box center [805, 591] width 13 height 13
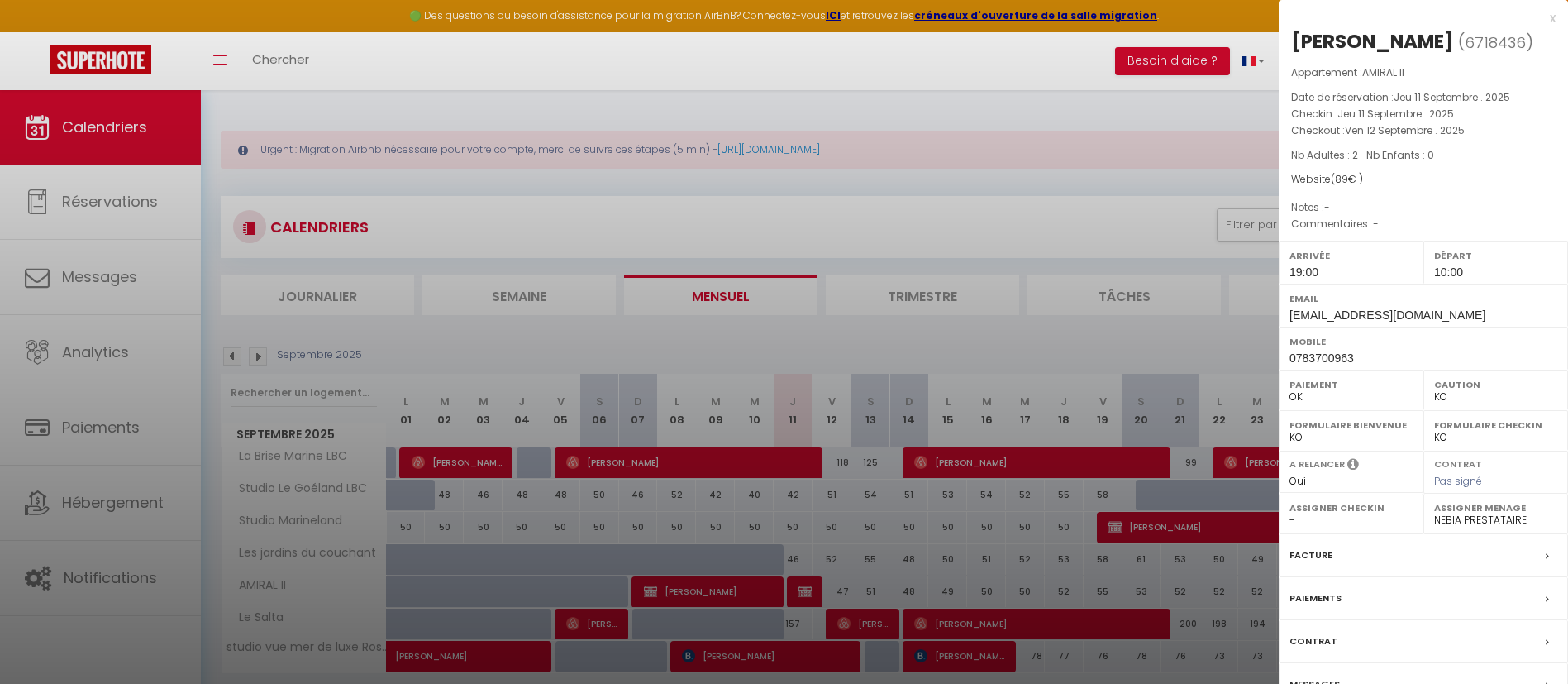
click at [1310, 600] on label "Paiements" at bounding box center [1315, 598] width 52 height 17
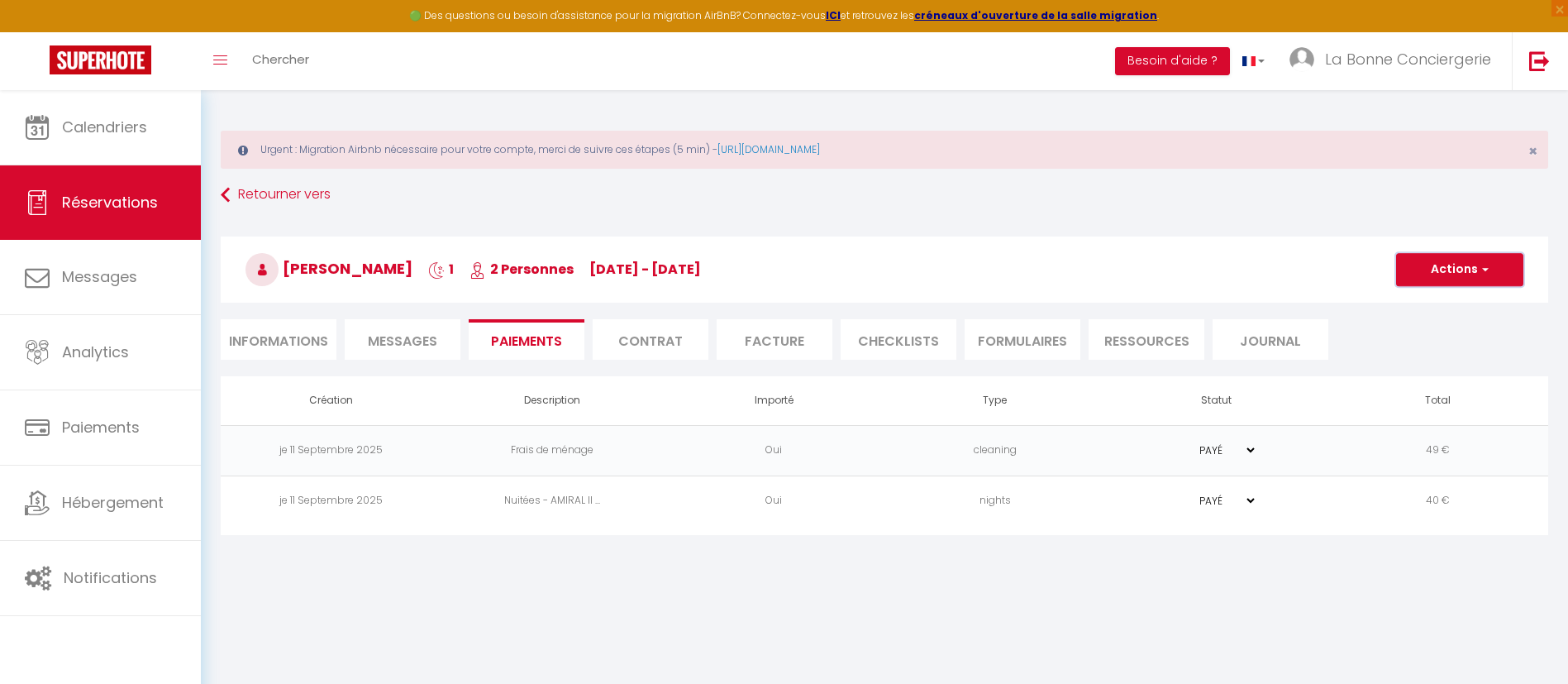
click at [1470, 259] on button "Actions" at bounding box center [1459, 269] width 128 height 33
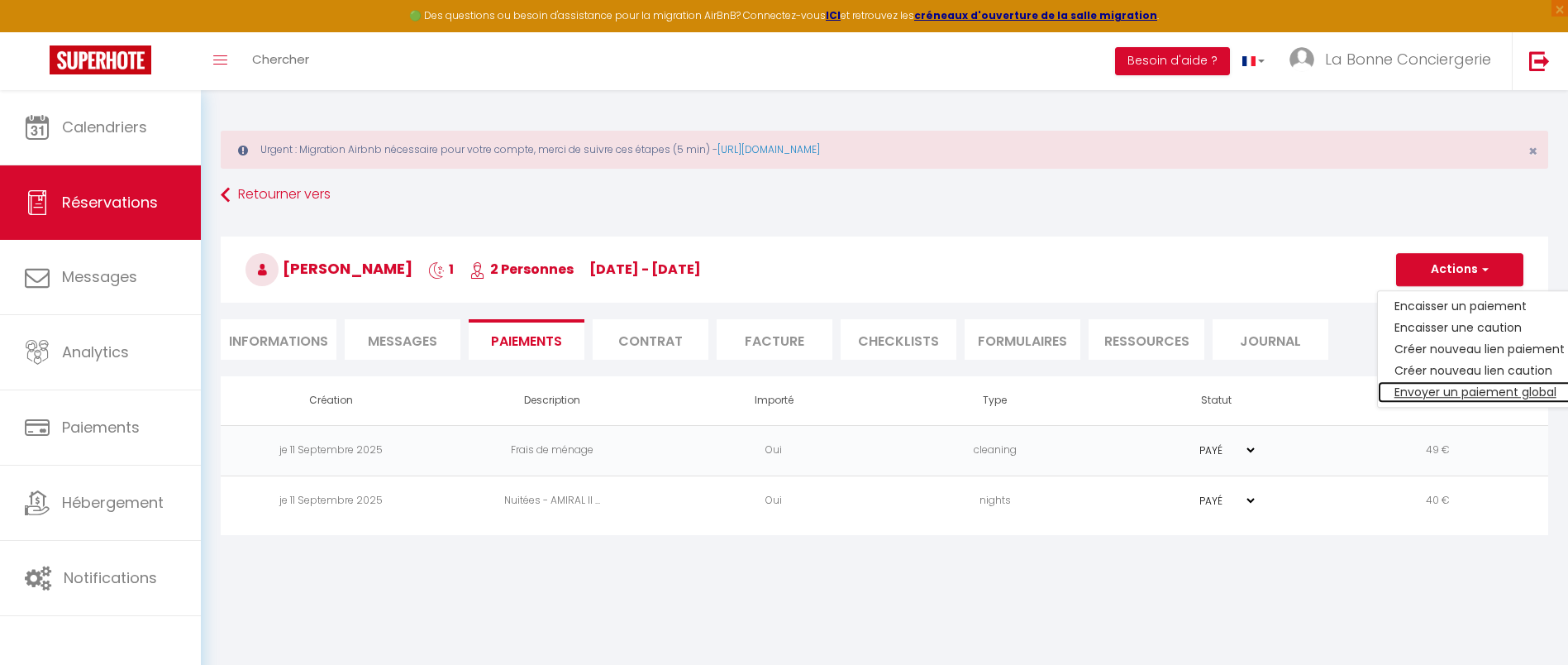
click at [1436, 390] on link "Envoyer un paiement global" at bounding box center [1479, 392] width 203 height 22
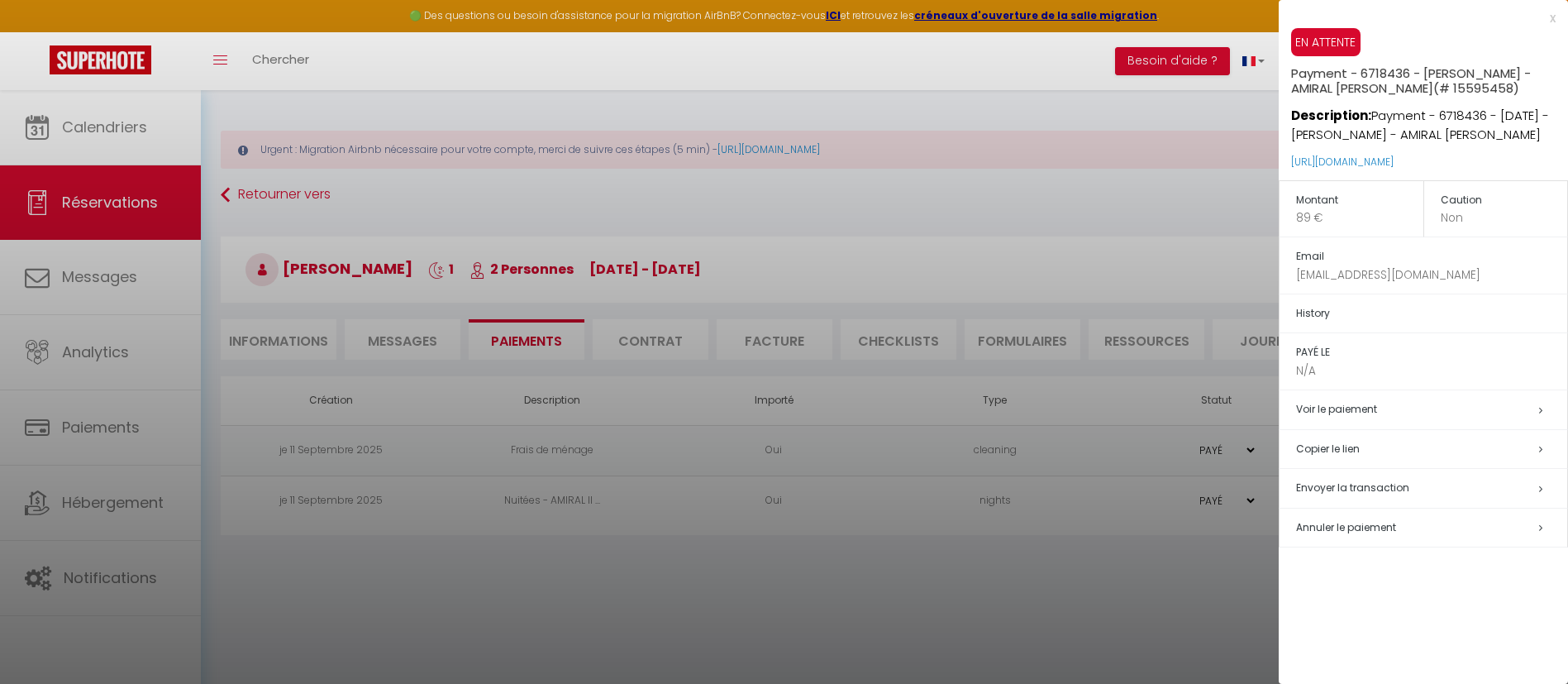
click at [1349, 488] on span "Envoyer la transaction" at bounding box center [1352, 487] width 113 height 14
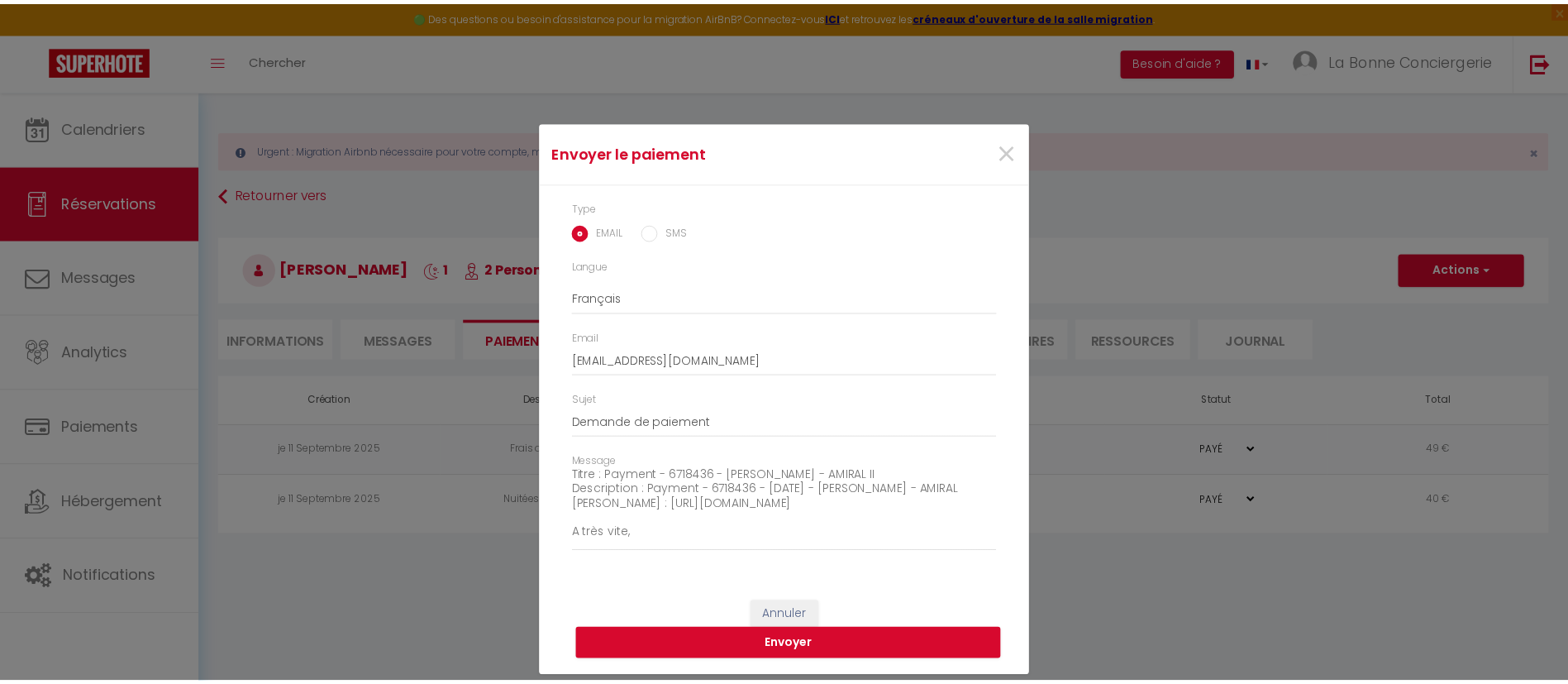
scroll to position [130, 0]
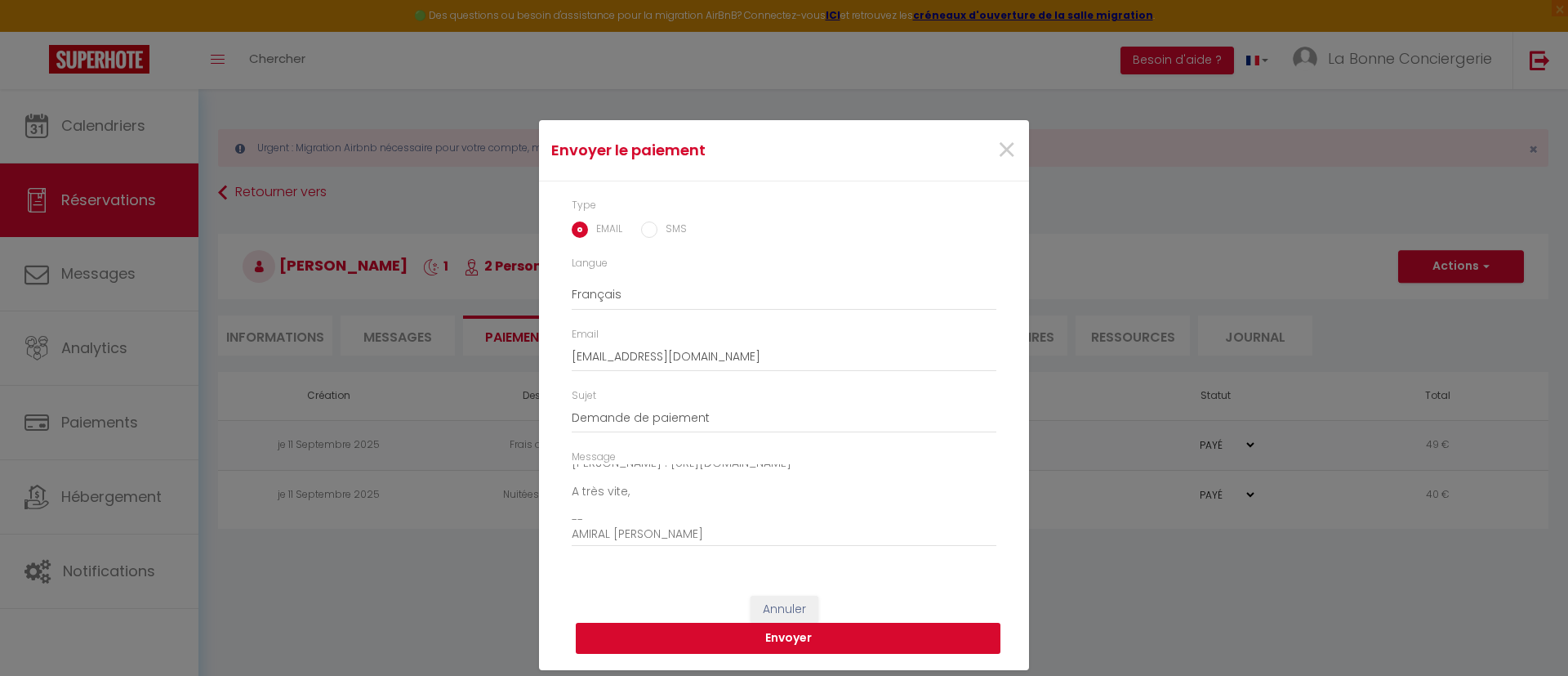
click at [805, 640] on button "Envoyer" at bounding box center [788, 638] width 424 height 31
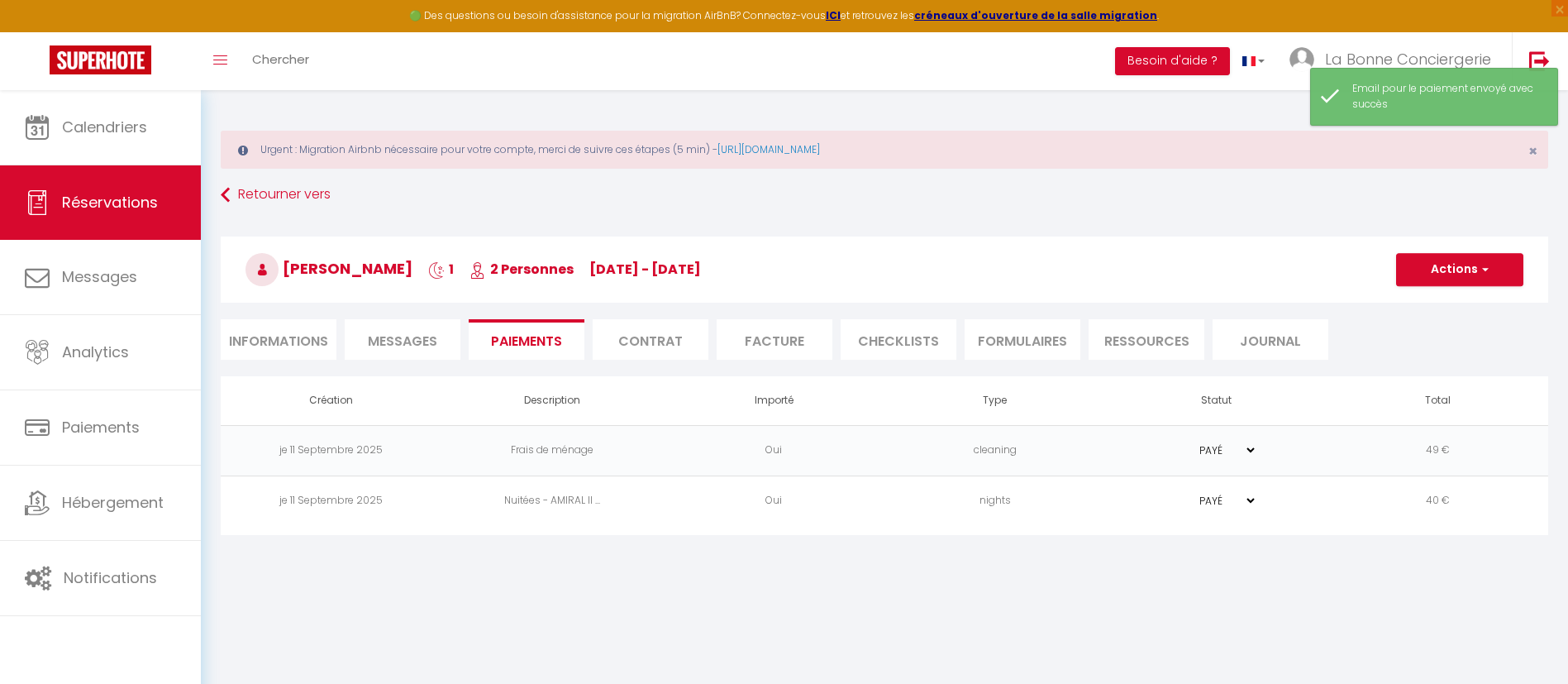
click at [656, 324] on li "Contrat" at bounding box center [651, 339] width 115 height 41
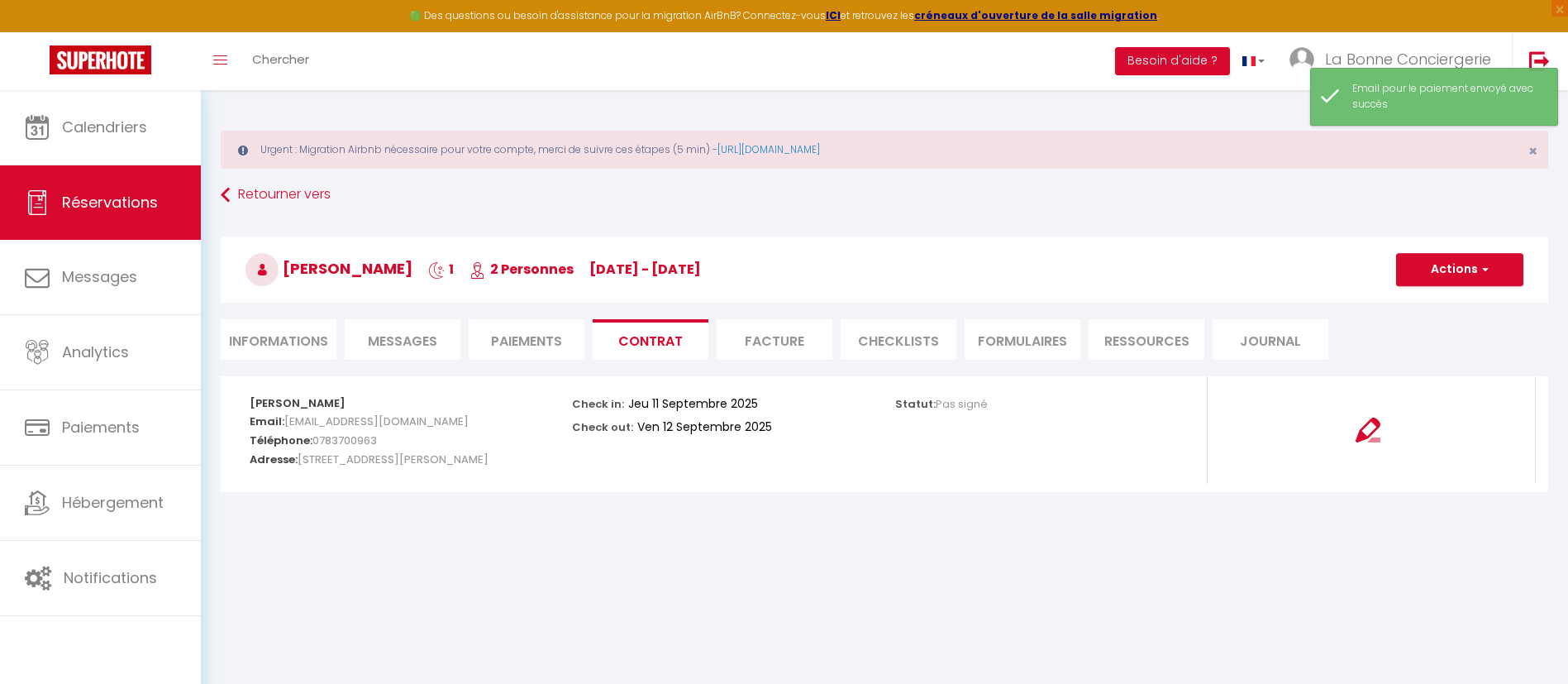
click at [1485, 248] on h3 "[PERSON_NAME] 1 2 Personnes [DATE] - [DATE]" at bounding box center [883, 270] width 1327 height 66
click at [1464, 268] on button "Actions" at bounding box center [1459, 269] width 128 height 33
click at [1457, 329] on link "Envoyer le contrat" at bounding box center [1447, 327] width 139 height 22
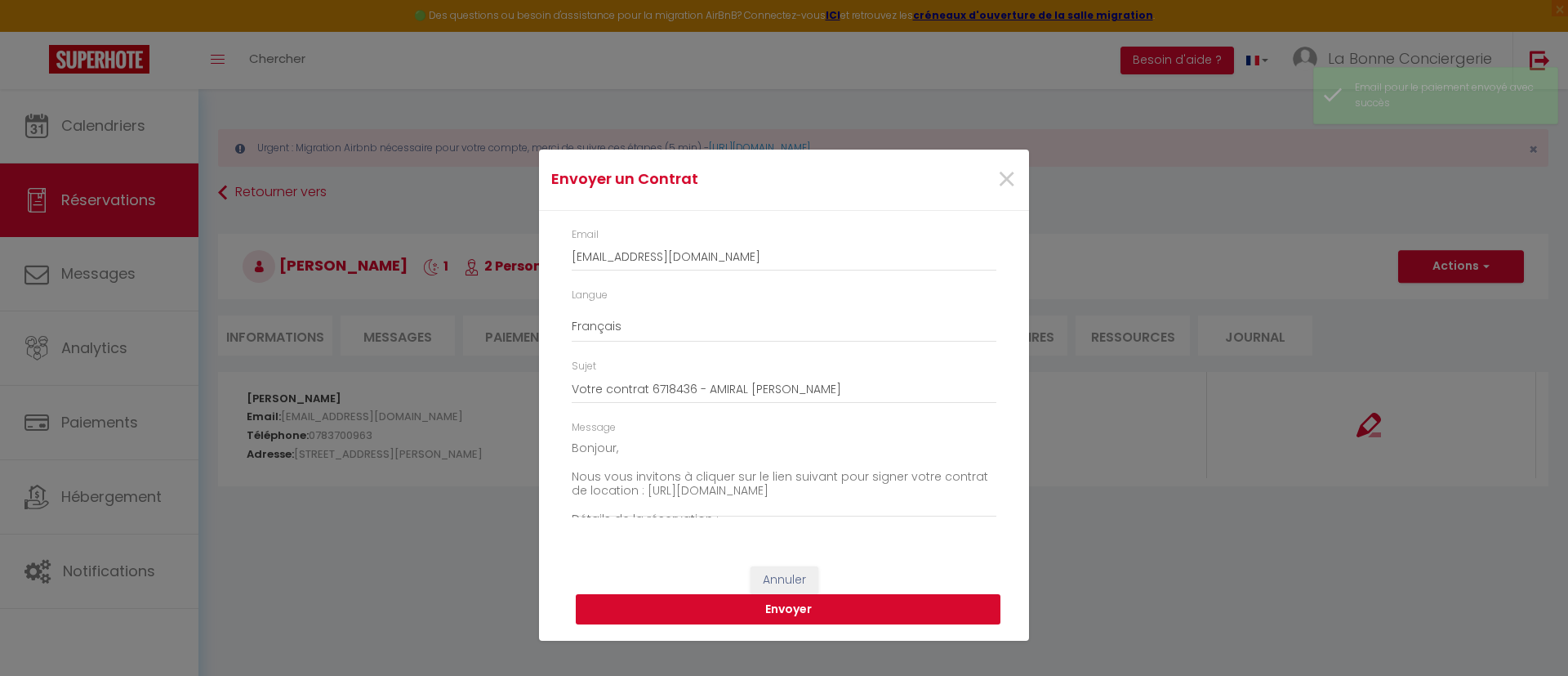
click at [748, 601] on button "Envoyer" at bounding box center [788, 609] width 424 height 31
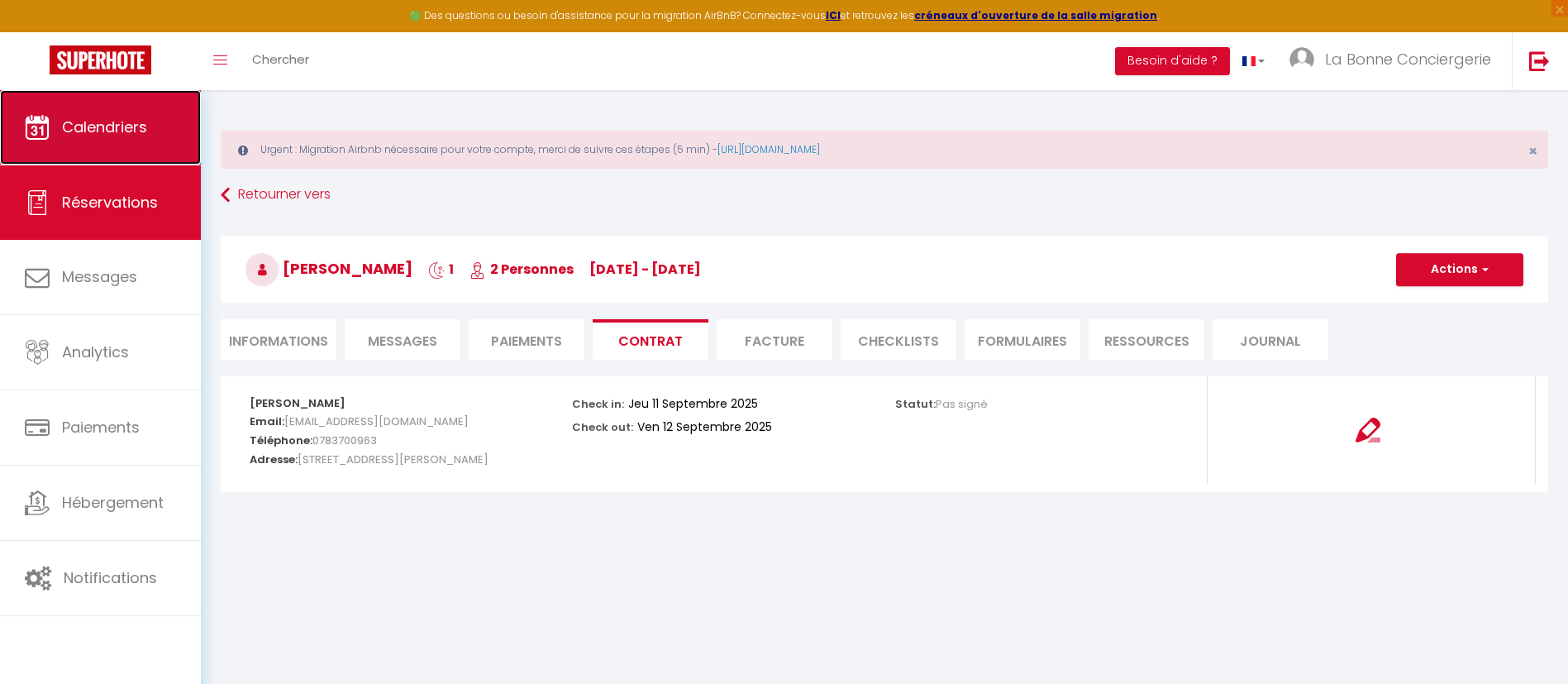
click at [113, 136] on span "Calendriers" at bounding box center [105, 127] width 85 height 21
